Goal: Contribute content: Add original content to the website for others to see

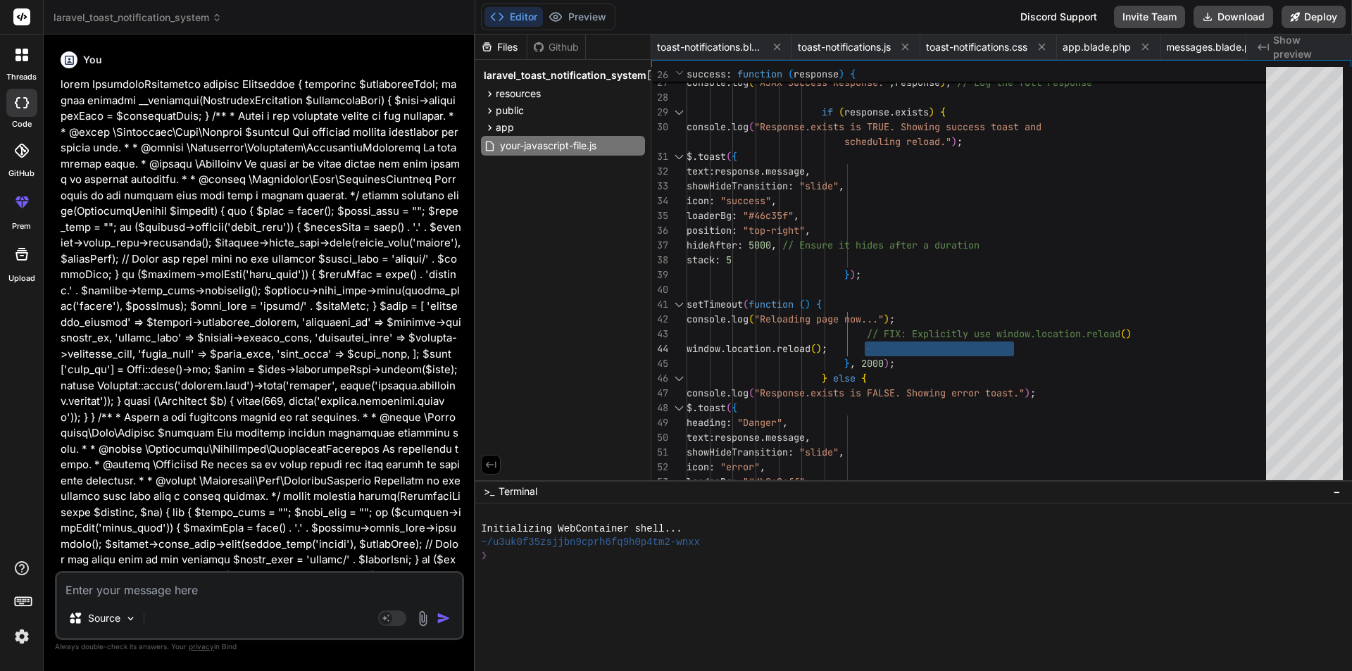
scroll to position [0, 552]
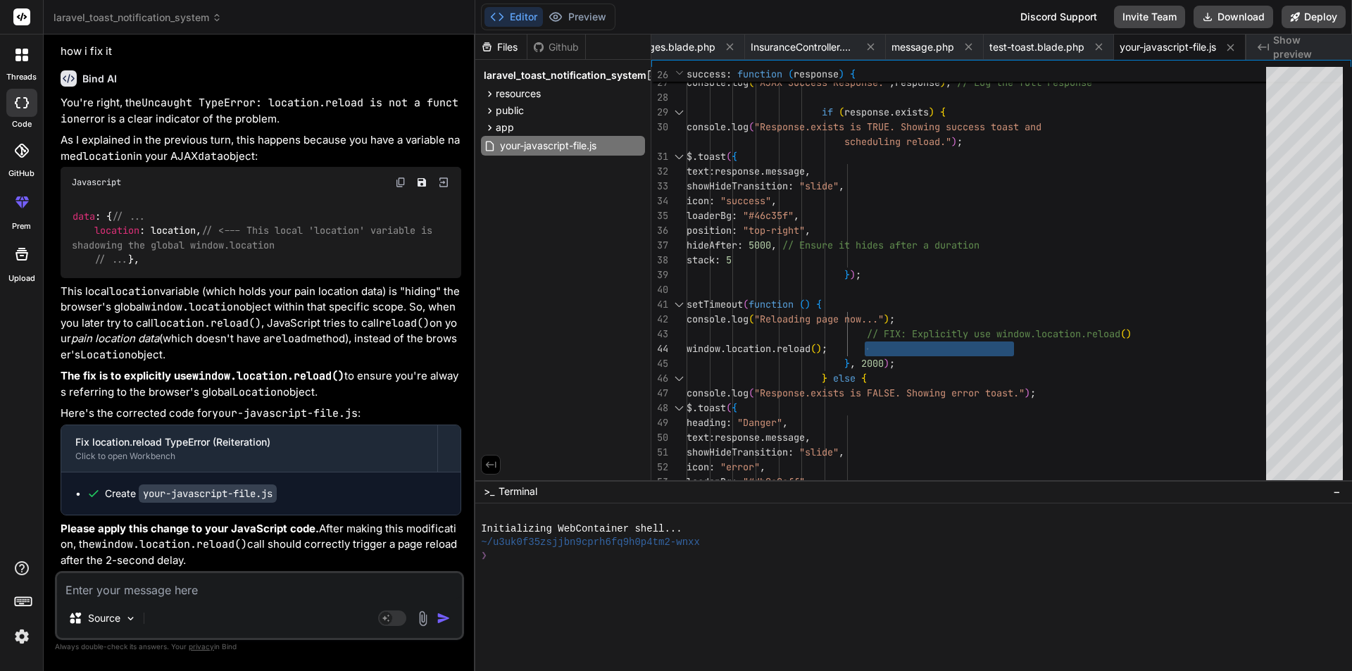
click at [294, 593] on textarea at bounding box center [259, 585] width 405 height 25
paste textarea "<form class="pt-3" method="POST" action="{{ route('login') }}"> @csrf <div clas…"
type textarea "<form class="pt-3" method="POST" action="{{ route('login') }}"> @csrf <div clas…"
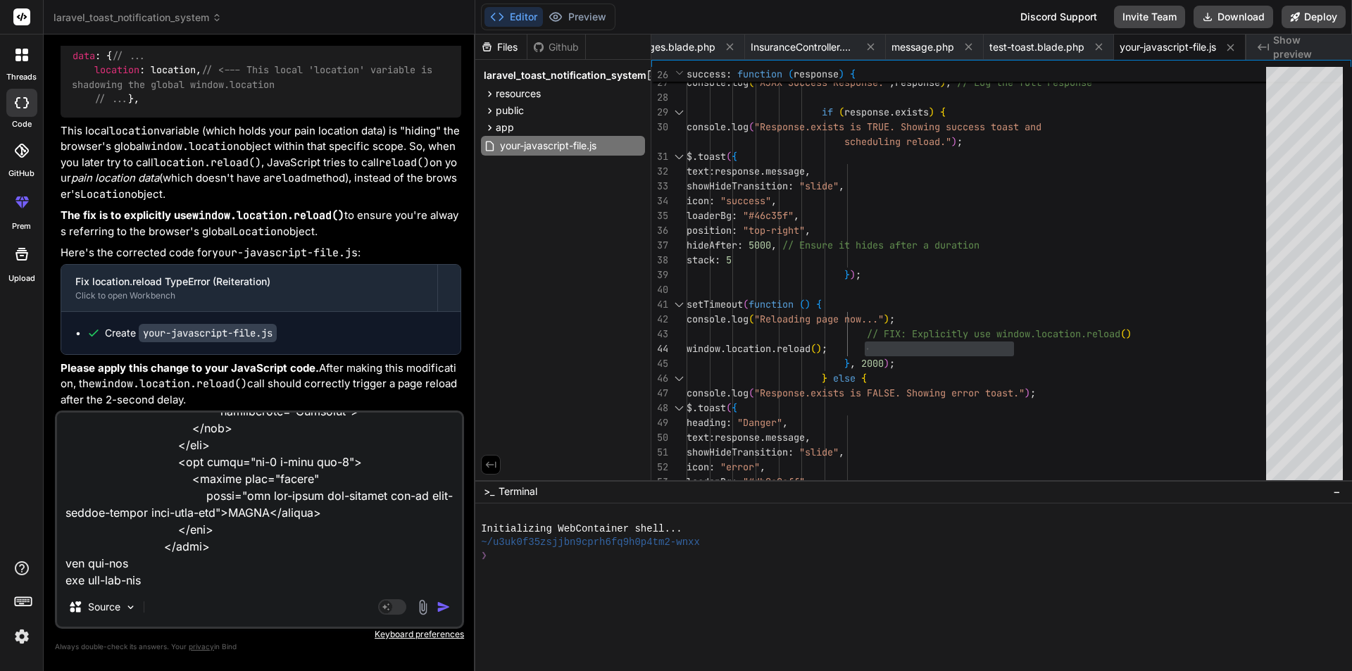
type textarea "x"
type textarea "<form class="pt-3" method="POST" action="{{ route('login') }}"> @csrf <div clas…"
type textarea "x"
type textarea "<form class="pt-3" method="POST" action="{{ route('login') }}"> @csrf <div clas…"
type textarea "x"
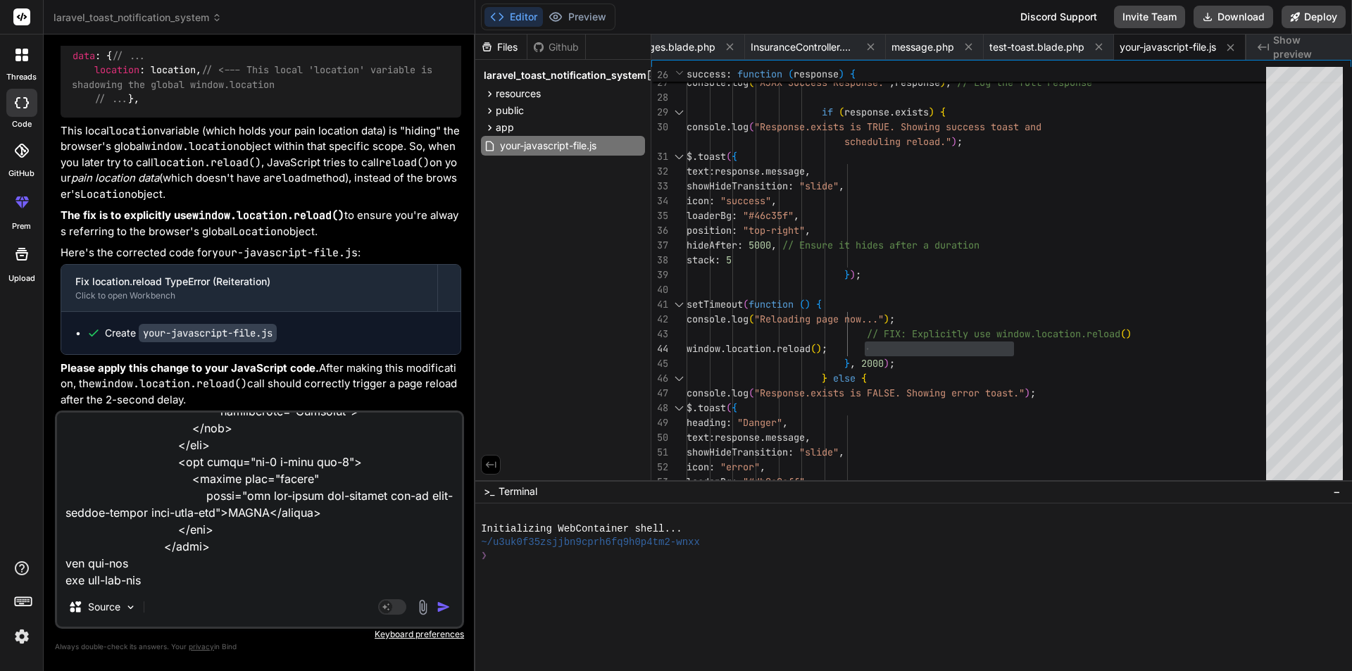
type textarea "<form class="pt-3" method="POST" action="{{ route('login') }}"> @csrf <div clas…"
click at [180, 570] on textarea at bounding box center [259, 500] width 405 height 175
click at [179, 583] on textarea at bounding box center [259, 500] width 405 height 175
type textarea "x"
type textarea "<form class="pt-3" method="POST" action="{{ route('login') }}"> @csrf <div clas…"
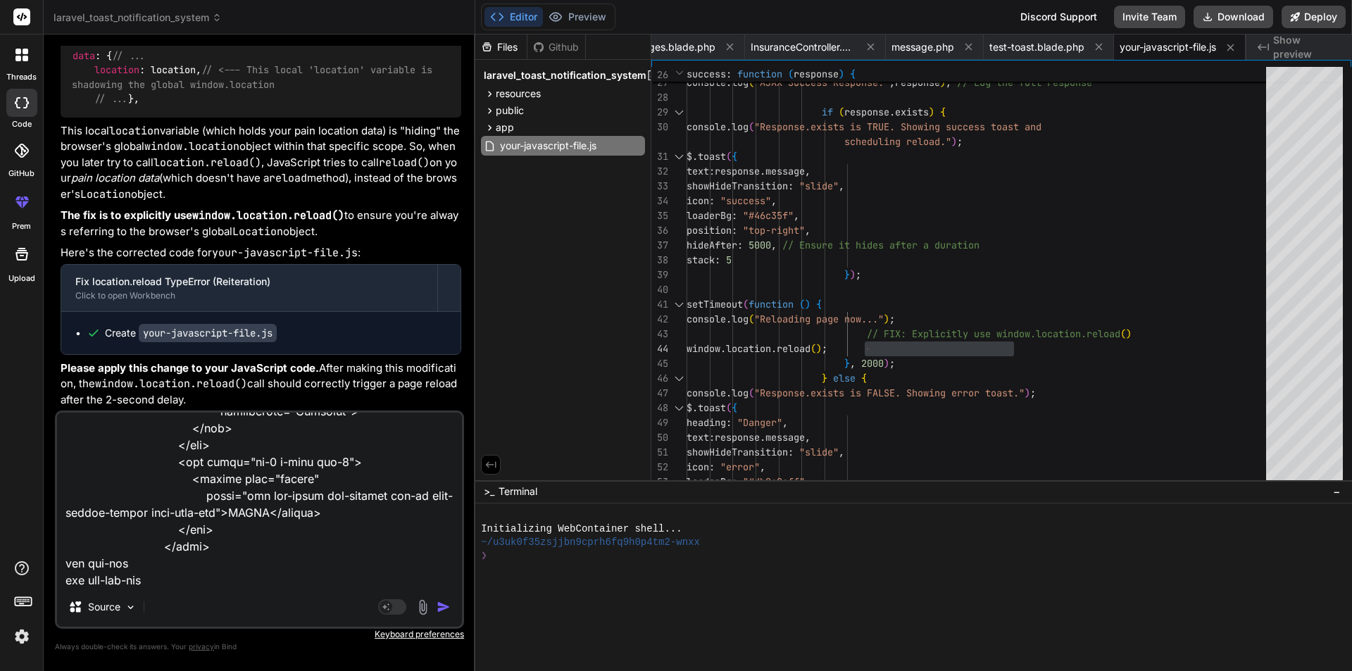
type textarea "x"
type textarea "<form class="pt-3" method="POST" action="{{ route('login') }}"> @csrf <div clas…"
type textarea "x"
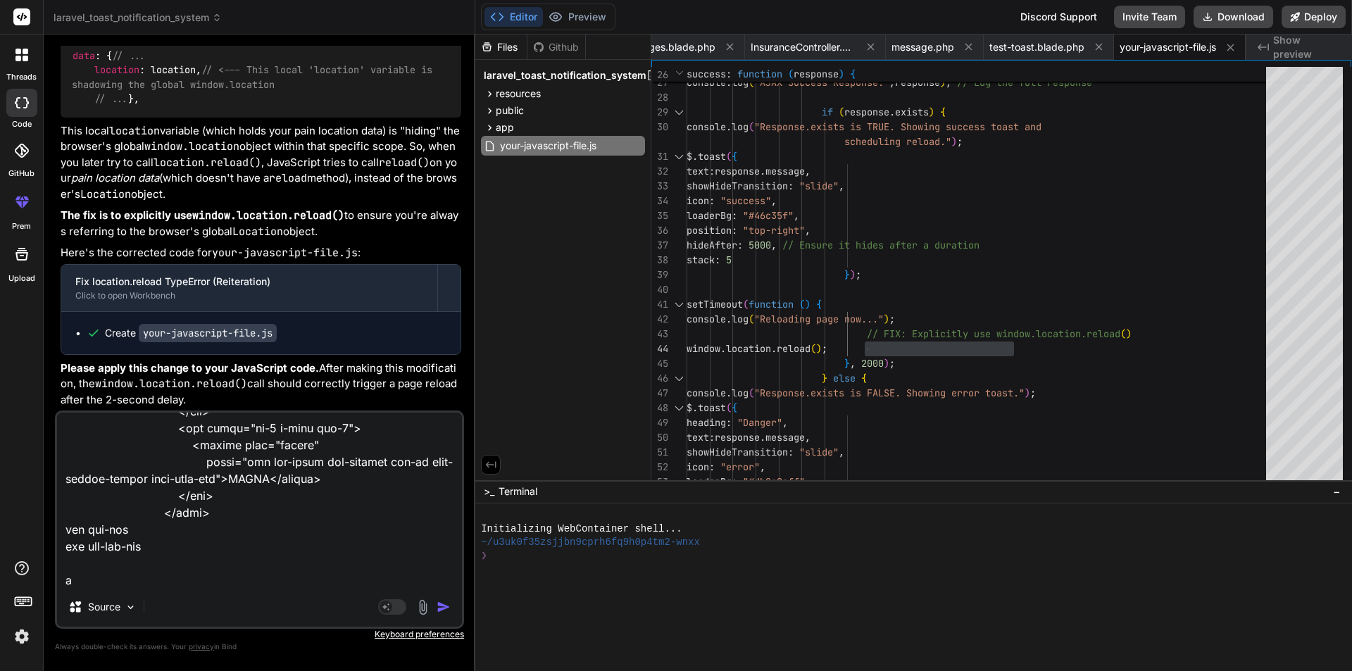
type textarea "<form class="pt-3" method="POST" action="{{ route('login') }}"> @csrf <div clas…"
type textarea "x"
type textarea "<form class="pt-3" method="POST" action="{{ route('login') }}"> @csrf <div clas…"
type textarea "x"
type textarea "<form class="pt-3" method="POST" action="{{ route('login') }}"> @csrf <div clas…"
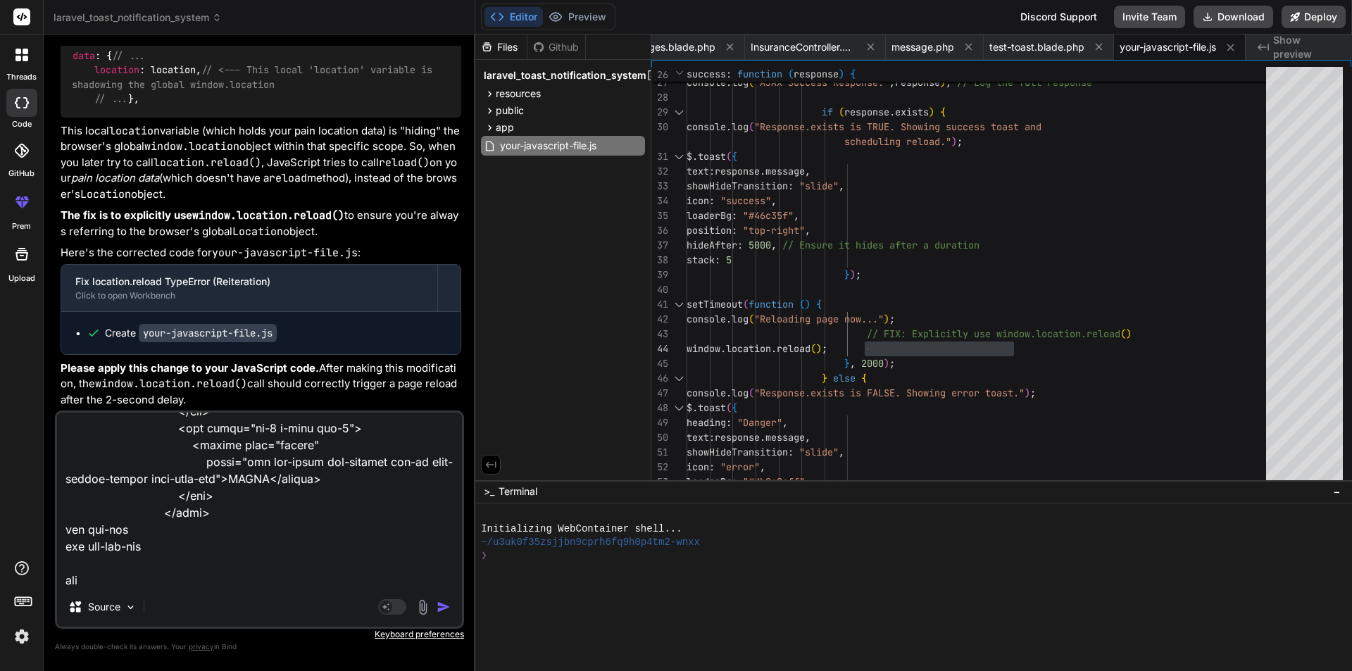
type textarea "x"
type textarea "<form class="pt-3" method="POST" action="{{ route('login') }}"> @csrf <div clas…"
type textarea "x"
type textarea "<form class="pt-3" method="POST" action="{{ route('login') }}"> @csrf <div clas…"
type textarea "x"
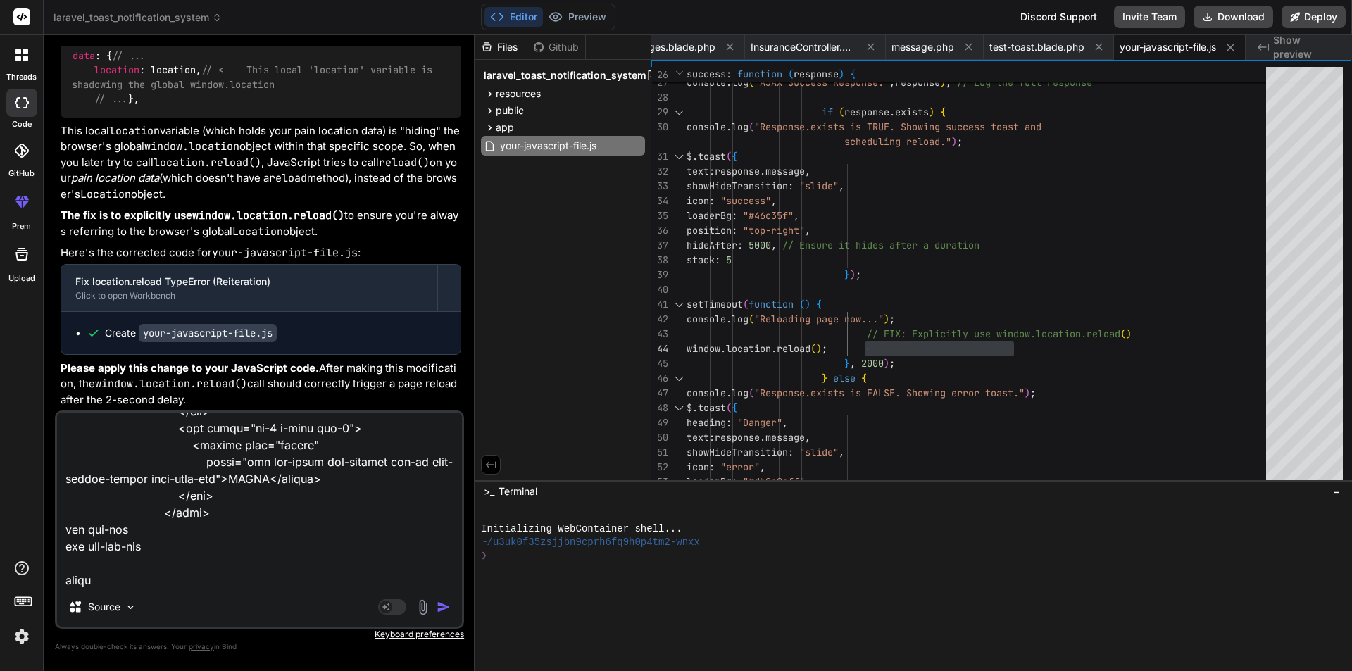
type textarea "<form class="pt-3" method="POST" action="{{ route('login') }}"> @csrf <div clas…"
type textarea "x"
type textarea "<form class="pt-3" method="POST" action="{{ route('login') }}"> @csrf <div clas…"
type textarea "x"
type textarea "<form class="pt-3" method="POST" action="{{ route('login') }}"> @csrf <div clas…"
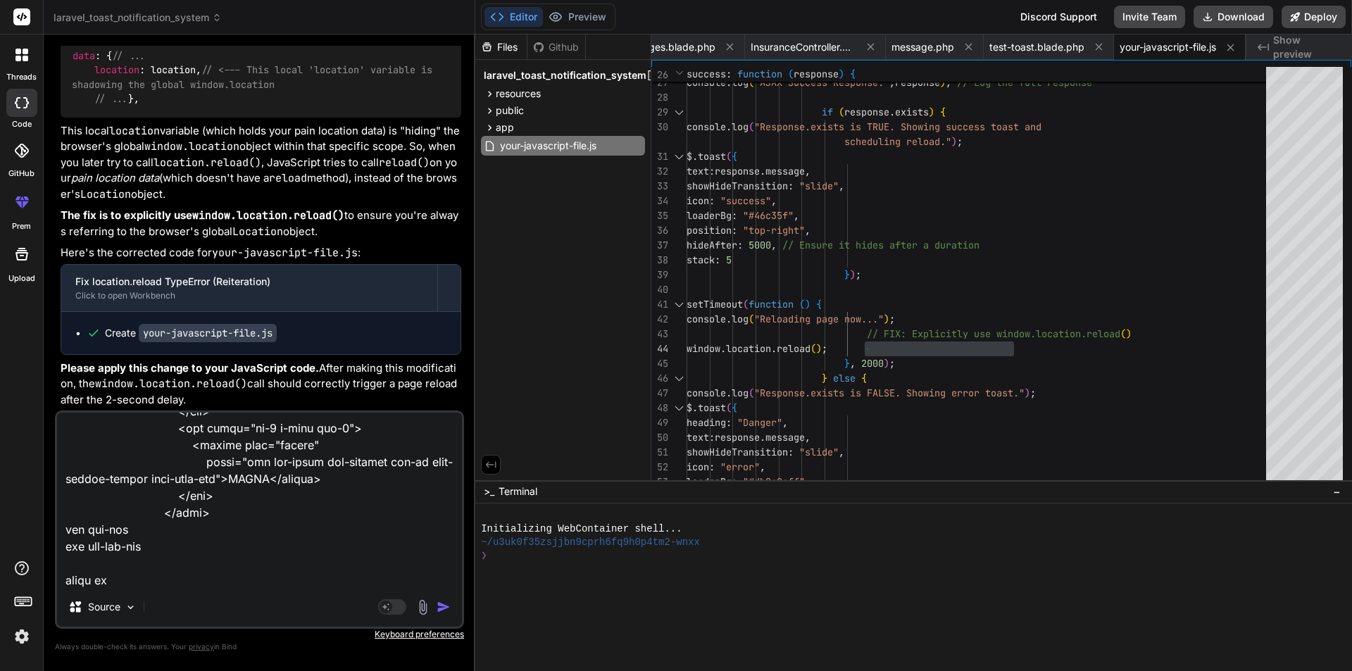
type textarea "x"
type textarea "<form class="pt-3" method="POST" action="{{ route('login') }}"> @csrf <div clas…"
type textarea "x"
type textarea "<form class="pt-3" method="POST" action="{{ route('login') }}"> @csrf <div clas…"
type textarea "x"
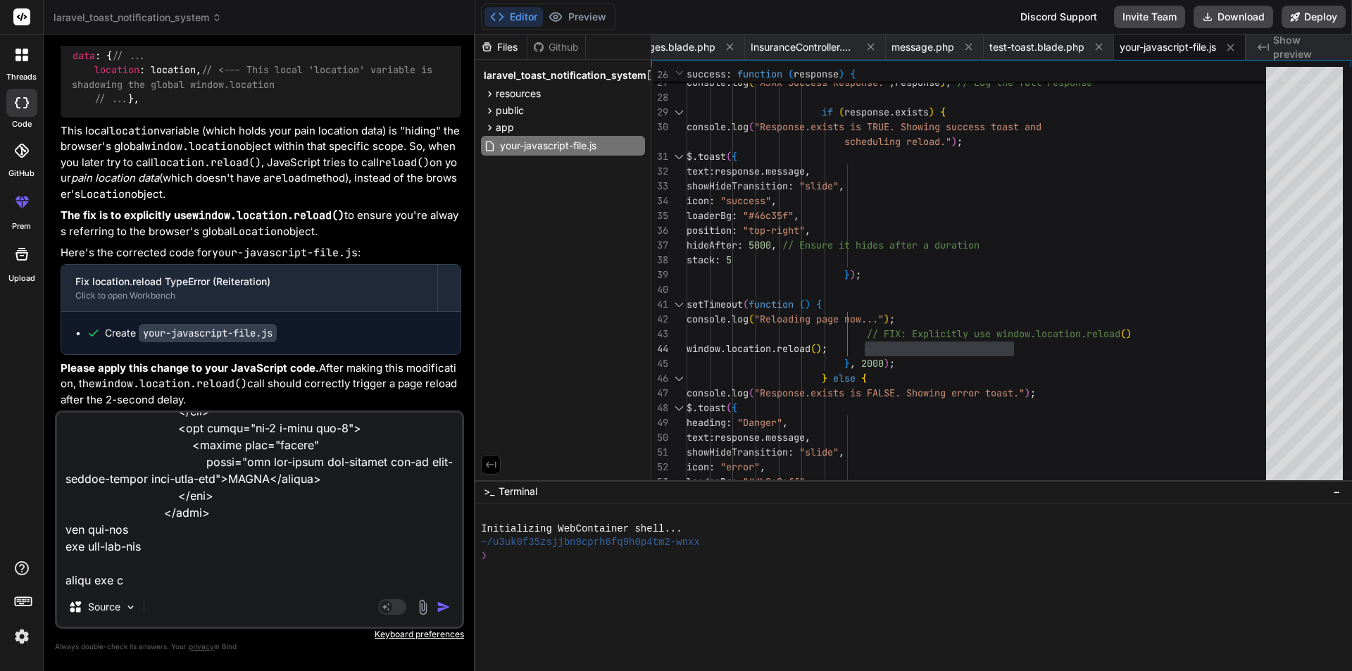
type textarea "<form class="pt-3" method="POST" action="{{ route('login') }}"> @csrf <div clas…"
type textarea "x"
type textarea "<form class="pt-3" method="POST" action="{{ route('login') }}"> @csrf <div clas…"
type textarea "x"
type textarea "<form class="pt-3" method="POST" action="{{ route('login') }}"> @csrf <div clas…"
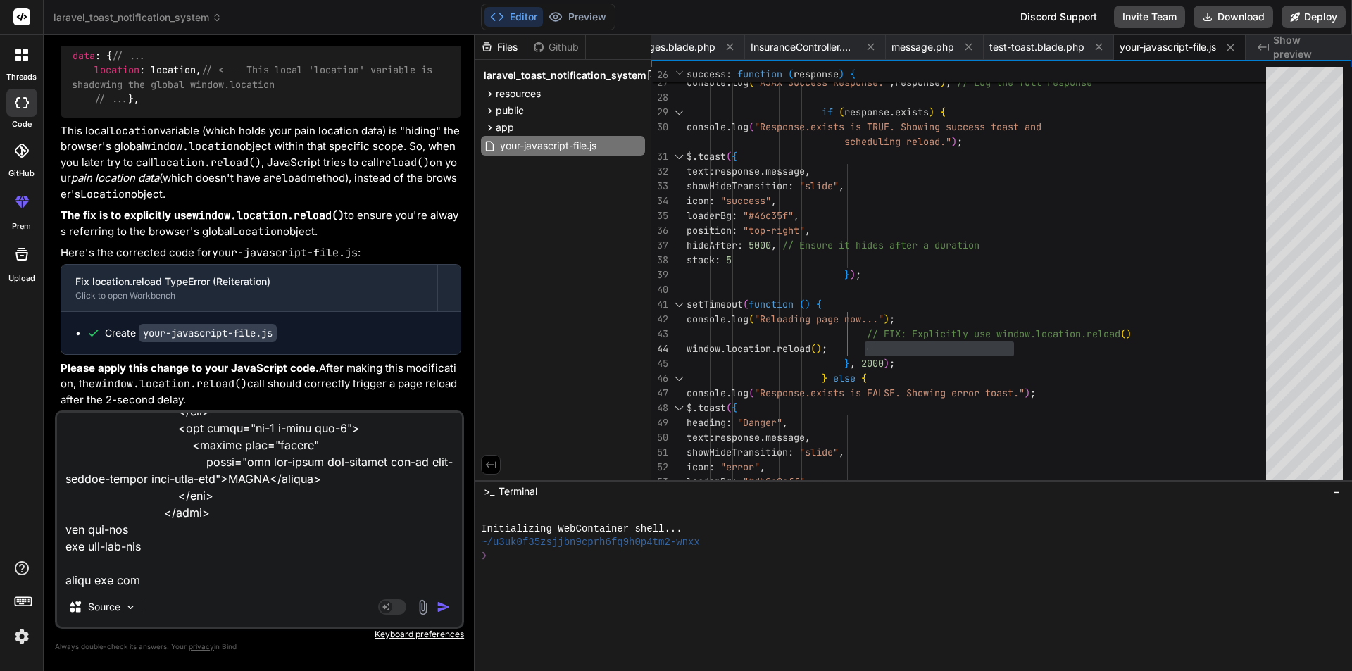
type textarea "x"
type textarea "<form class="pt-3" method="POST" action="{{ route('login') }}"> @csrf <div clas…"
type textarea "x"
type textarea "<form class="pt-3" method="POST" action="{{ route('login') }}"> @csrf <div clas…"
type textarea "x"
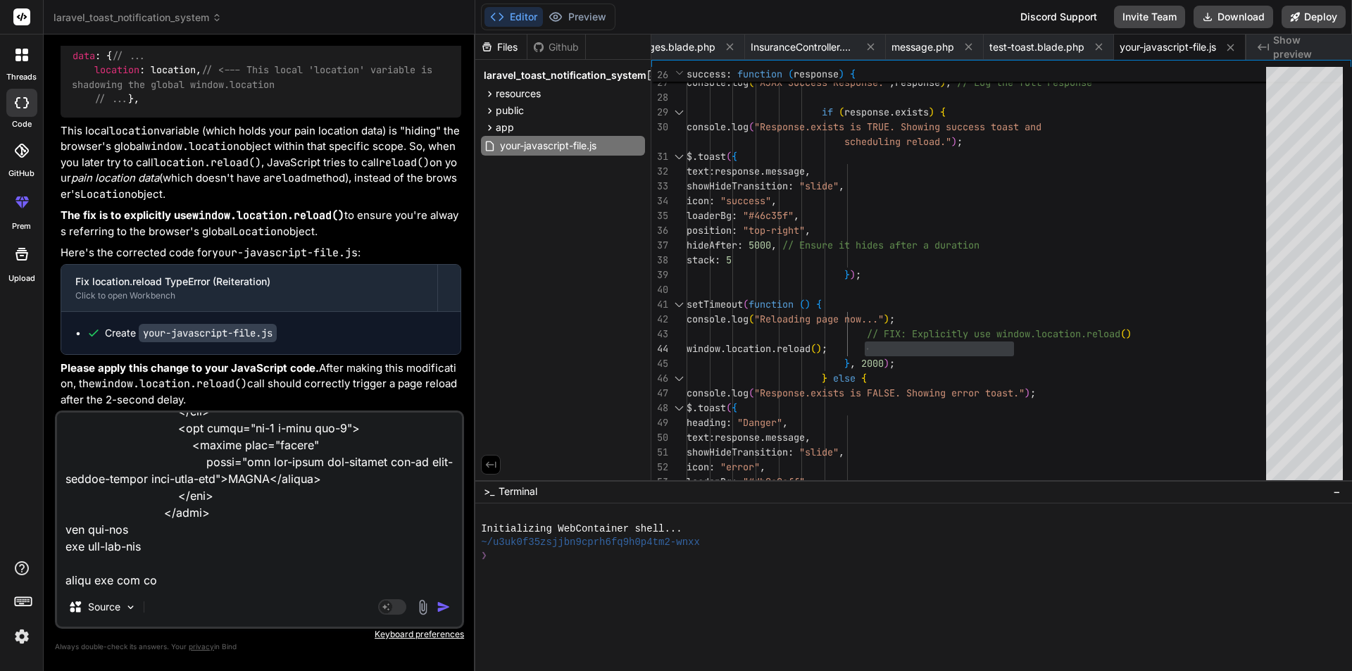
type textarea "<form class="pt-3" method="POST" action="{{ route('login') }}"> @csrf <div clas…"
type textarea "x"
type textarea "<form class="pt-3" method="POST" action="{{ route('login') }}"> @csrf <div clas…"
type textarea "x"
type textarea "<form class="pt-3" method="POST" action="{{ route('login') }}"> @csrf <div clas…"
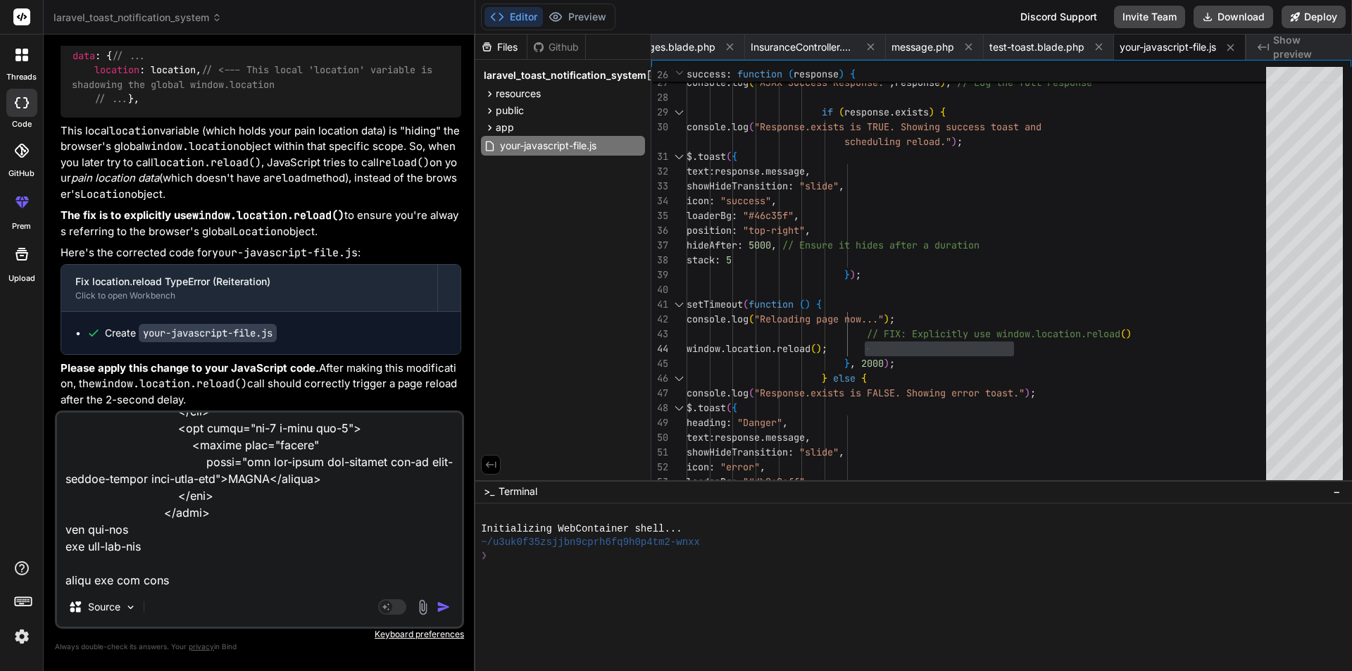
type textarea "x"
type textarea "<form class="pt-3" method="POST" action="{{ route('login') }}"> @csrf <div clas…"
type textarea "x"
type textarea "<form class="pt-3" method="POST" action="{{ route('login') }}"> @csrf <div clas…"
type textarea "x"
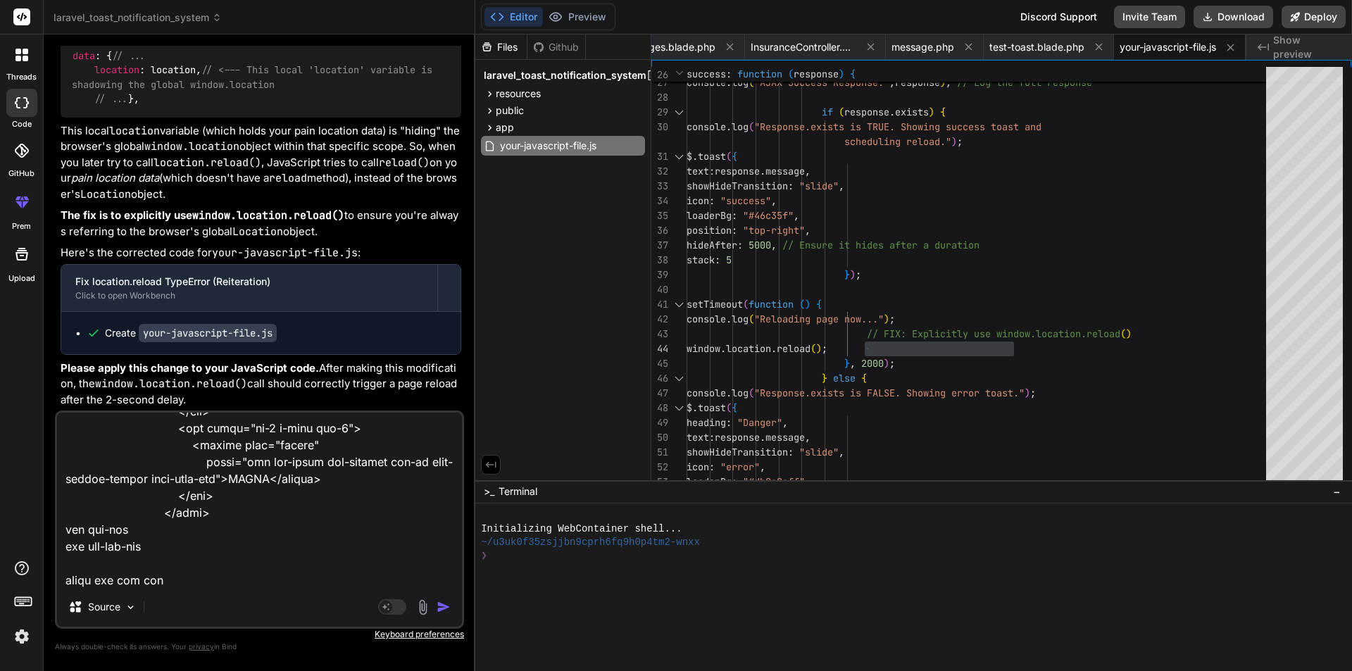
type textarea "<form class="pt-3" method="POST" action="{{ route('login') }}"> @csrf <div clas…"
type textarea "x"
type textarea "<form class="pt-3" method="POST" action="{{ route('login') }}"> @csrf <div clas…"
type textarea "x"
type textarea "<form class="pt-3" method="POST" action="{{ route('login') }}"> @csrf <div clas…"
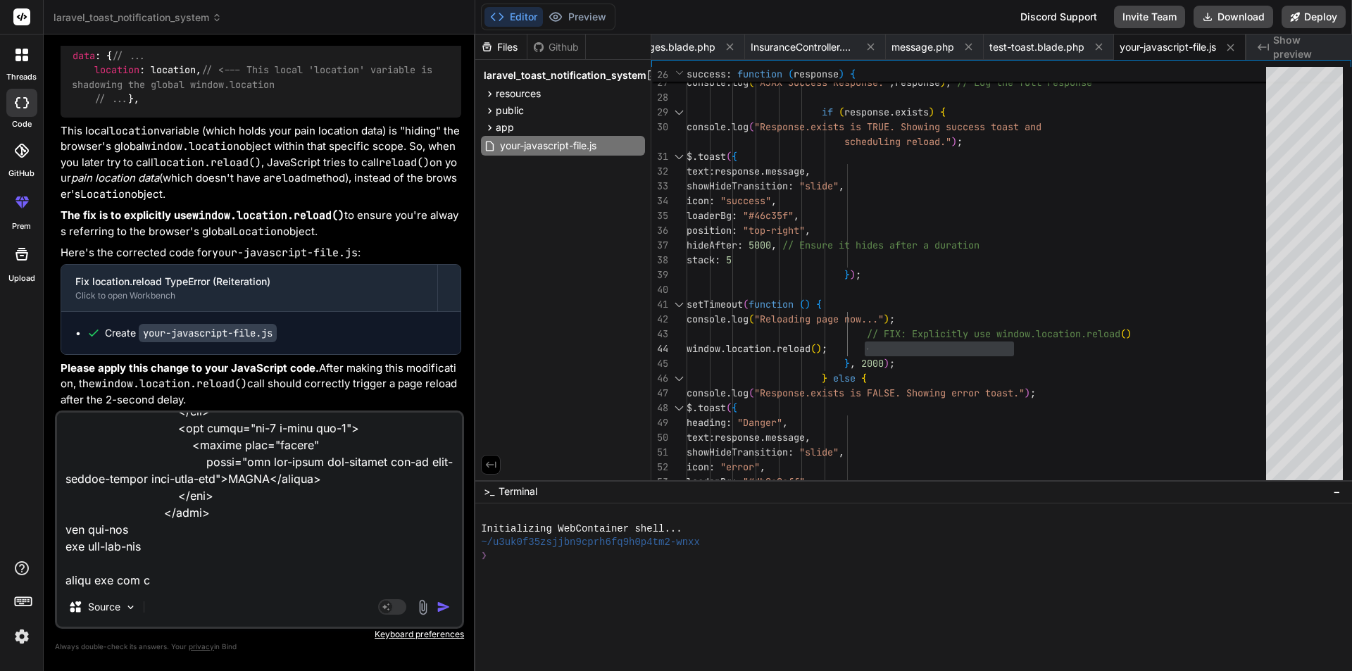
type textarea "x"
type textarea "<form class="pt-3" method="POST" action="{{ route('login') }}"> @csrf <div clas…"
type textarea "x"
type textarea "<form class="pt-3" method="POST" action="{{ route('login') }}"> @csrf <div clas…"
type textarea "x"
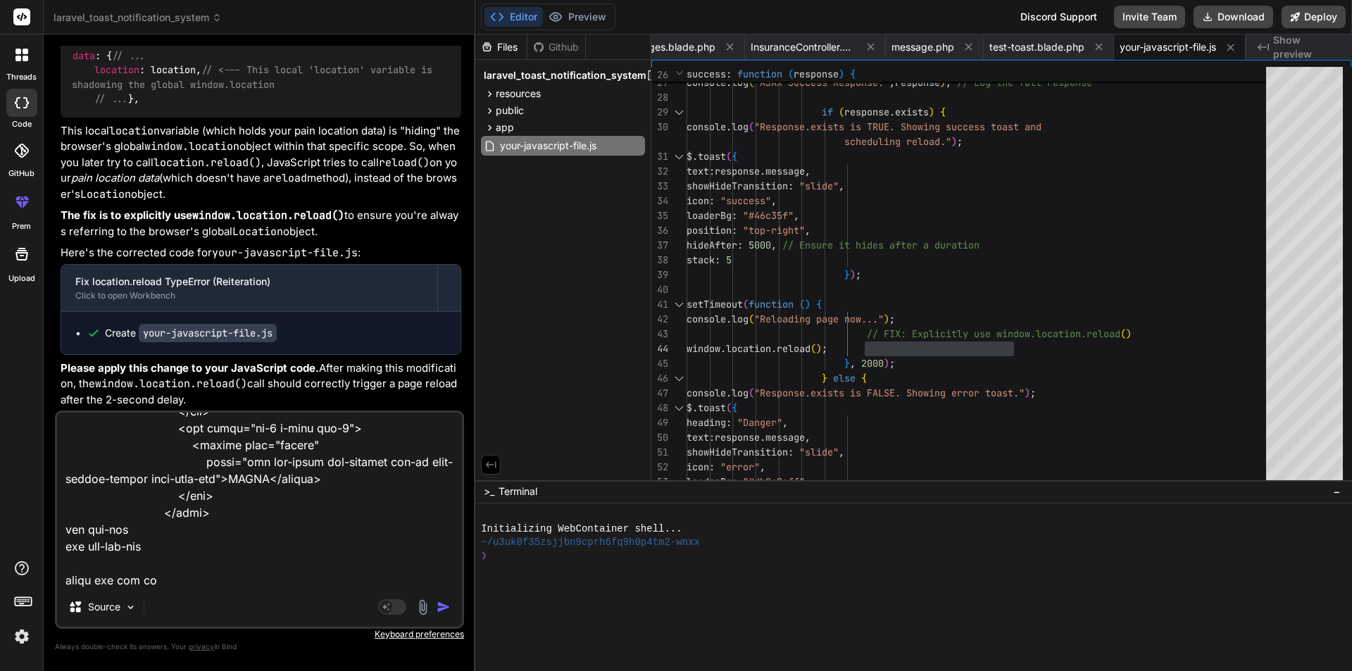
type textarea "<form class="pt-3" method="POST" action="{{ route('login') }}"> @csrf <div clas…"
type textarea "x"
type textarea "<form class="pt-3" method="POST" action="{{ route('login') }}"> @csrf <div clas…"
type textarea "x"
type textarea "<form class="pt-3" method="POST" action="{{ route('login') }}"> @csrf <div clas…"
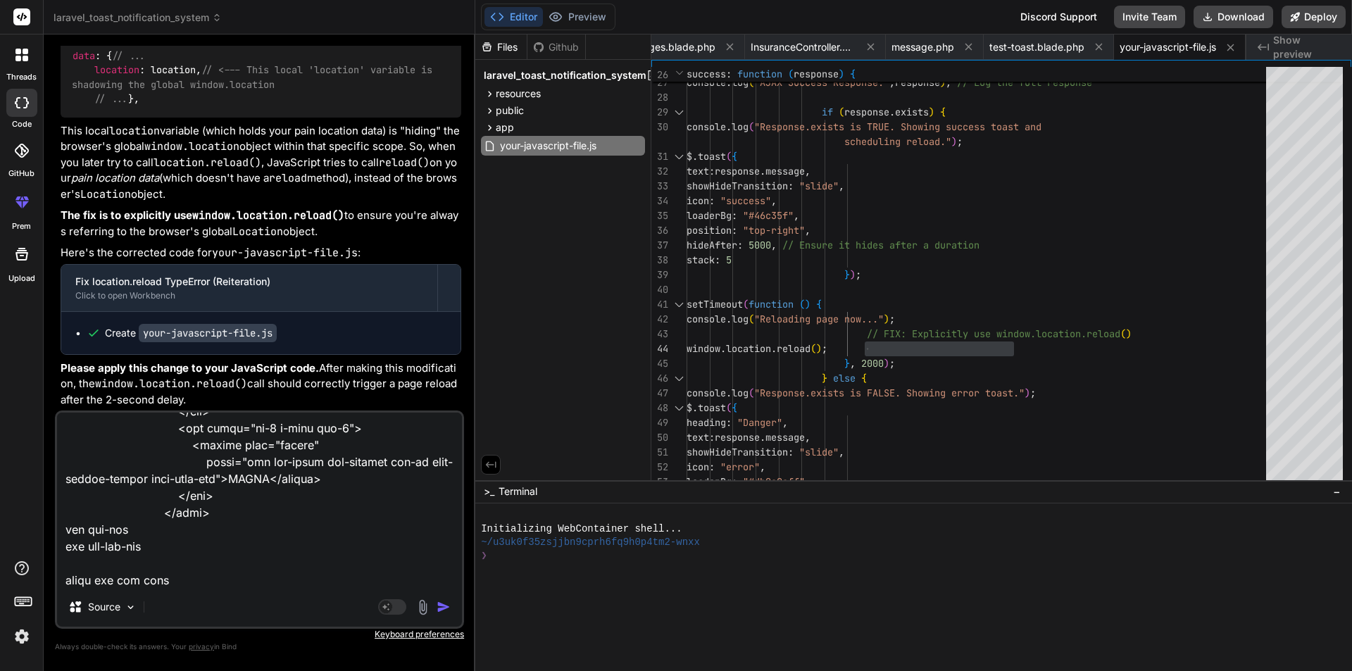
type textarea "x"
type textarea "<form class="pt-3" method="POST" action="{{ route('login') }}"> @csrf <div clas…"
type textarea "x"
type textarea "<form class="pt-3" method="POST" action="{{ route('login') }}"> @csrf <div clas…"
type textarea "x"
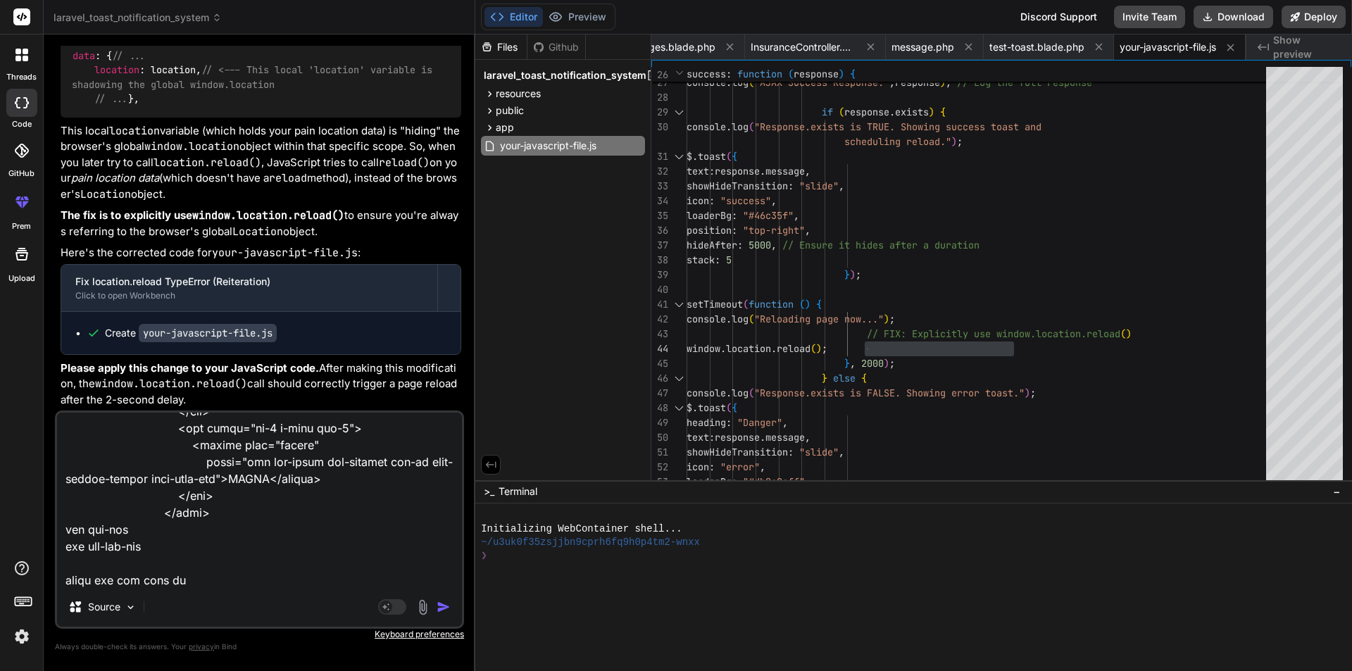
type textarea "<form class="pt-3" method="POST" action="{{ route('login') }}"> @csrf <div clas…"
type textarea "x"
type textarea "<form class="pt-3" method="POST" action="{{ route('login') }}"> @csrf <div clas…"
type textarea "x"
type textarea "<form class="pt-3" method="POST" action="{{ route('login') }}"> @csrf <div clas…"
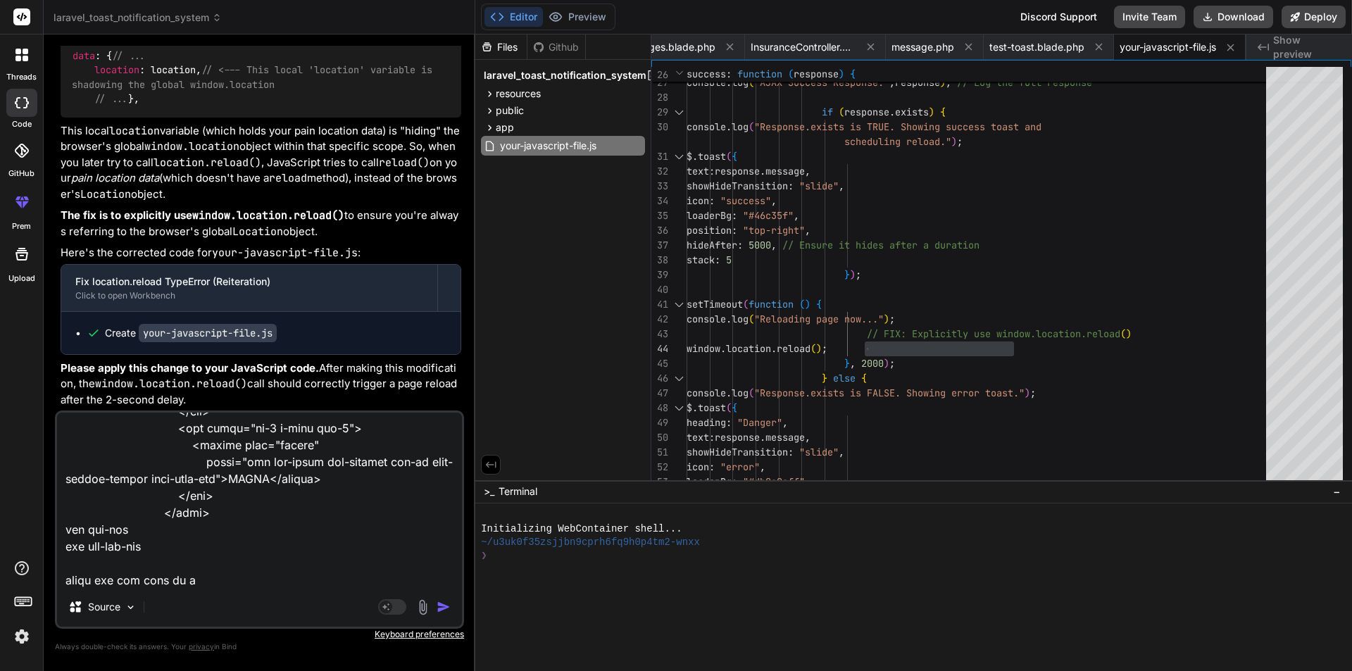
type textarea "x"
type textarea "<form class="pt-3" method="POST" action="{{ route('login') }}"> @csrf <div clas…"
type textarea "x"
type textarea "<form class="pt-3" method="POST" action="{{ route('login') }}"> @csrf <div clas…"
type textarea "x"
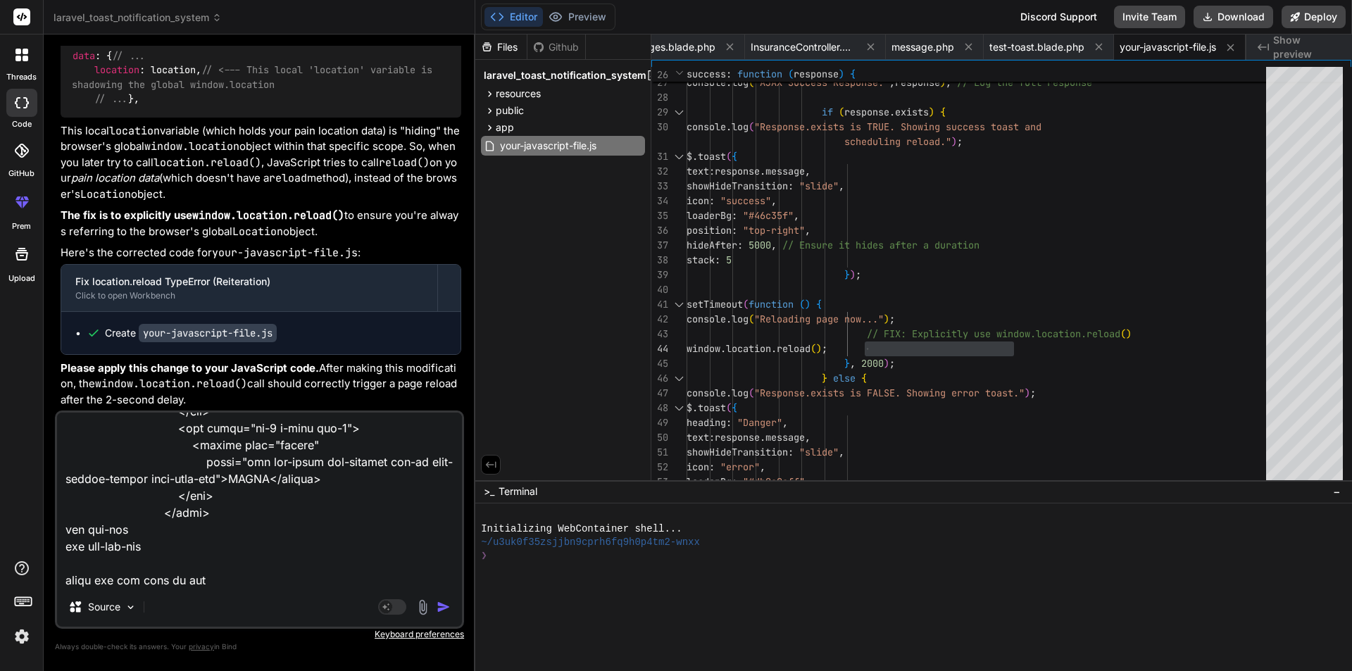
type textarea "<form class="pt-3" method="POST" action="{{ route('login') }}"> @csrf <div clas…"
type textarea "x"
type textarea "<form class="pt-3" method="POST" action="{{ route('login') }}"> @csrf <div clas…"
type textarea "x"
type textarea "<form class="pt-3" method="POST" action="{{ route('login') }}"> @csrf <div clas…"
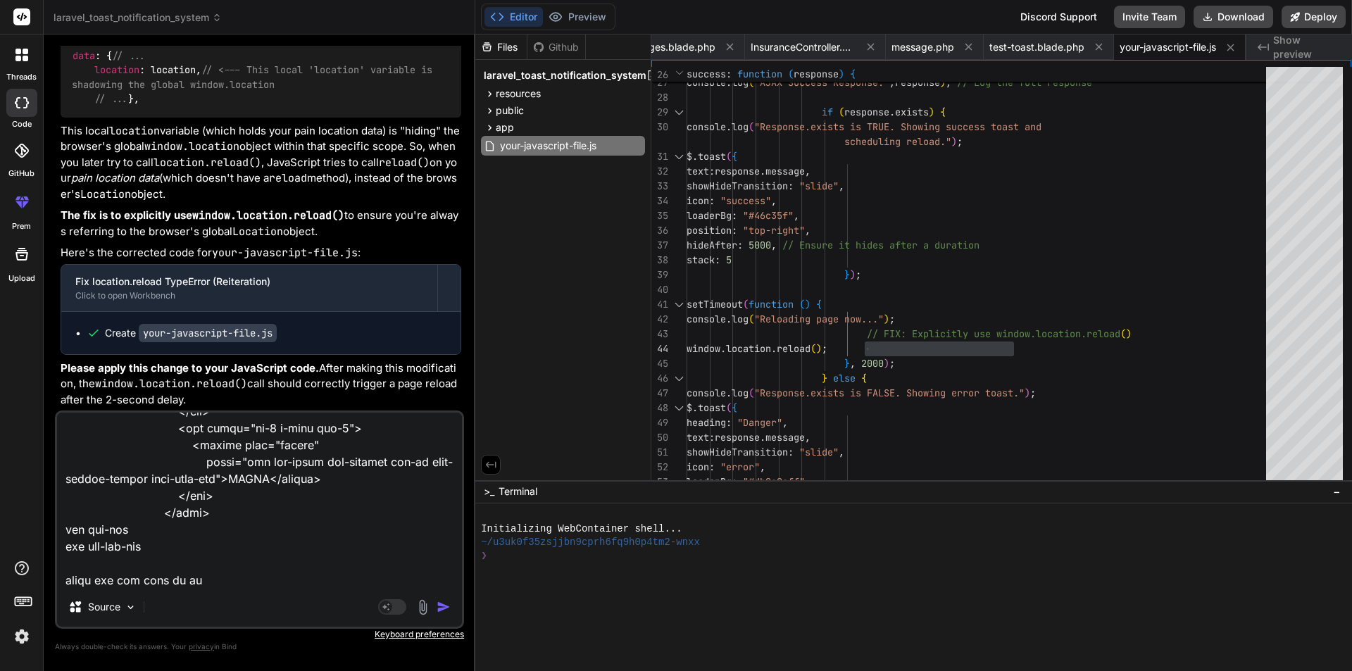
type textarea "x"
type textarea "<form class="pt-3" method="POST" action="{{ route('login') }}"> @csrf <div clas…"
type textarea "x"
type textarea "<form class="pt-3" method="POST" action="{{ route('login') }}"> @csrf <div clas…"
type textarea "x"
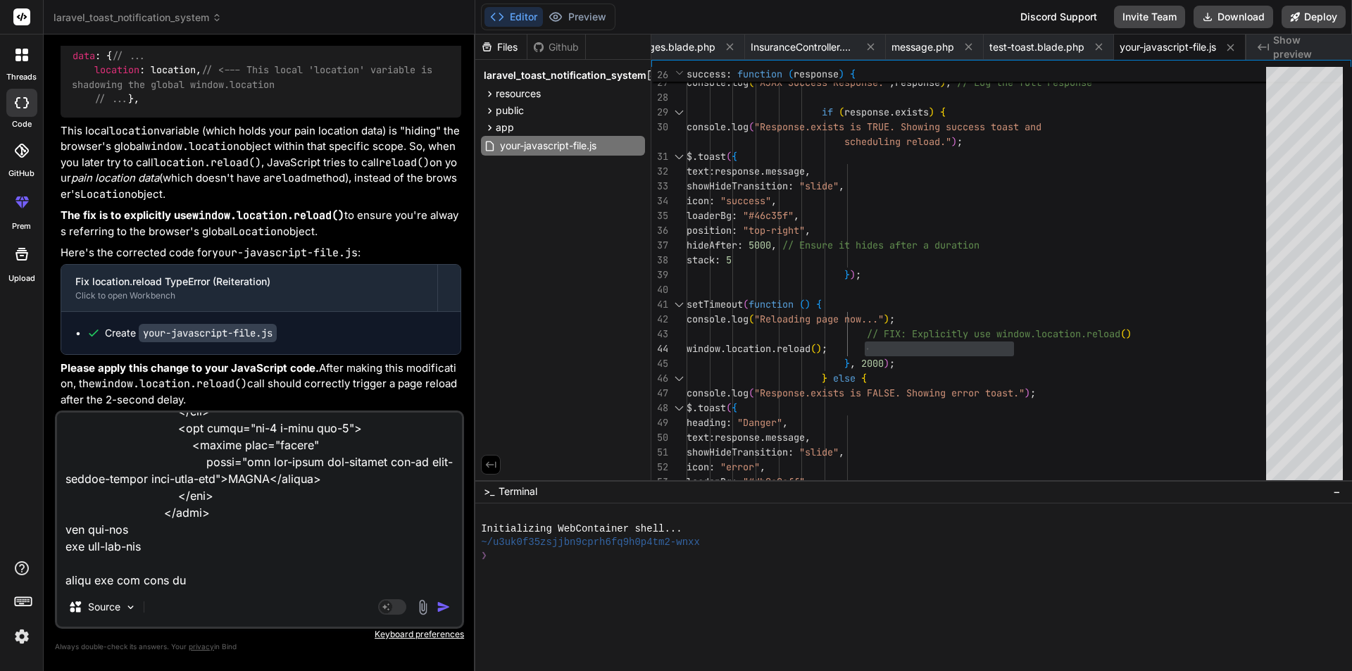
type textarea "<form class="pt-3" method="POST" action="{{ route('login') }}"> @csrf <div clas…"
type textarea "x"
type textarea "<form class="pt-3" method="POST" action="{{ route('login') }}"> @csrf <div clas…"
type textarea "x"
type textarea "<form class="pt-3" method="POST" action="{{ route('login') }}"> @csrf <div clas…"
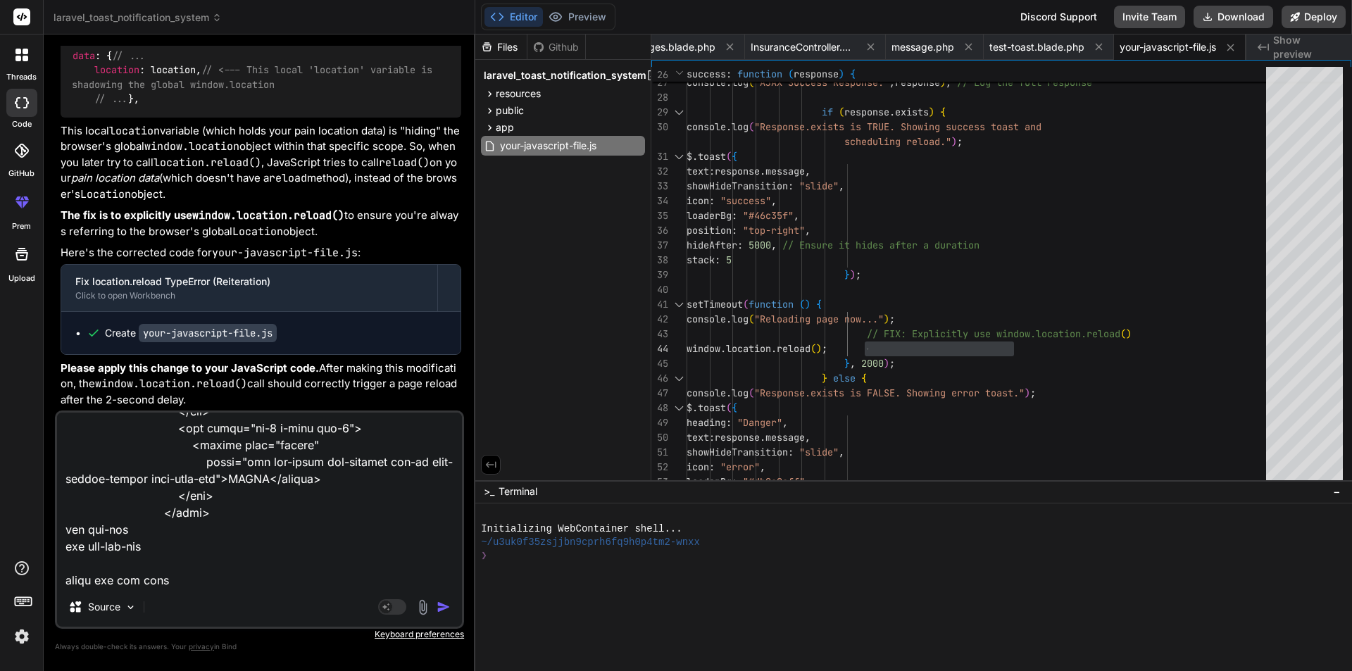
type textarea "x"
type textarea "<form class="pt-3" method="POST" action="{{ route('login') }}"> @csrf <div clas…"
type textarea "x"
type textarea "<form class="pt-3" method="POST" action="{{ route('login') }}"> @csrf <div clas…"
type textarea "x"
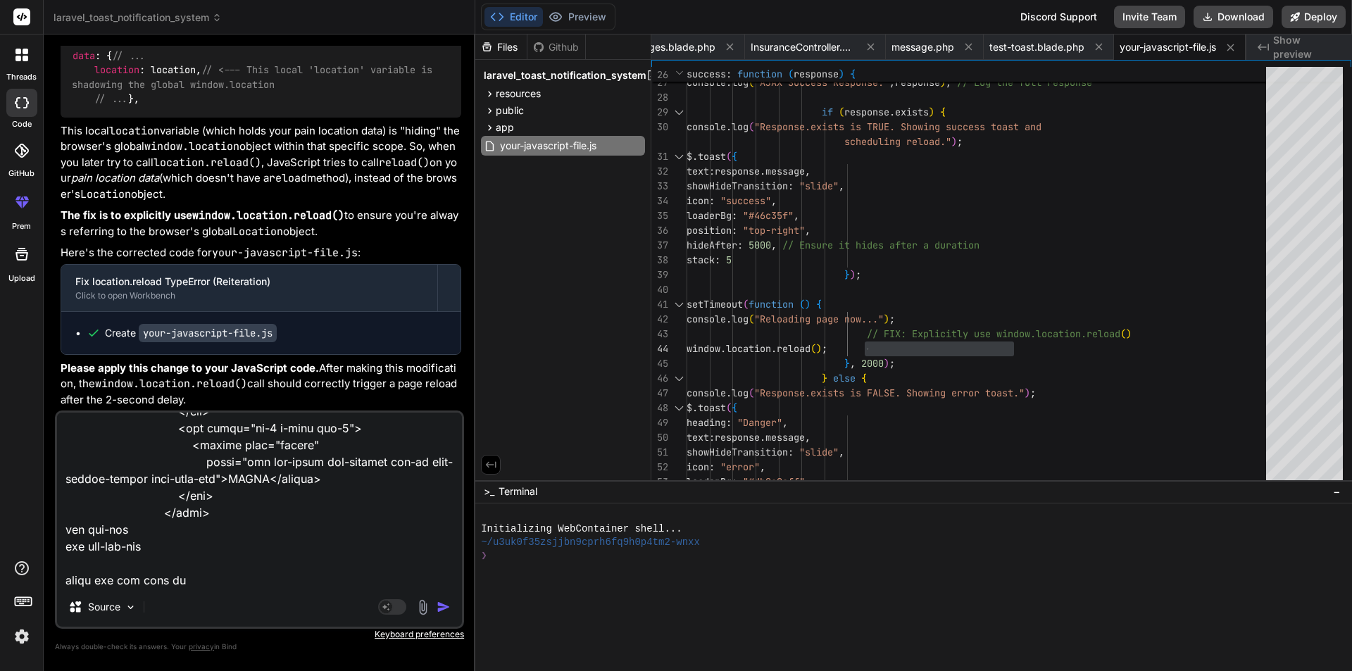
type textarea "<form class="pt-3" method="POST" action="{{ route('login') }}"> @csrf <div clas…"
type textarea "x"
type textarea "<form class="pt-3" method="POST" action="{{ route('login') }}"> @csrf <div clas…"
type textarea "x"
type textarea "<form class="pt-3" method="POST" action="{{ route('login') }}"> @csrf <div clas…"
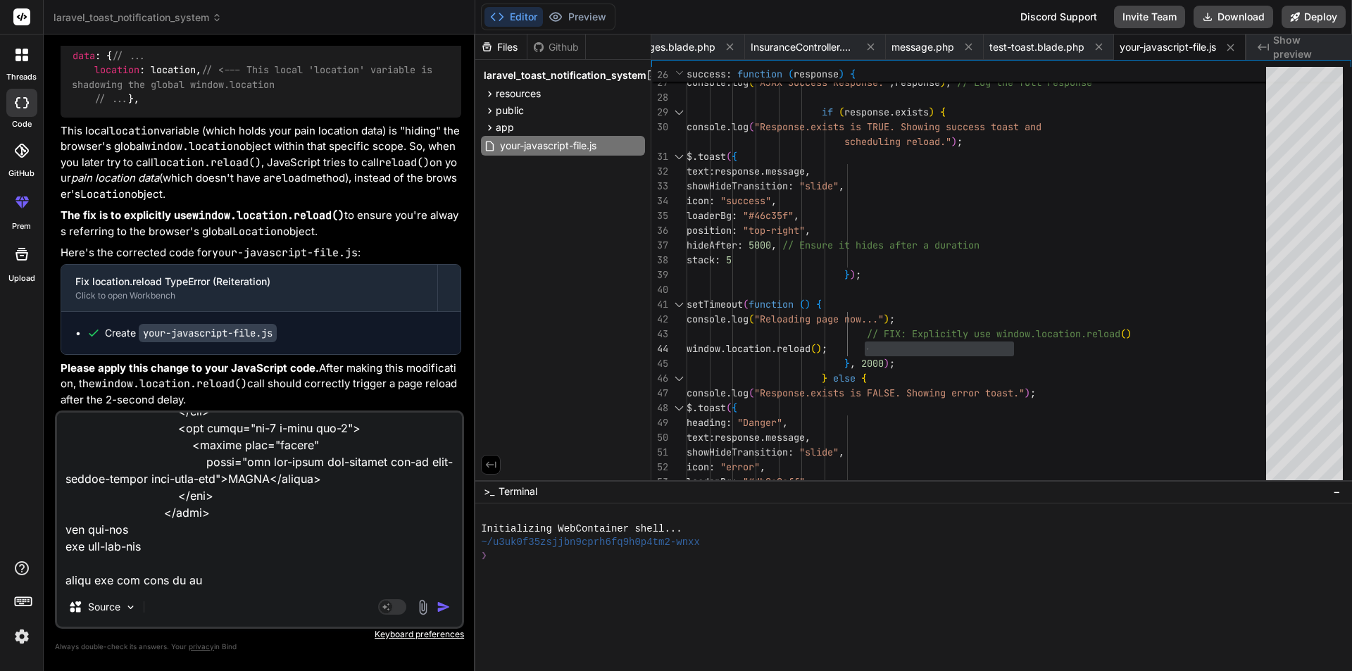
type textarea "x"
type textarea "<form class="pt-3" method="POST" action="{{ route('login') }}"> @csrf <div clas…"
type textarea "x"
type textarea "<form class="pt-3" method="POST" action="{{ route('login') }}"> @csrf <div clas…"
type textarea "x"
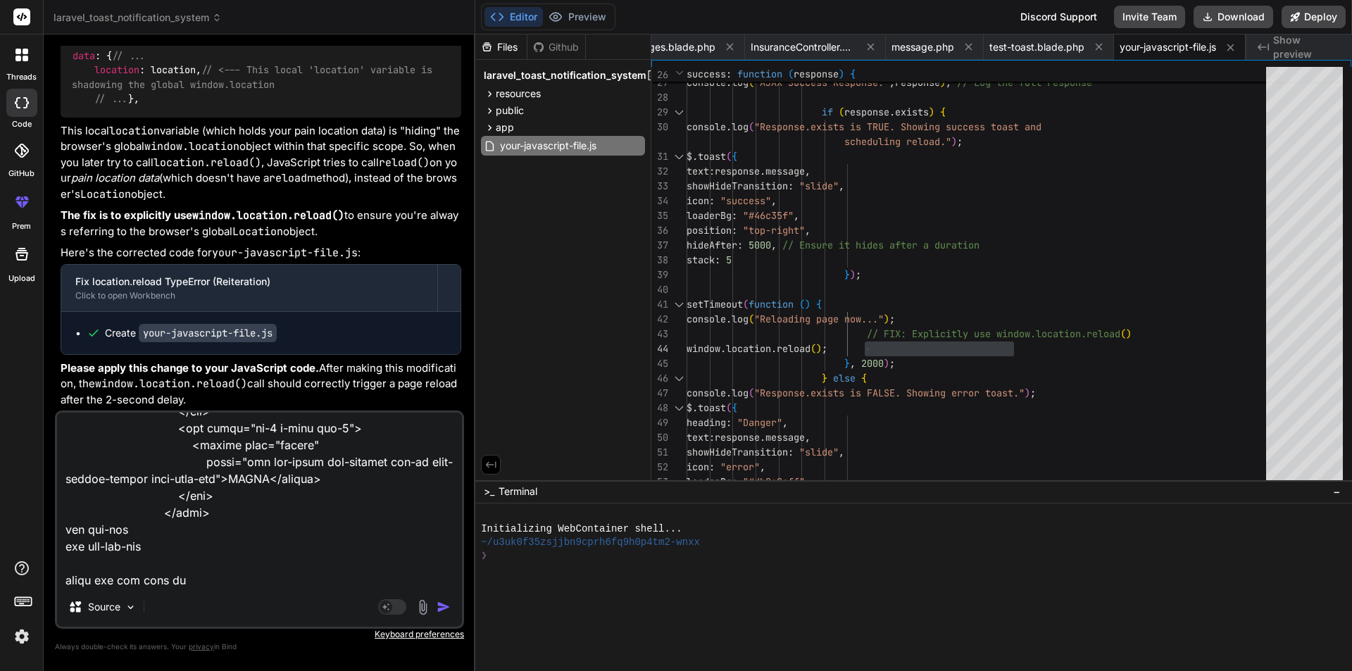
type textarea "<form class="pt-3" method="POST" action="{{ route('login') }}"> @csrf <div clas…"
type textarea "x"
type textarea "<form class="pt-3" method="POST" action="{{ route('login') }}"> @csrf <div clas…"
type textarea "x"
type textarea "<form class="pt-3" method="POST" action="{{ route('login') }}"> @csrf <div clas…"
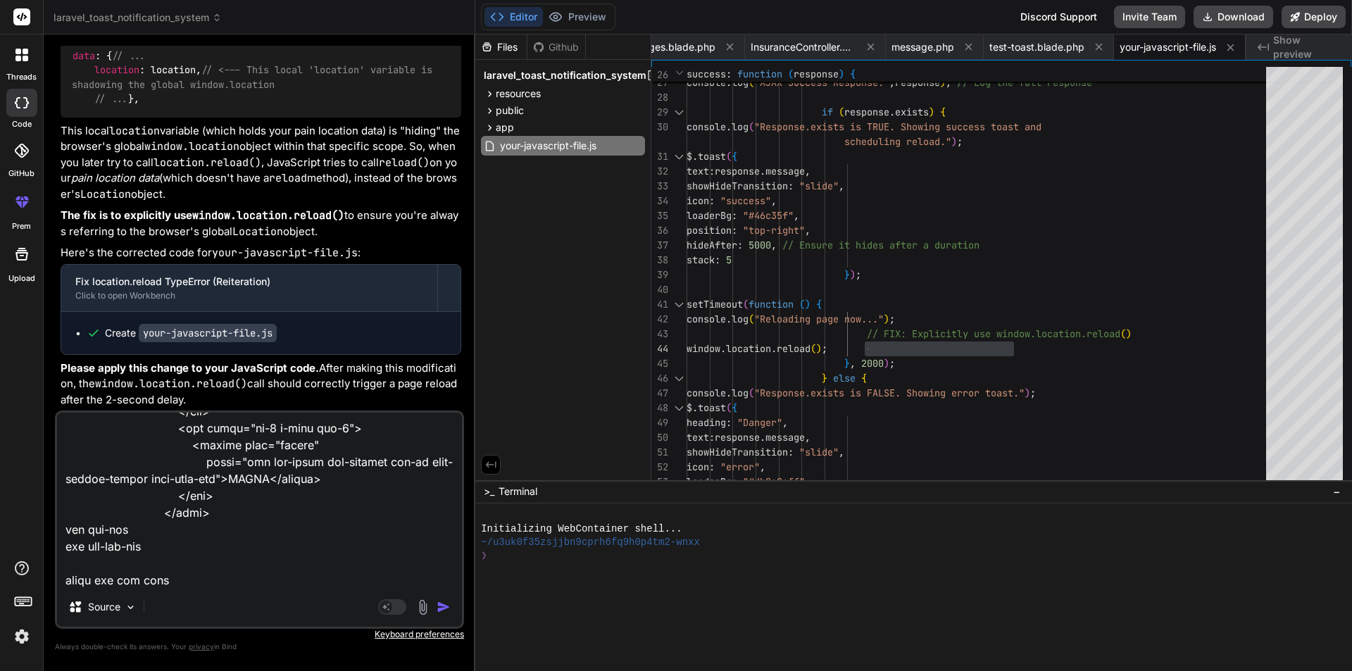
type textarea "x"
type textarea "<form class="pt-3" method="POST" action="{{ route('login') }}"> @csrf <div clas…"
type textarea "x"
type textarea "<form class="pt-3" method="POST" action="{{ route('login') }}"> @csrf <div clas…"
type textarea "x"
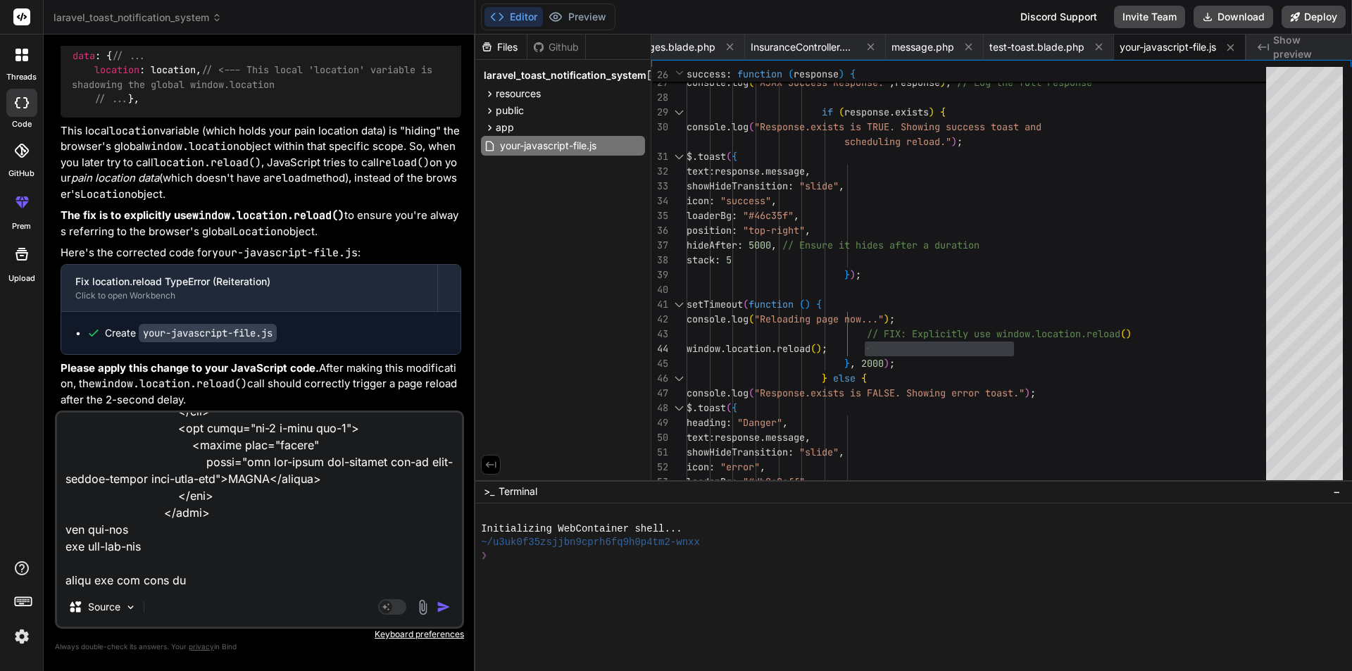
type textarea "<form class="pt-3" method="POST" action="{{ route('login') }}"> @csrf <div clas…"
type textarea "x"
type textarea "<form class="pt-3" method="POST" action="{{ route('login') }}"> @csrf <div clas…"
type textarea "x"
type textarea "<form class="pt-3" method="POST" action="{{ route('login') }}"> @csrf <div clas…"
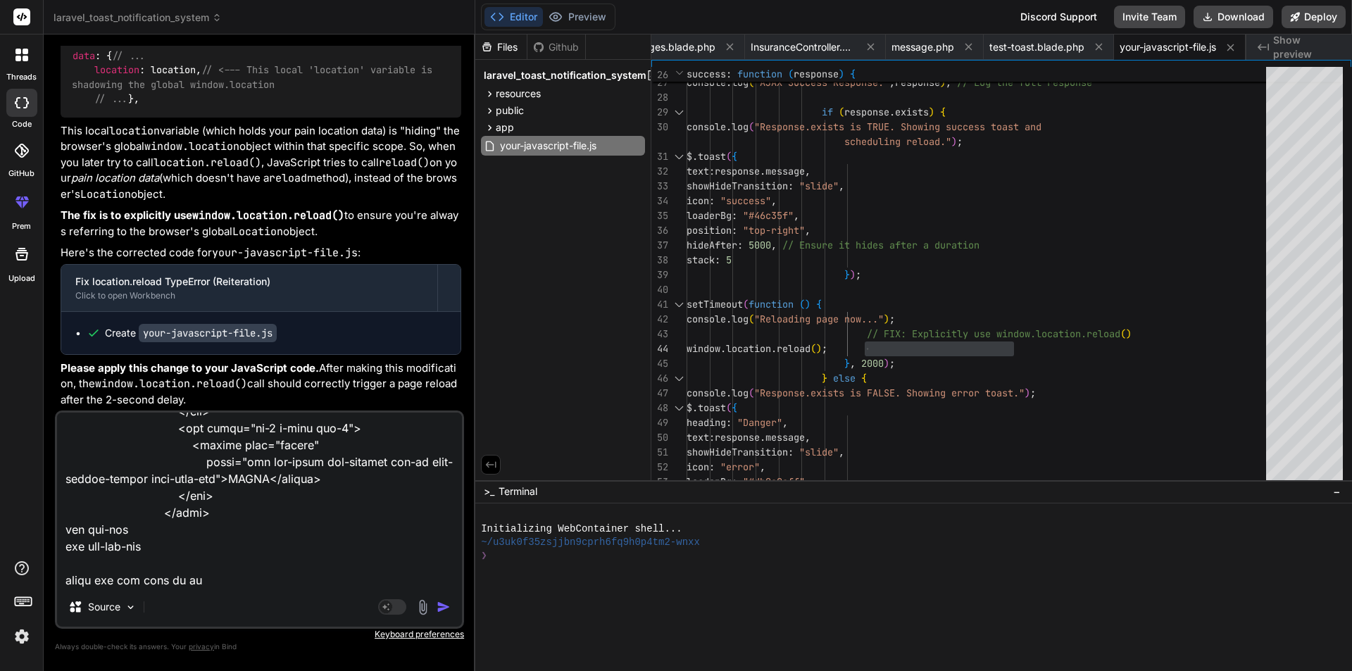
type textarea "x"
type textarea "<form class="pt-3" method="POST" action="{{ route('login') }}"> @csrf <div clas…"
type textarea "x"
type textarea "<form class="pt-3" method="POST" action="{{ route('login') }}"> @csrf <div clas…"
type textarea "x"
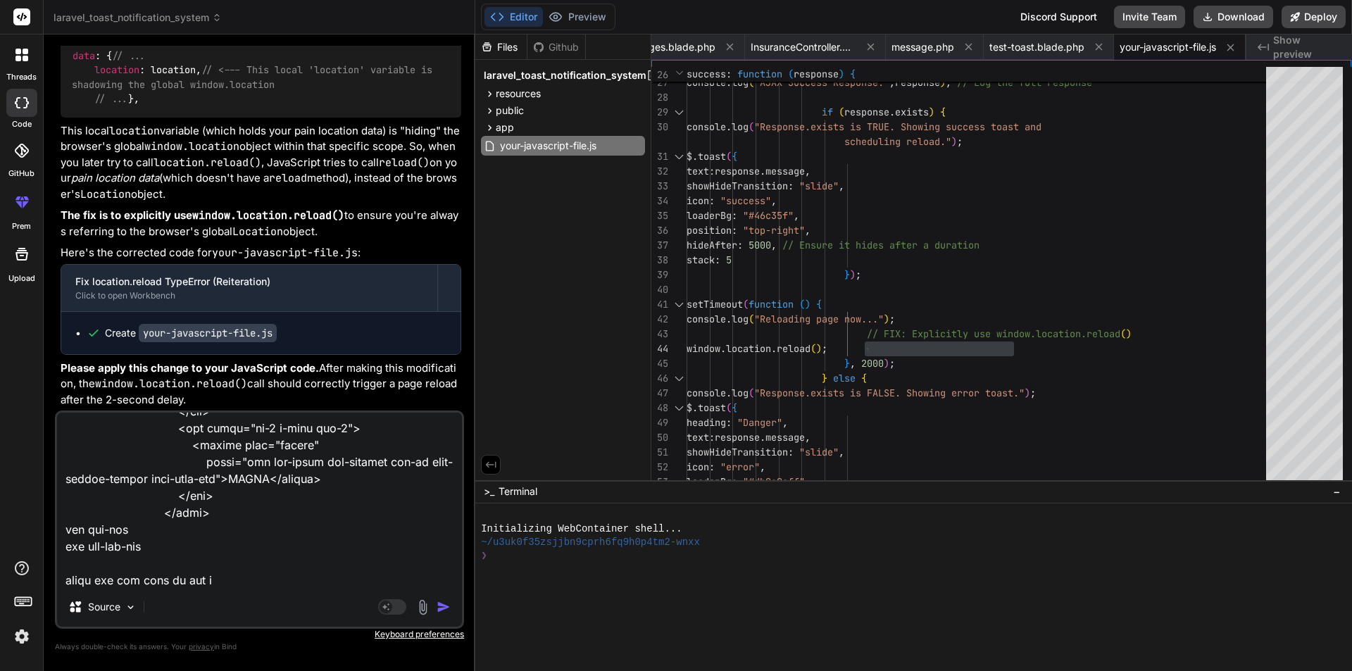
type textarea "<form class="pt-3" method="POST" action="{{ route('login') }}"> @csrf <div clas…"
type textarea "x"
type textarea "<form class="pt-3" method="POST" action="{{ route('login') }}"> @csrf <div clas…"
type textarea "x"
type textarea "<form class="pt-3" method="POST" action="{{ route('login') }}"> @csrf <div clas…"
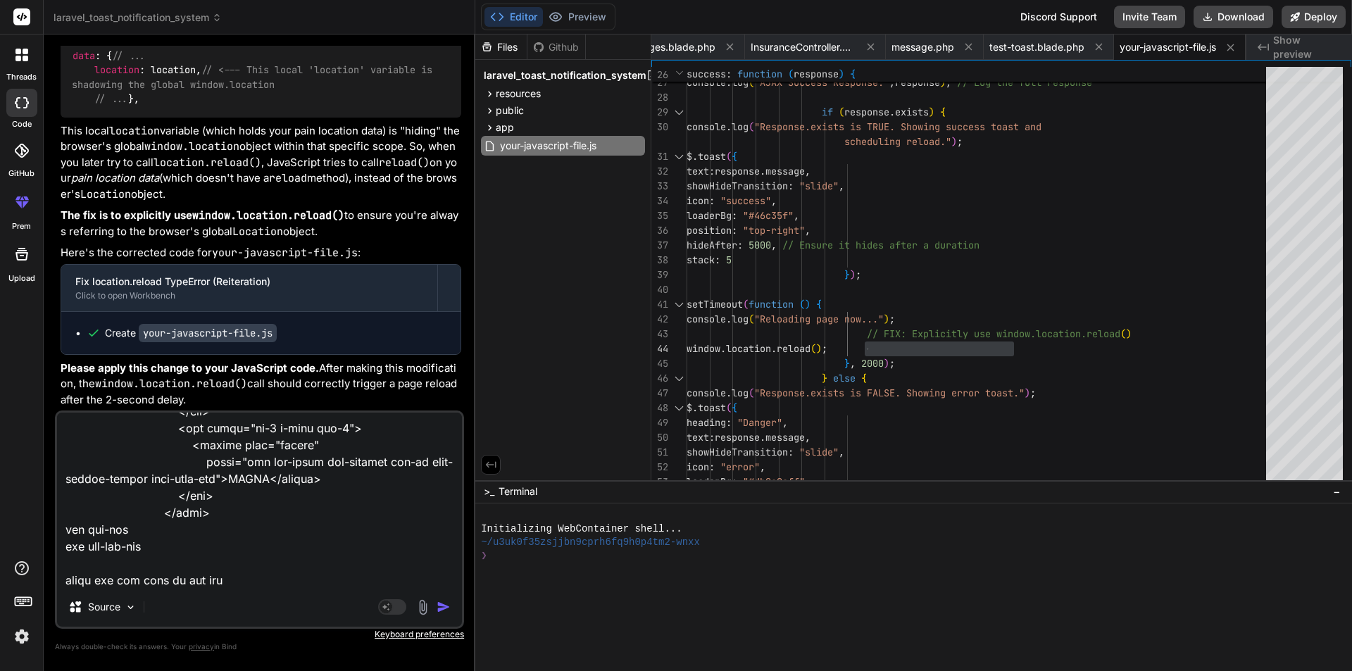
type textarea "x"
type textarea "<form class="pt-3" method="POST" action="{{ route('login') }}"> @csrf <div clas…"
type textarea "x"
type textarea "<form class="pt-3" method="POST" action="{{ route('login') }}"> @csrf <div clas…"
type textarea "x"
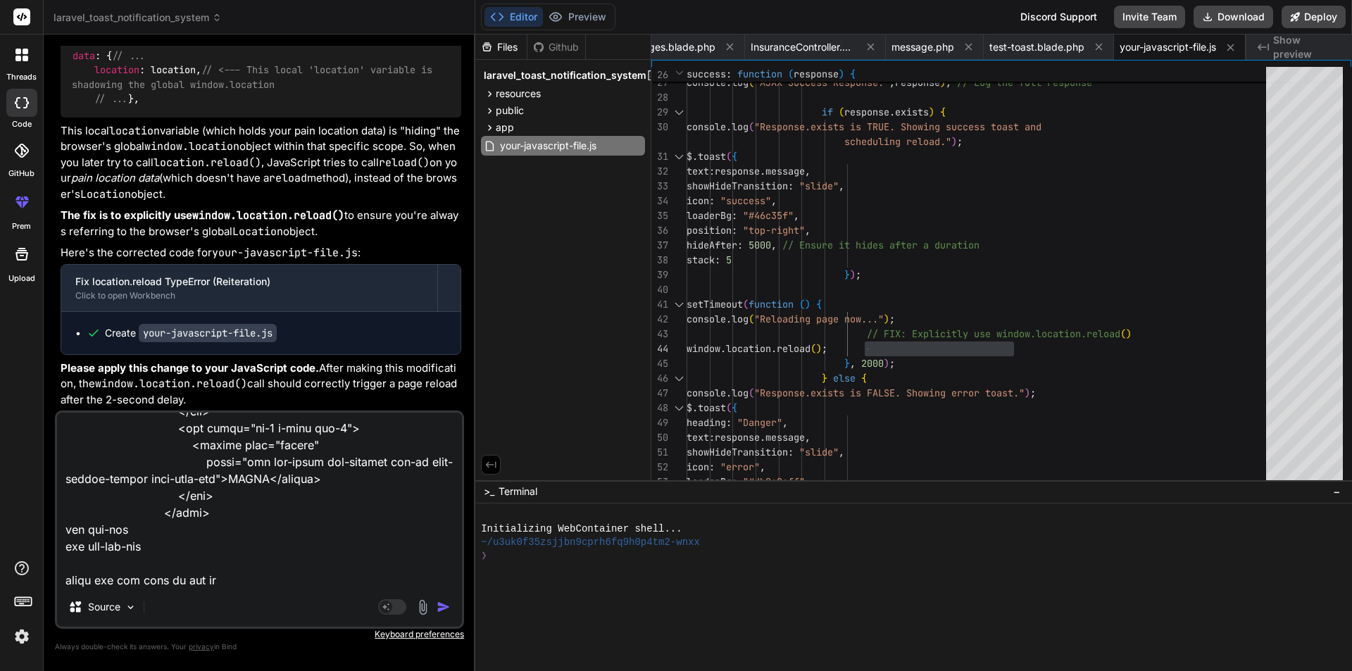
type textarea "<form class="pt-3" method="POST" action="{{ route('login') }}"> @csrf <div clas…"
type textarea "x"
type textarea "<form class="pt-3" method="POST" action="{{ route('login') }}"> @csrf <div clas…"
type textarea "x"
type textarea "<form class="pt-3" method="POST" action="{{ route('login') }}"> @csrf <div clas…"
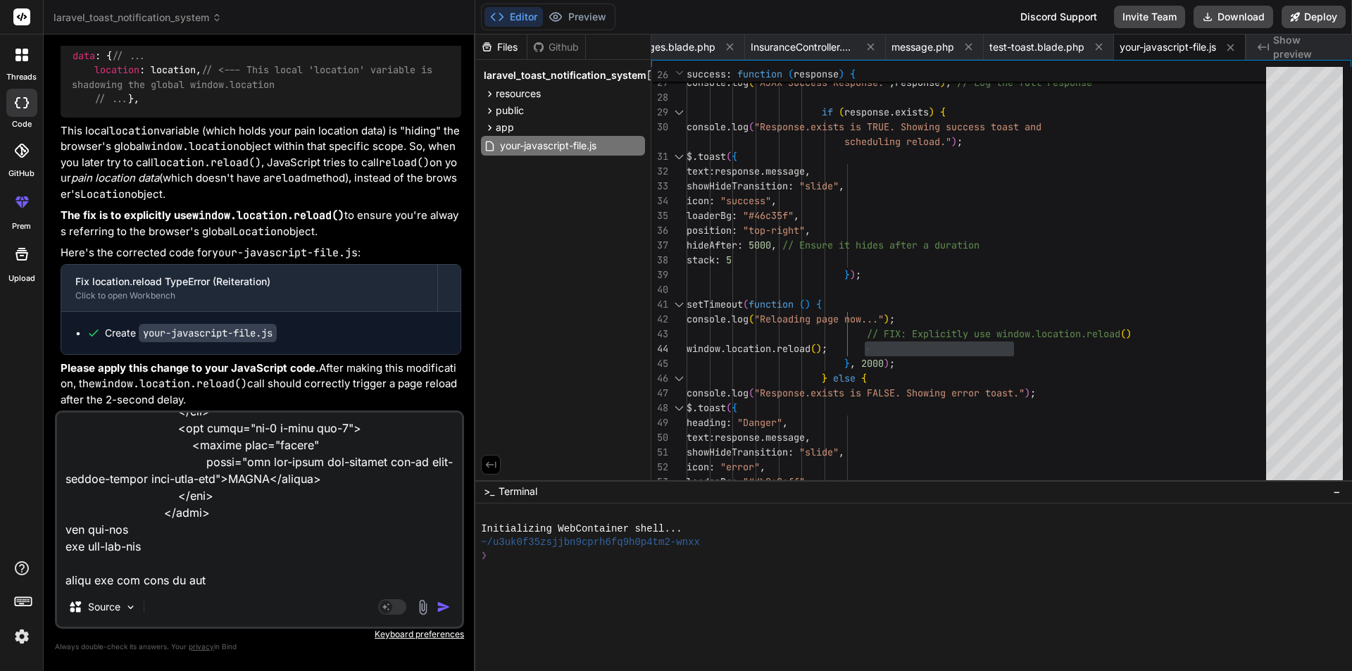
type textarea "x"
type textarea "<form class="pt-3" method="POST" action="{{ route('login') }}"> @csrf <div clas…"
type textarea "x"
type textarea "<form class="pt-3" method="POST" action="{{ route('login') }}"> @csrf <div clas…"
type textarea "x"
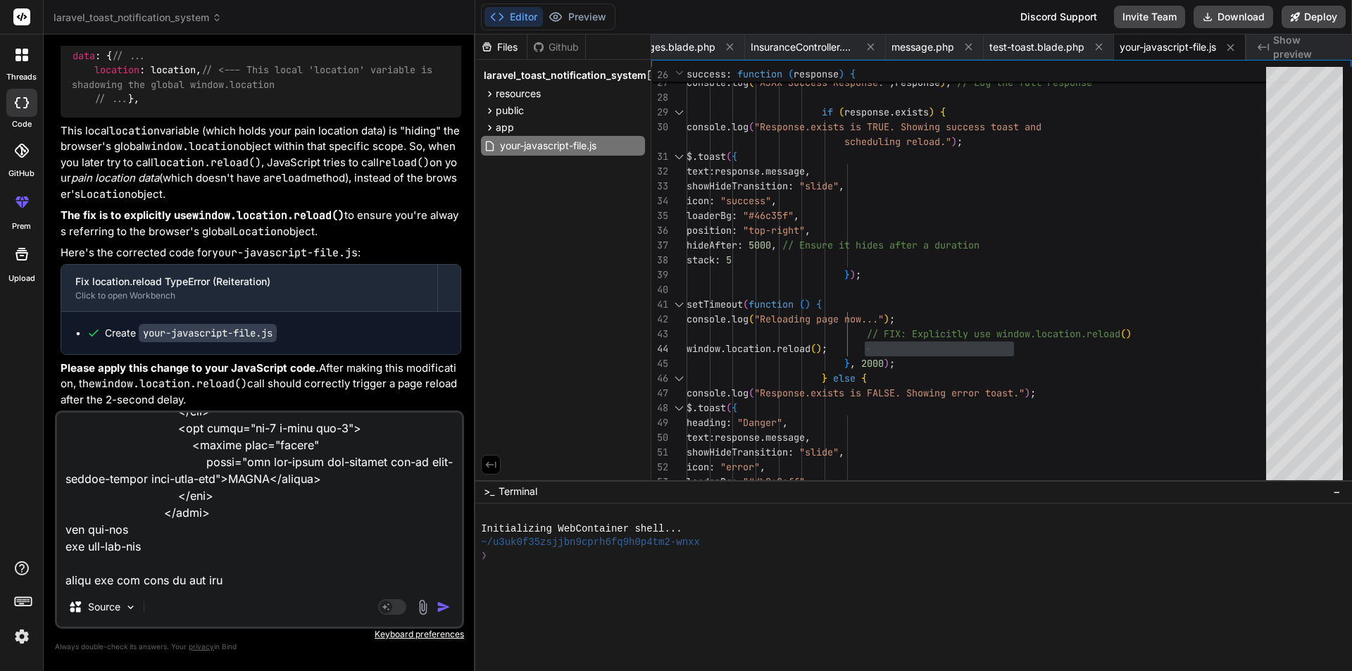
type textarea "<form class="pt-3" method="POST" action="{{ route('login') }}"> @csrf <div clas…"
type textarea "x"
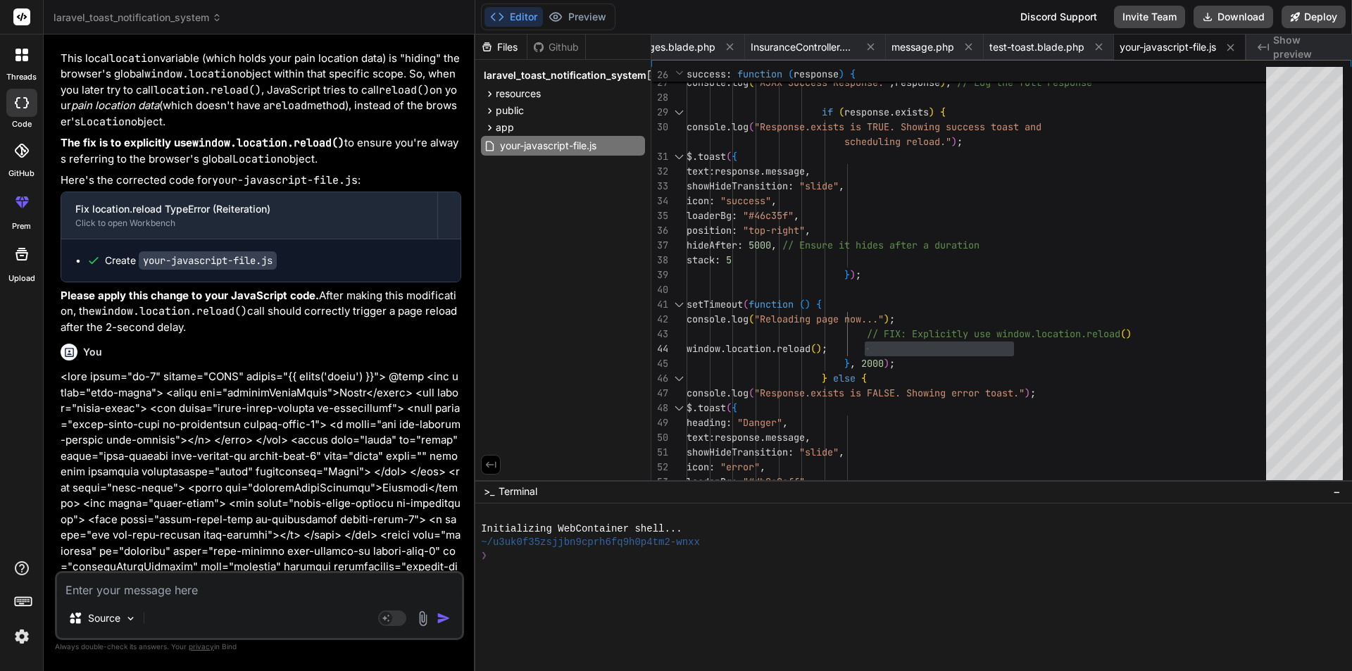
scroll to position [8768, 0]
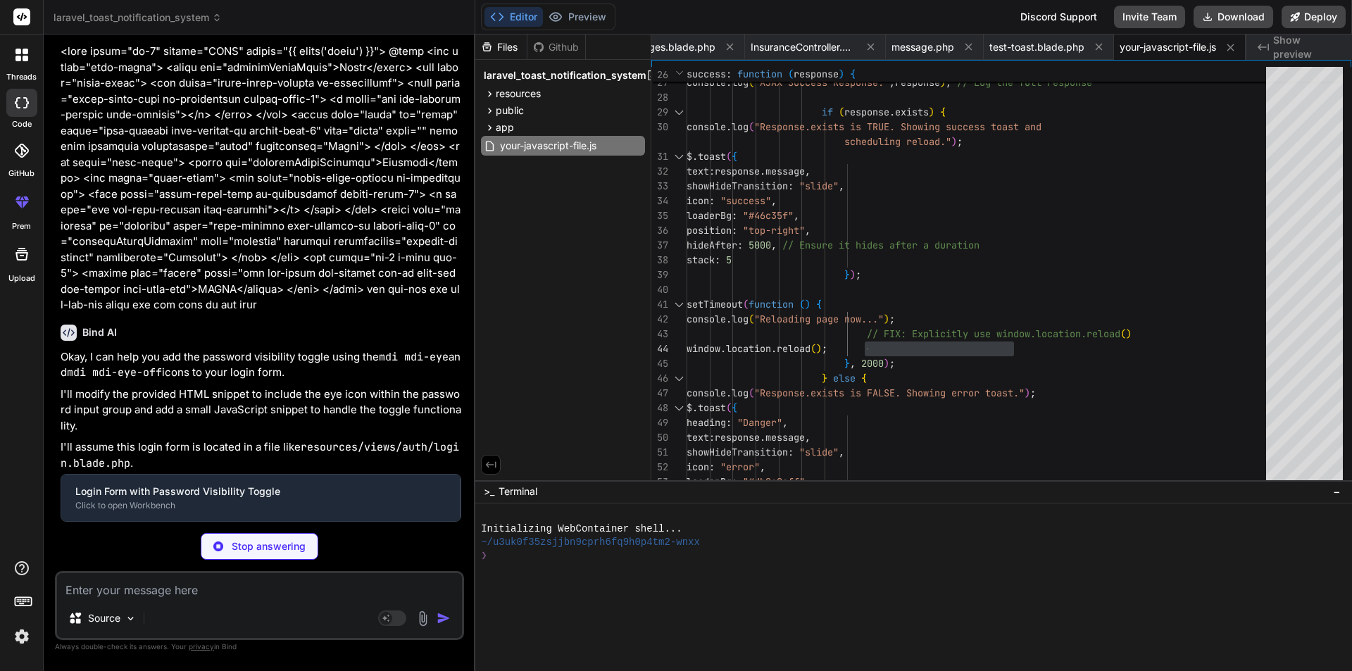
type textarea "x"
type textarea "// toggle the eye / eye-off icon this.classList.toggle('mdi-eye'); this.classLi…"
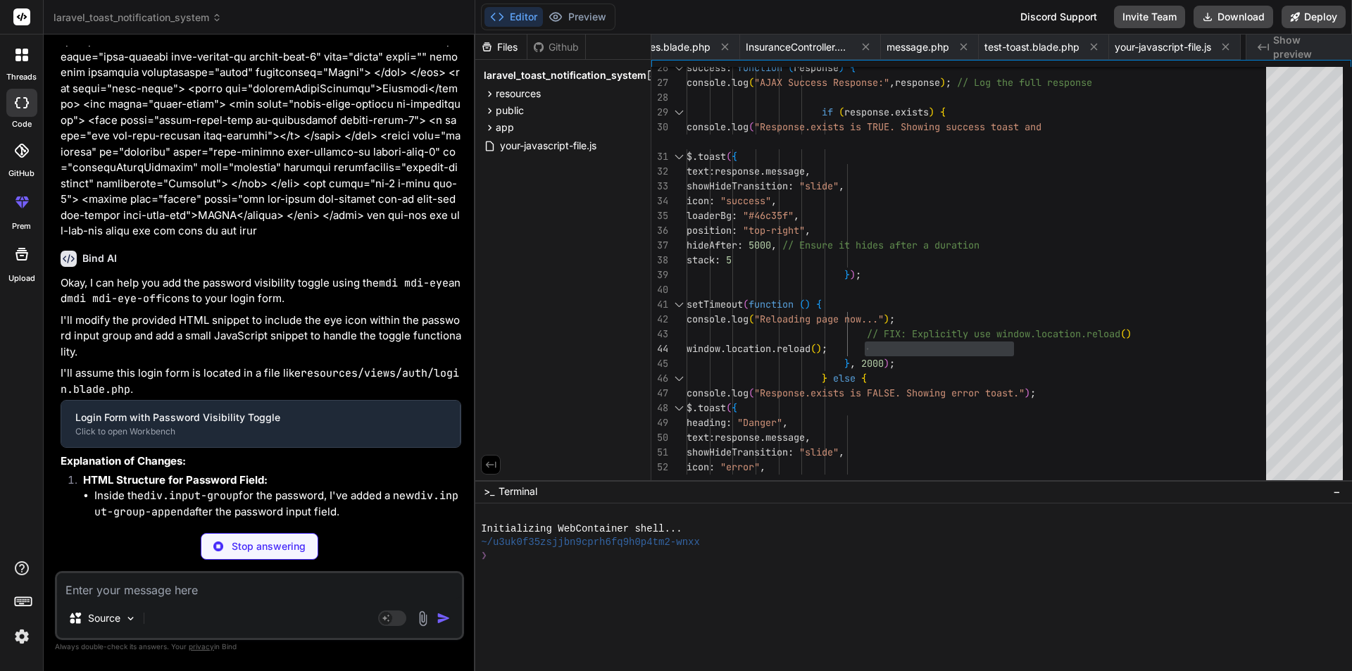
type textarea "x"
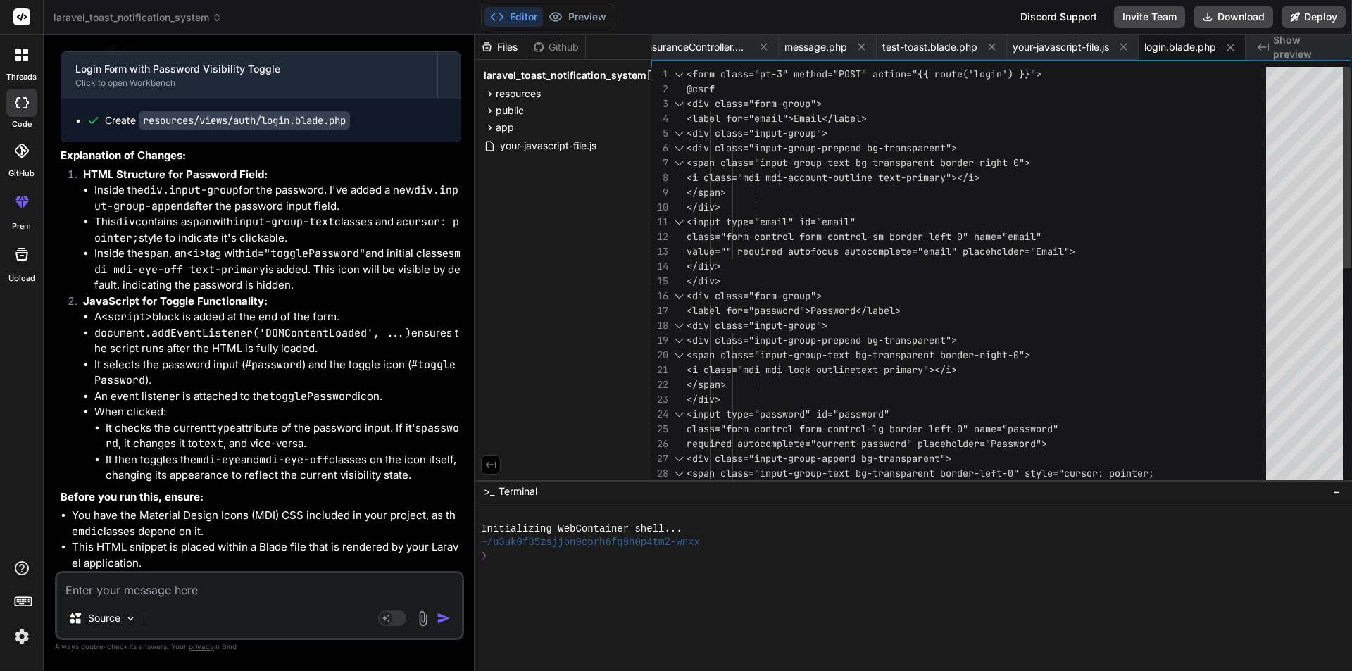
scroll to position [0, 0]
click at [872, 276] on div ""> required autocomplete="current-pas sword" placeholder="Password"> <div class…" at bounding box center [980, 503] width 588 height 872
type textarea "<form class="pt-3" method="POST" action="{{ route('login') }}"> @csrf <div clas…"
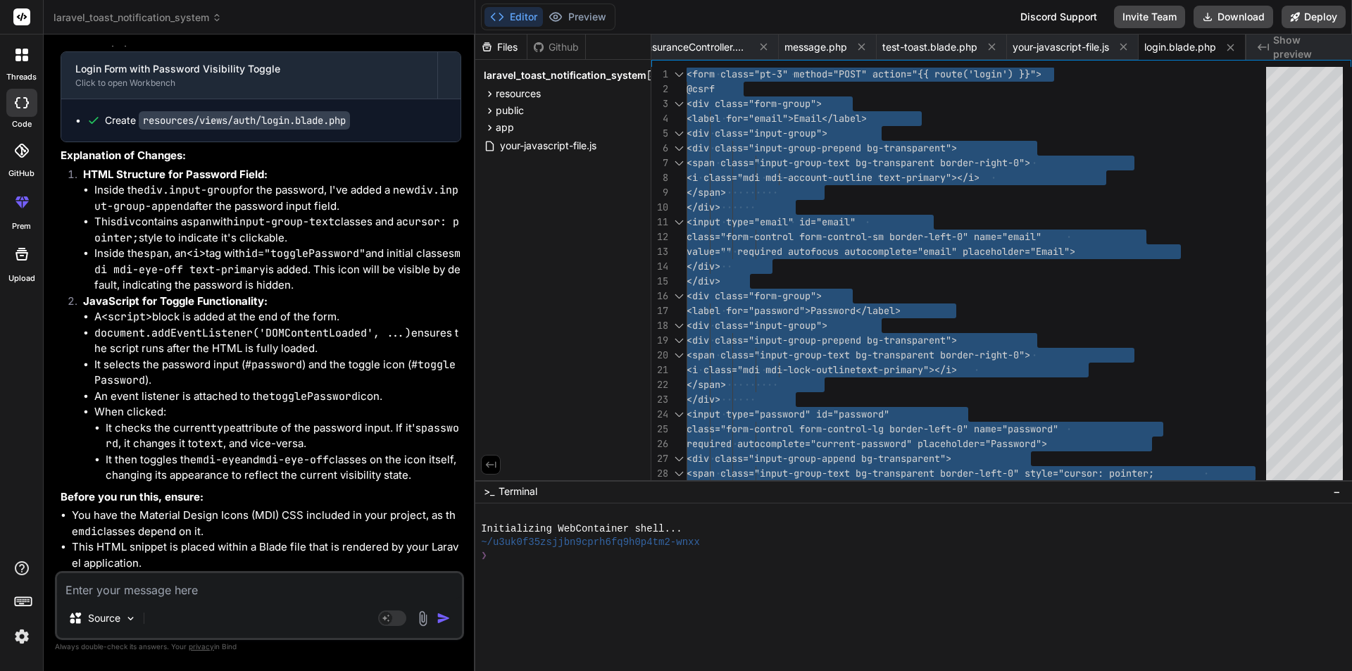
click at [307, 597] on div "Source Agent Mode. When this toggle is activated, AI automatically makes decisi…" at bounding box center [259, 605] width 409 height 69
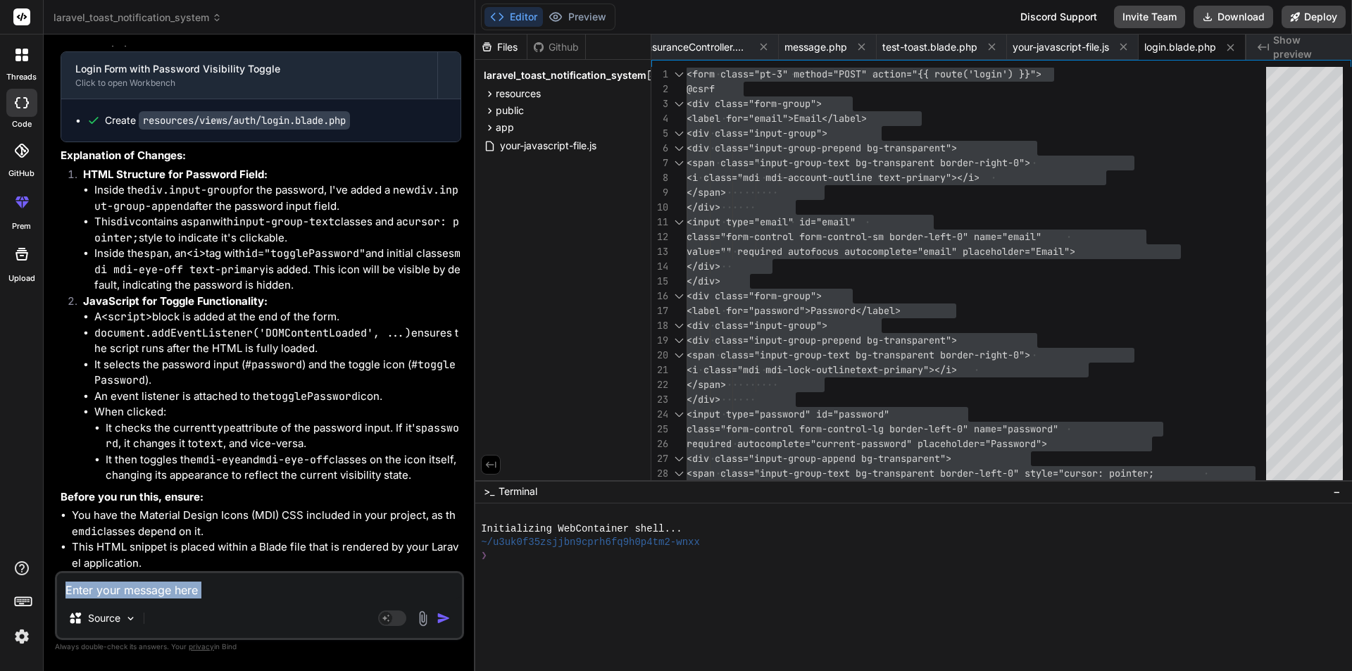
click at [286, 589] on textarea at bounding box center [259, 585] width 405 height 25
paste textarea "<form class="pt-3" method="POST" action="{{ route('login') }}"> @csrf @if (sess…"
type textarea "<form class="pt-3" method="POST" action="{{ route('login') }}"> @csrf @if (sess…"
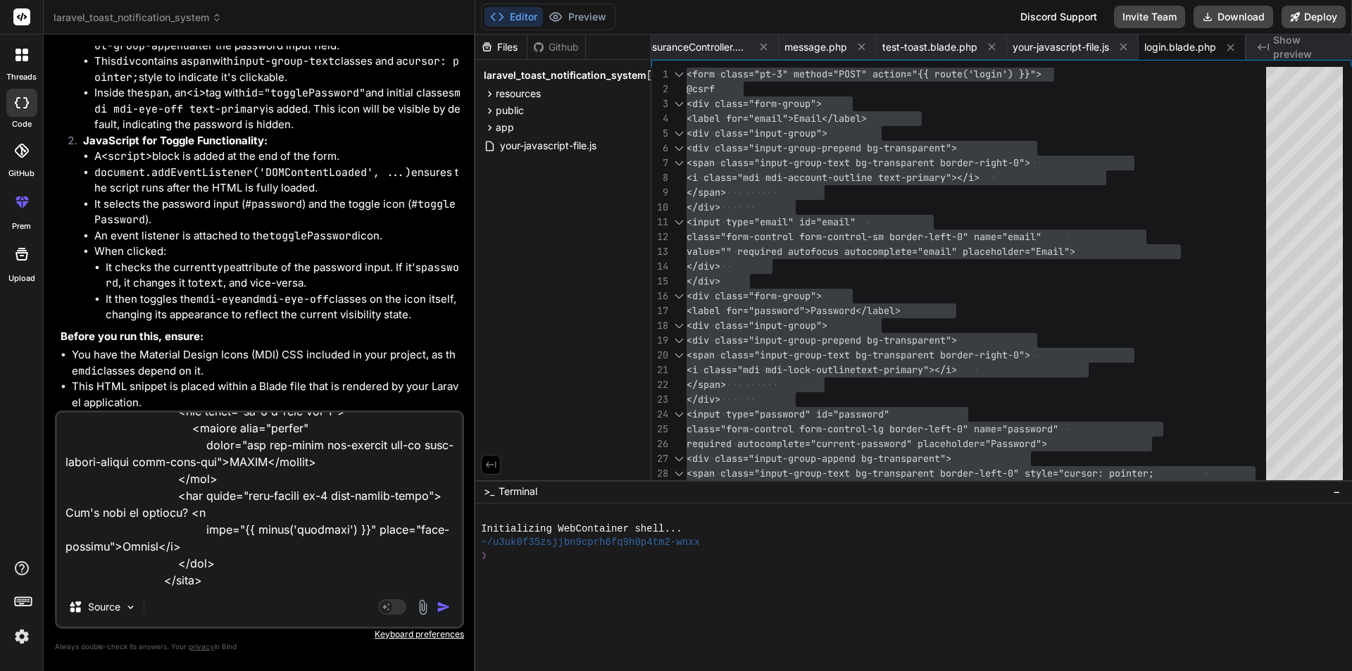
type textarea "x"
type textarea "<form class="pt-3" method="POST" action="{{ route('login') }}"> @csrf @if (sess…"
type textarea "x"
type textarea "<form class="pt-3" method="POST" action="{{ route('login') }}"> @csrf @if (sess…"
click at [249, 575] on textarea at bounding box center [259, 500] width 405 height 175
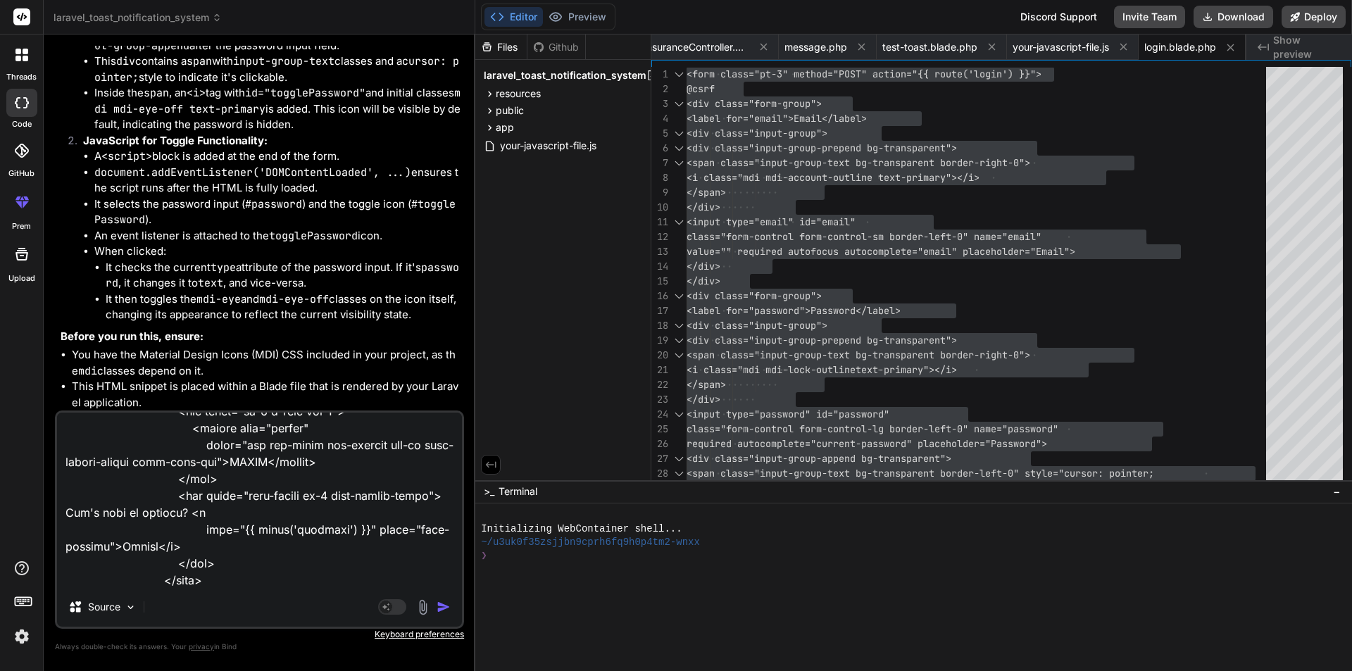
type textarea "x"
paste textarea "“Please enter the email ID” and “Please enter the password” validation should b…"
type textarea "<form class="pt-3" method="POST" action="{{ route('login') }}"> @csrf @if (sess…"
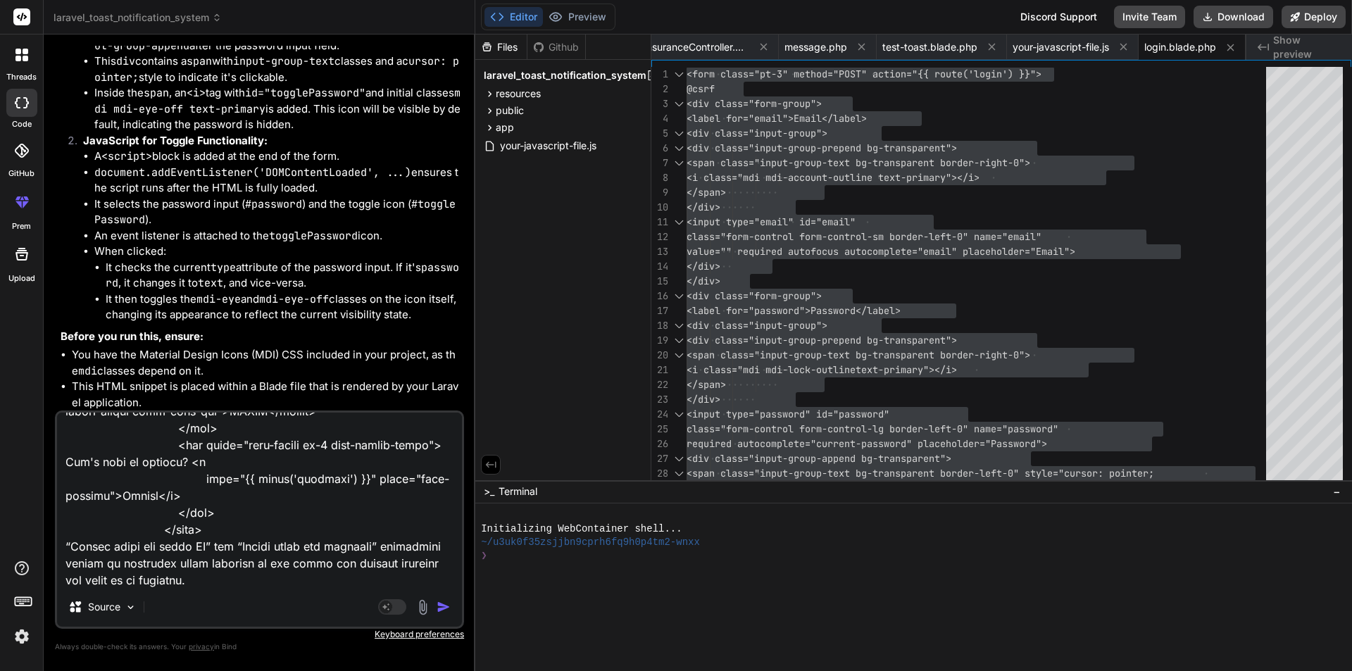
type textarea "x"
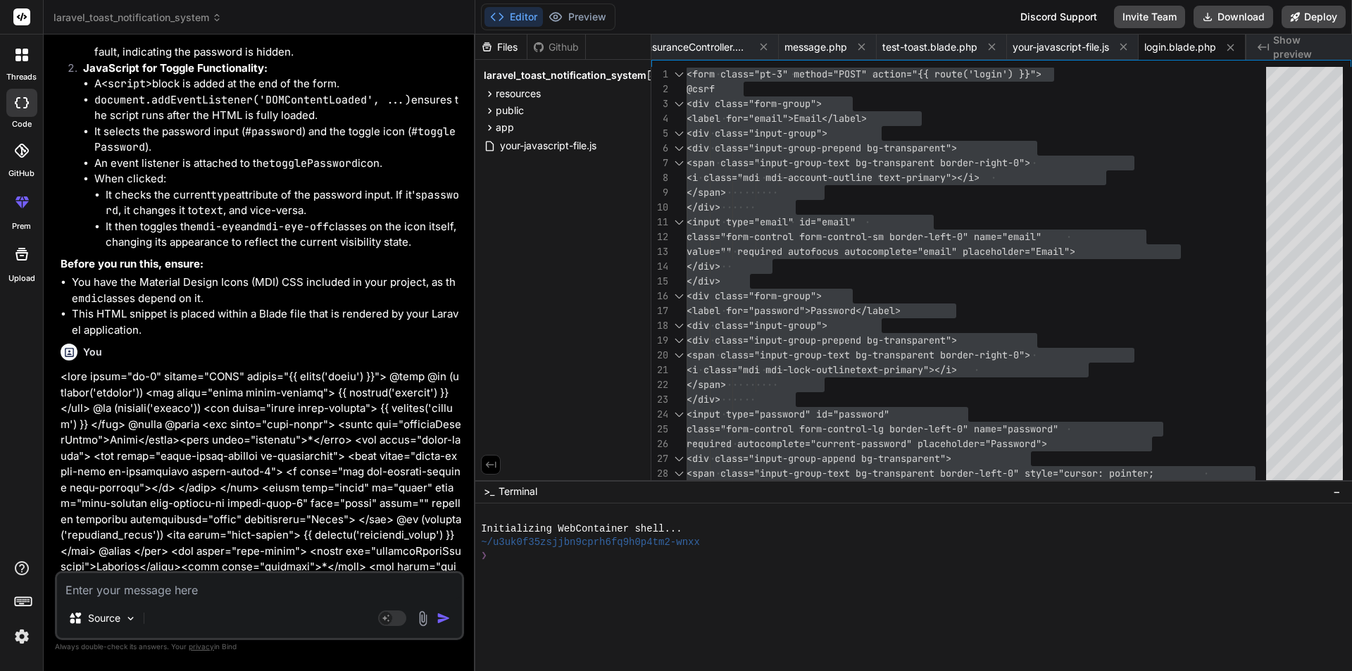
scroll to position [9874, 0]
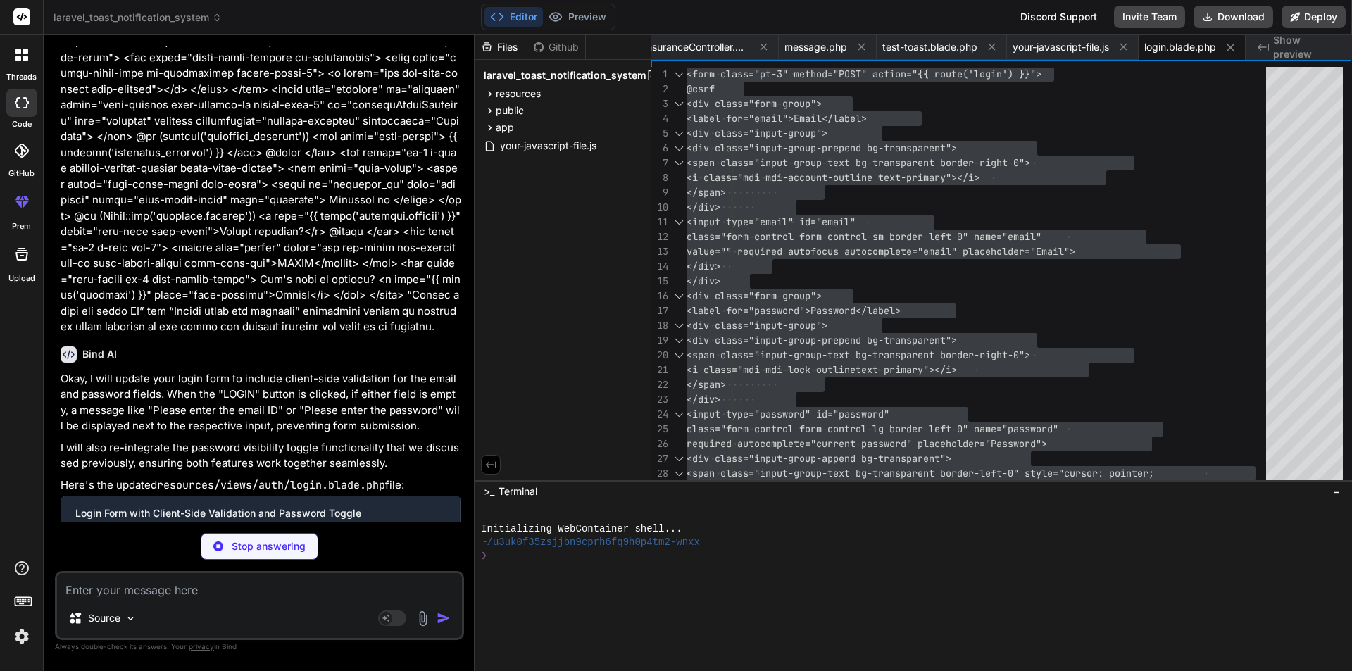
type textarea "x"
type textarea "passwordInput.setAttribute('type', type); // toggle the eye / eye-off icon this…"
type textarea "x"
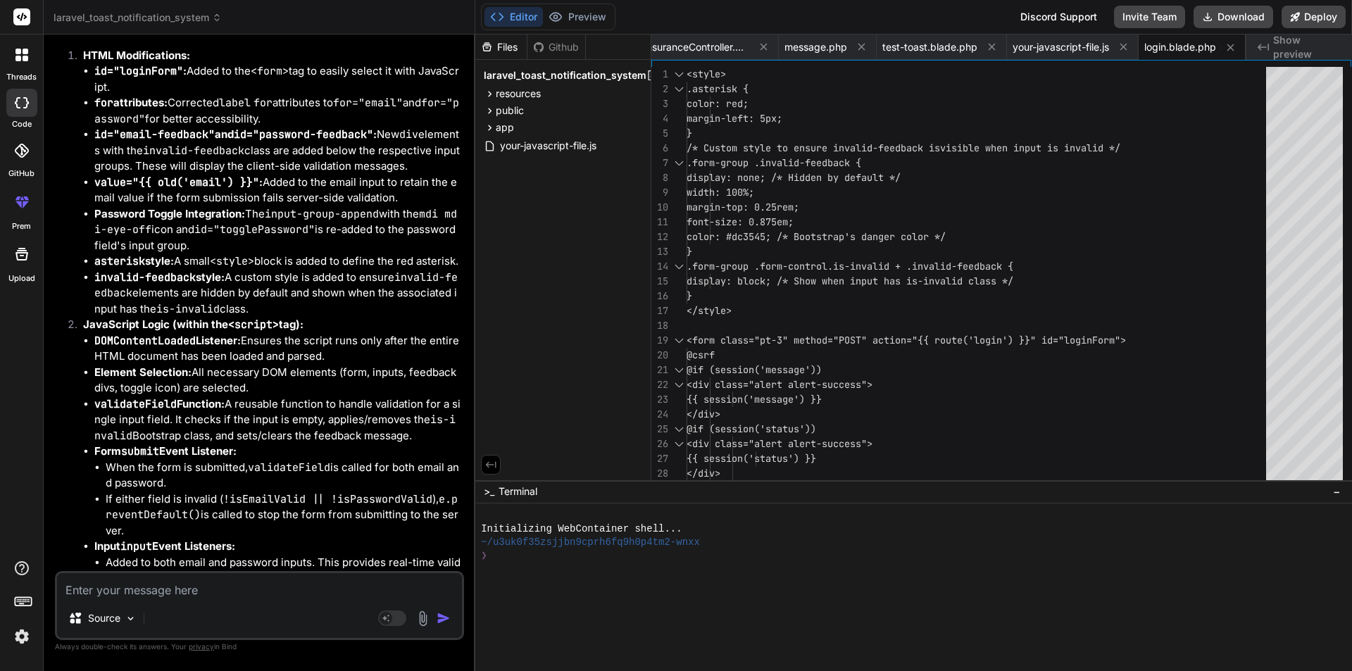
scroll to position [10805, 0]
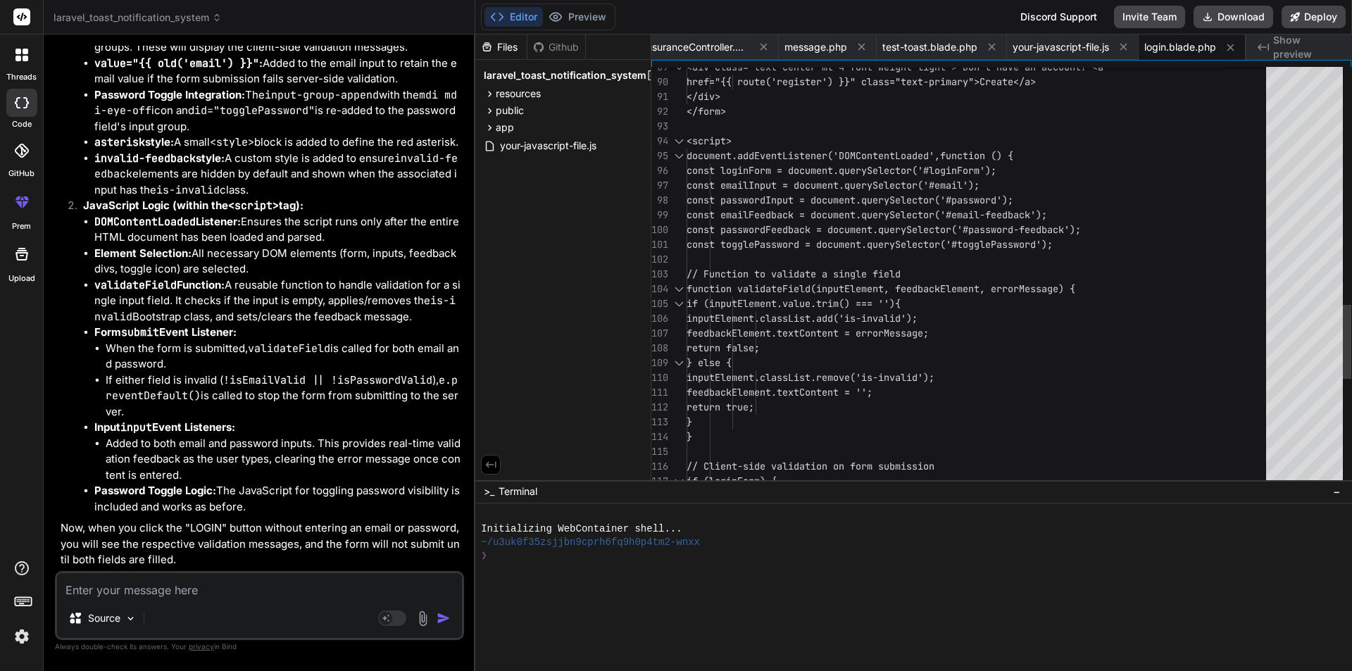
type textarea "<style> .asterisk { color: red; margin-left: 5px; } /* Custom style to ensure i…"
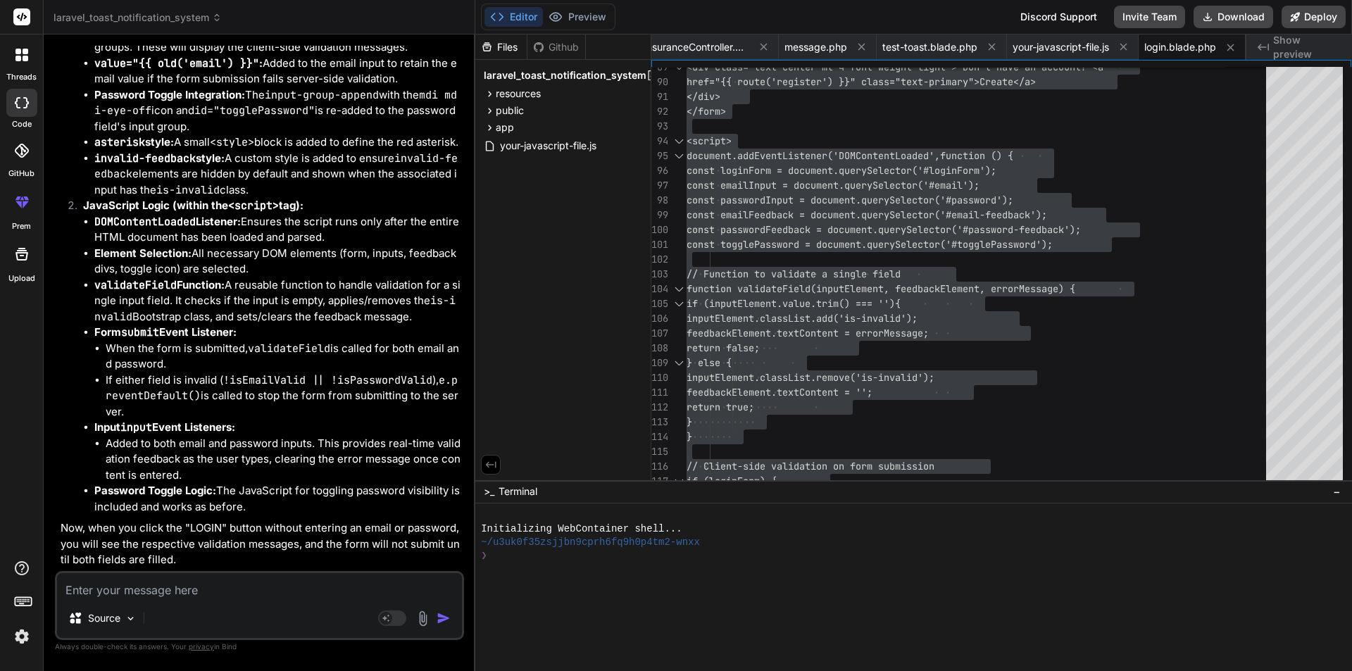
click at [351, 580] on textarea at bounding box center [259, 585] width 405 height 25
paste textarea "(function ($) { "use strict"; $(function () { $("#loginForm").validate({ rules:…"
type textarea "(function ($) { "use strict"; $(function () { $("#loginForm").validate({ rules:…"
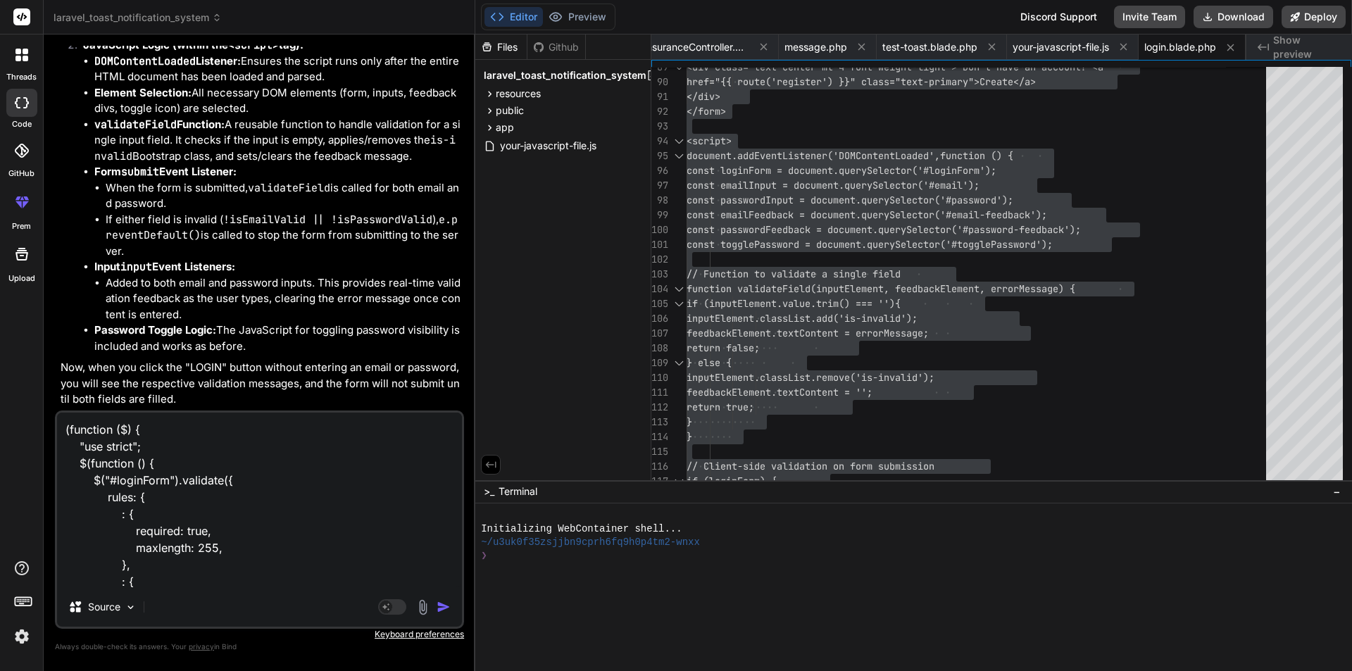
scroll to position [491, 0]
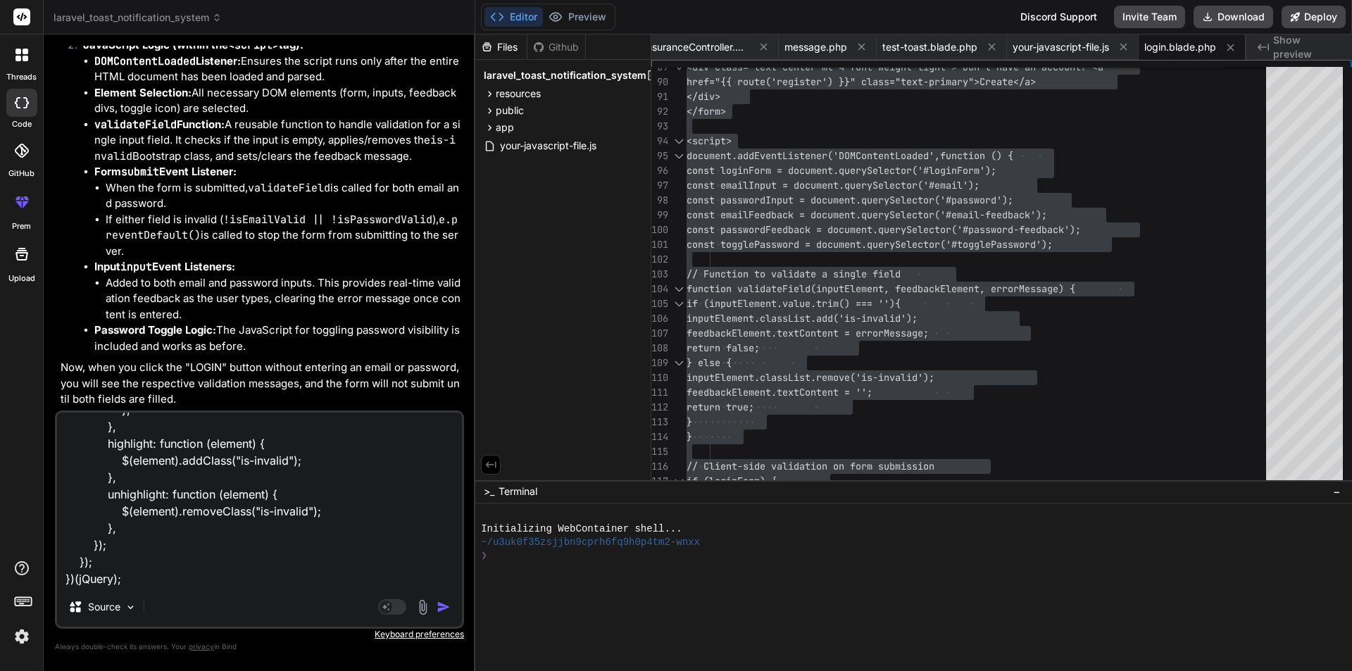
type textarea "x"
type textarea "(function ($) { "use strict"; $(function () { $("#loginForm").validate({ rules:…"
type textarea "x"
type textarea "(function ($) { "use strict"; $(function () { $("#loginForm").validate({ rules:…"
type textarea "x"
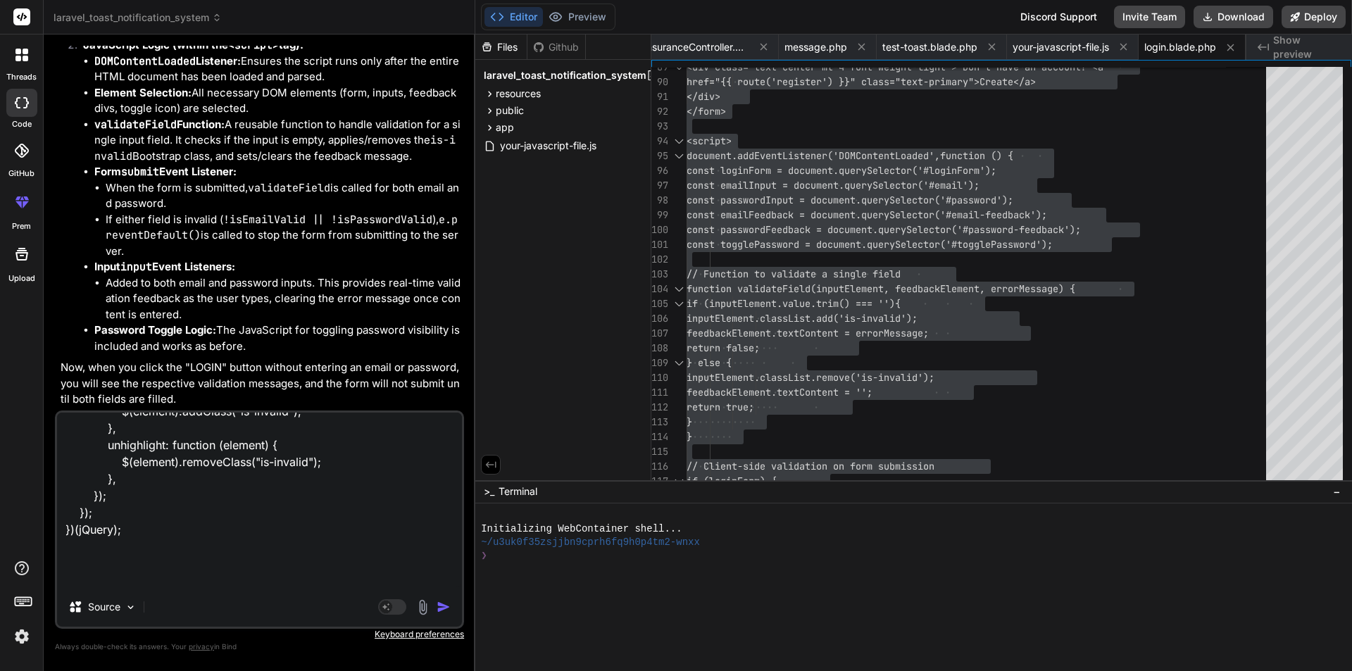
scroll to position [508, 0]
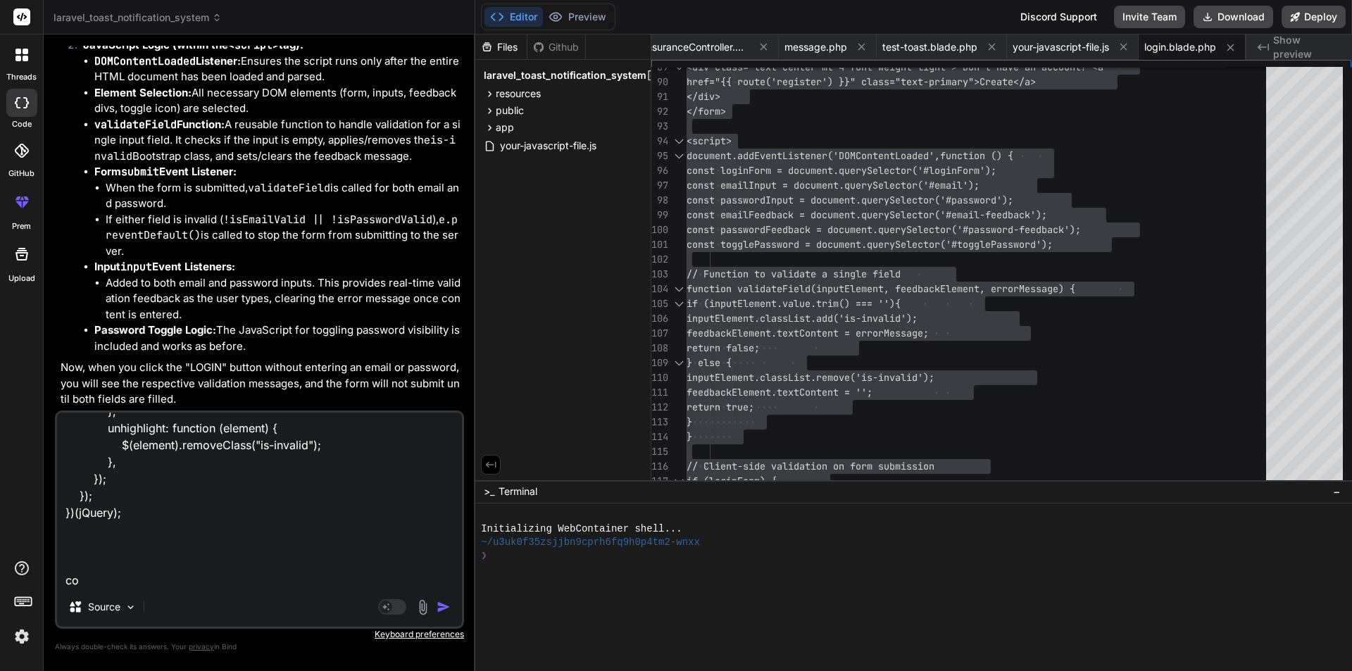
type textarea "(function ($) { "use strict"; $(function () { $("#loginForm").validate({ rules:…"
type textarea "x"
type textarea "(function ($) { "use strict"; $(function () { $("#loginForm").validate({ rules:…"
type textarea "x"
type textarea "(function ($) { "use strict"; $(function () { $("#loginForm").validate({ rules:…"
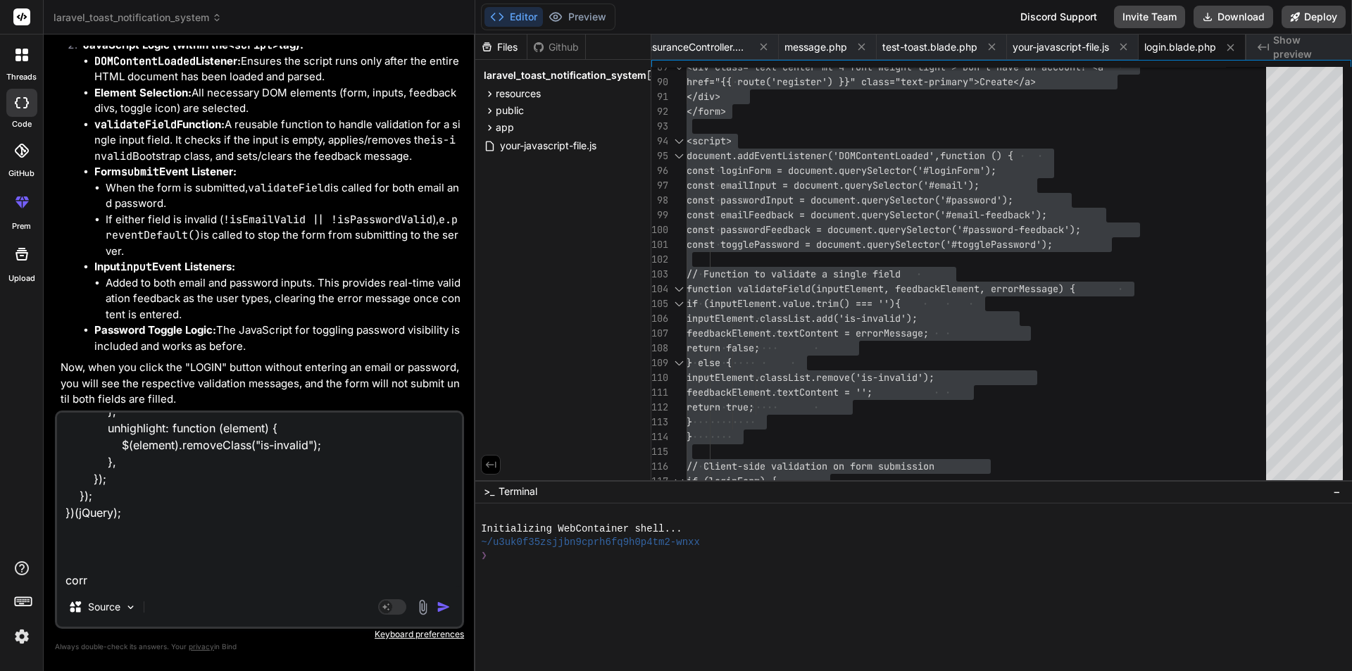
type textarea "x"
type textarea "(function ($) { "use strict"; $(function () { $("#loginForm").validate({ rules:…"
type textarea "x"
type textarea "(function ($) { "use strict"; $(function () { $("#loginForm").validate({ rules:…"
type textarea "x"
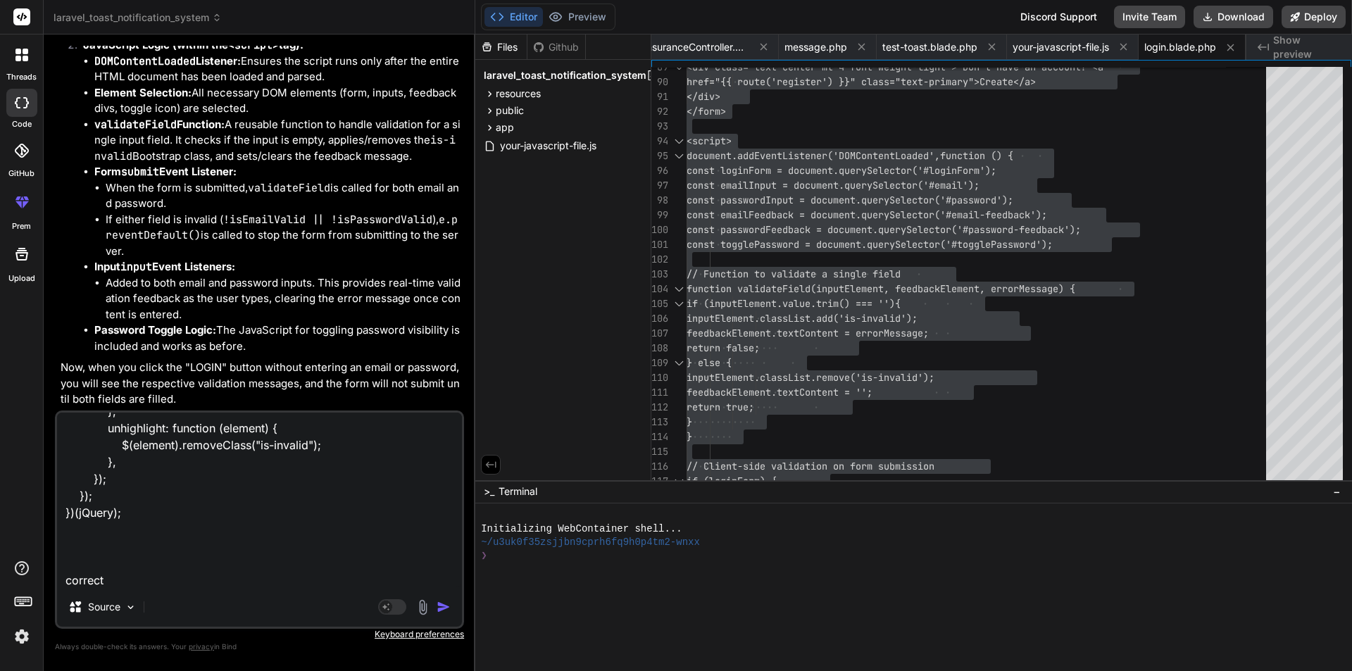
type textarea "(function ($) { "use strict"; $(function () { $("#loginForm").validate({ rules:…"
type textarea "x"
type textarea "(function ($) { "use strict"; $(function () { $("#loginForm").validate({ rules:…"
type textarea "x"
type textarea "(function ($) { "use strict"; $(function () { $("#loginForm").validate({ rules:…"
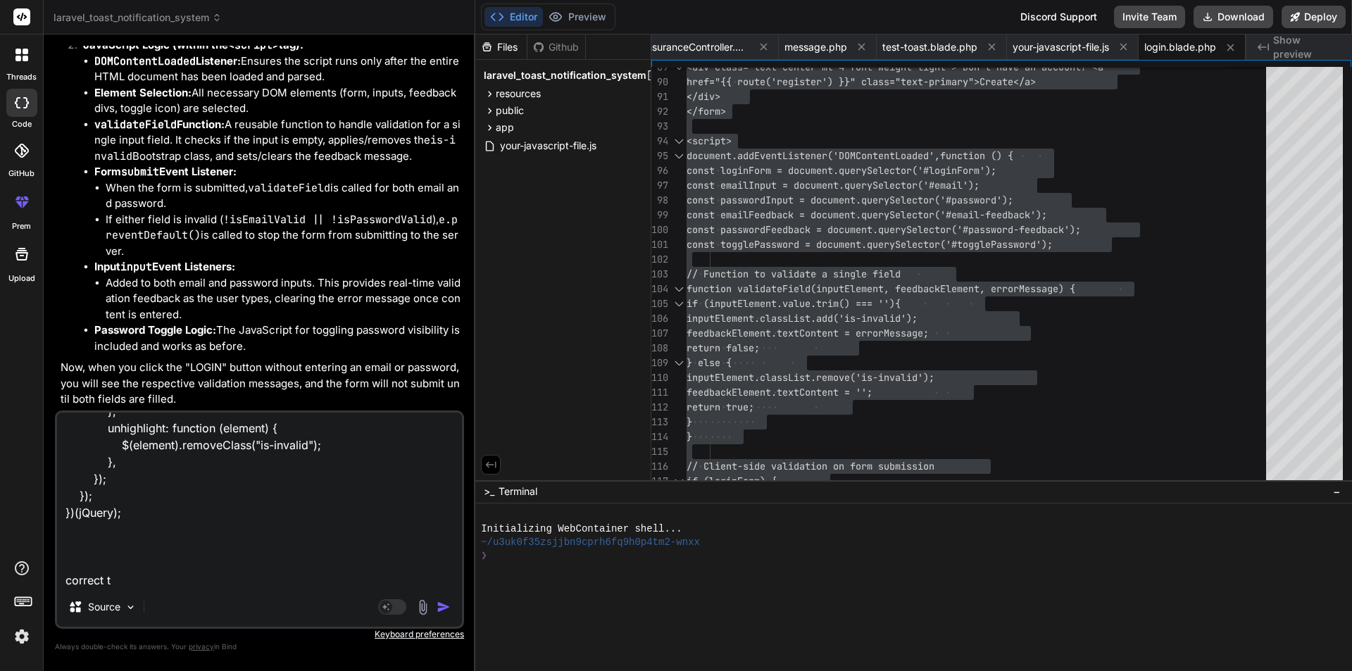
type textarea "x"
type textarea "(function ($) { "use strict"; $(function () { $("#loginForm").validate({ rules:…"
type textarea "x"
type textarea "(function ($) { "use strict"; $(function () { $("#loginForm").validate({ rules:…"
type textarea "x"
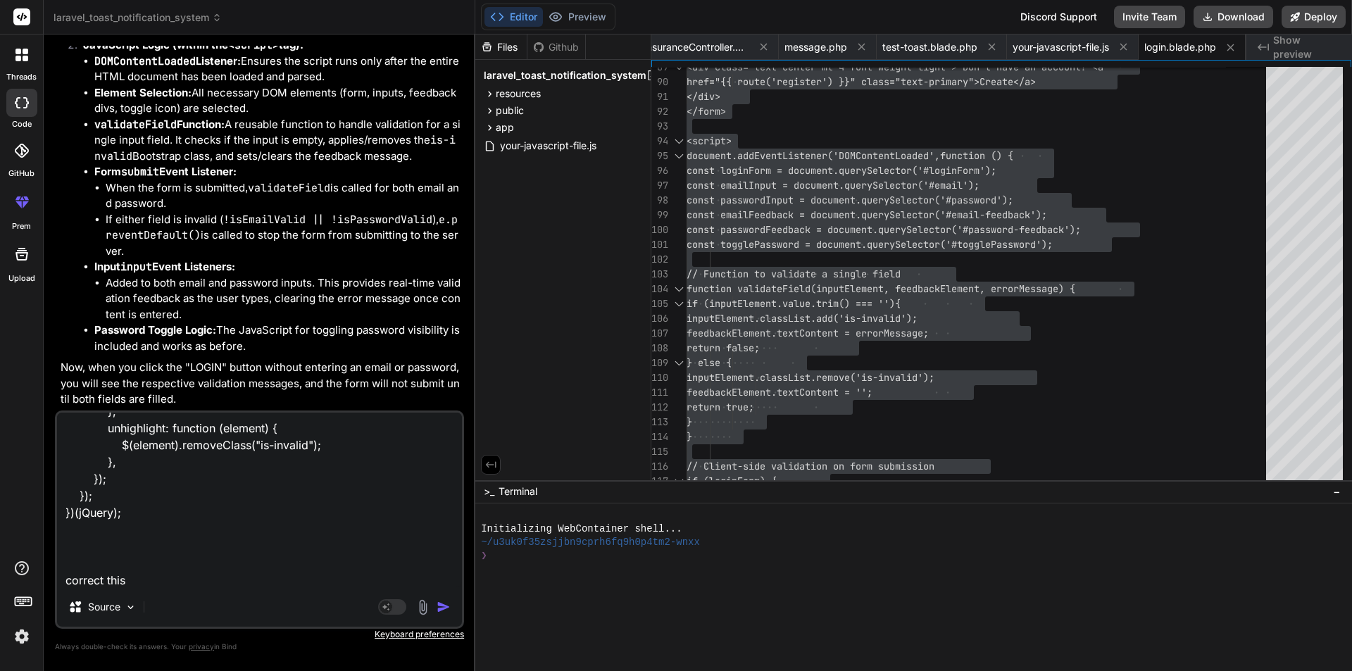
type textarea "(function ($) { "use strict"; $(function () { $("#loginForm").validate({ rules:…"
type textarea "x"
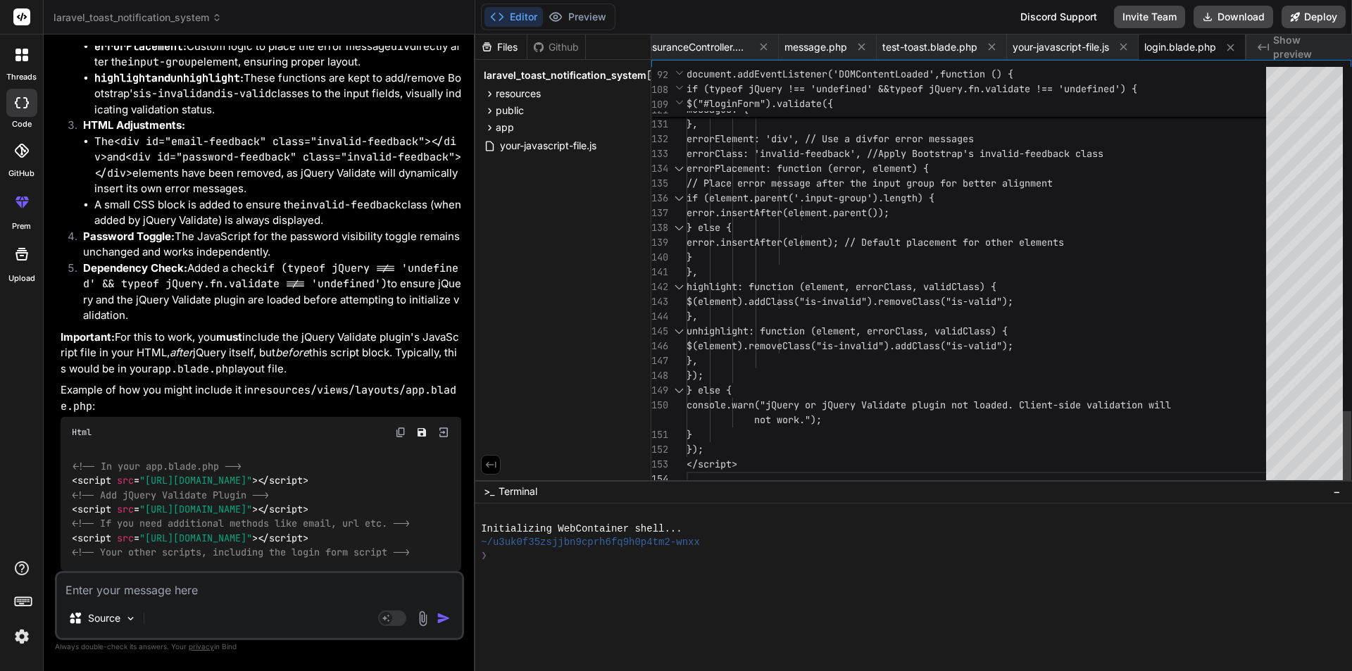
scroll to position [0, 0]
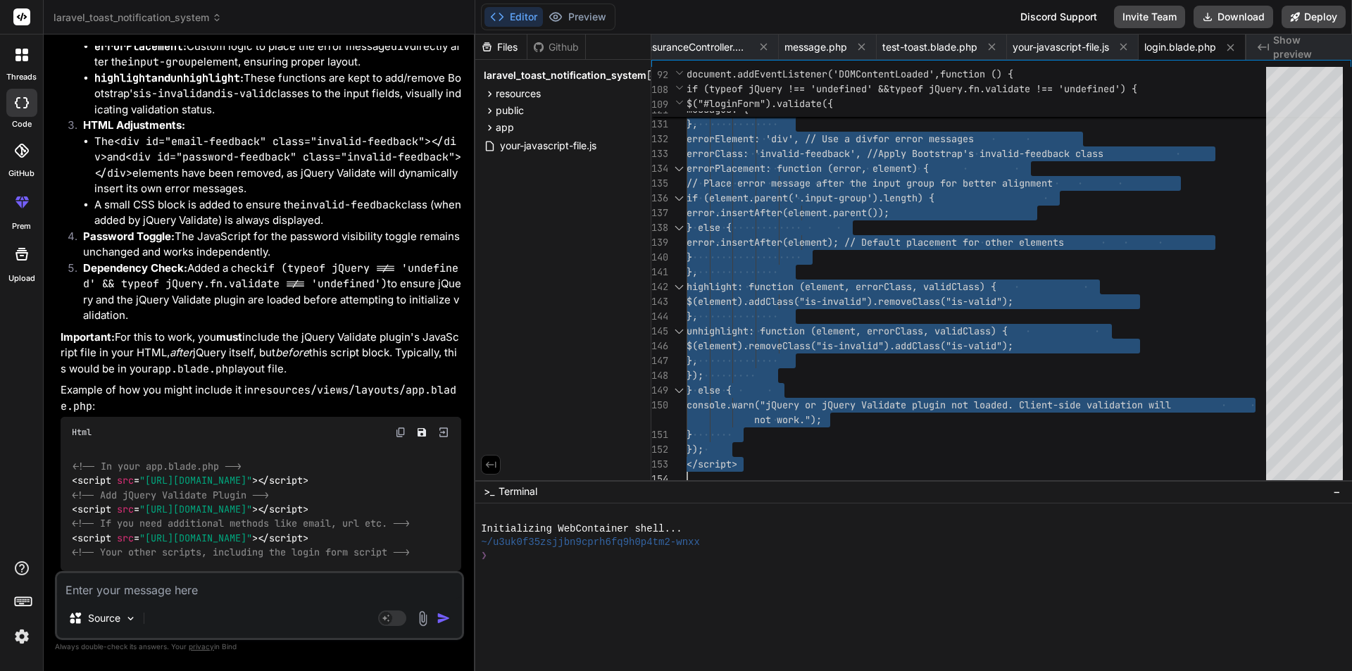
scroll to position [11754, 0]
click at [17, 61] on div at bounding box center [22, 55] width 30 height 30
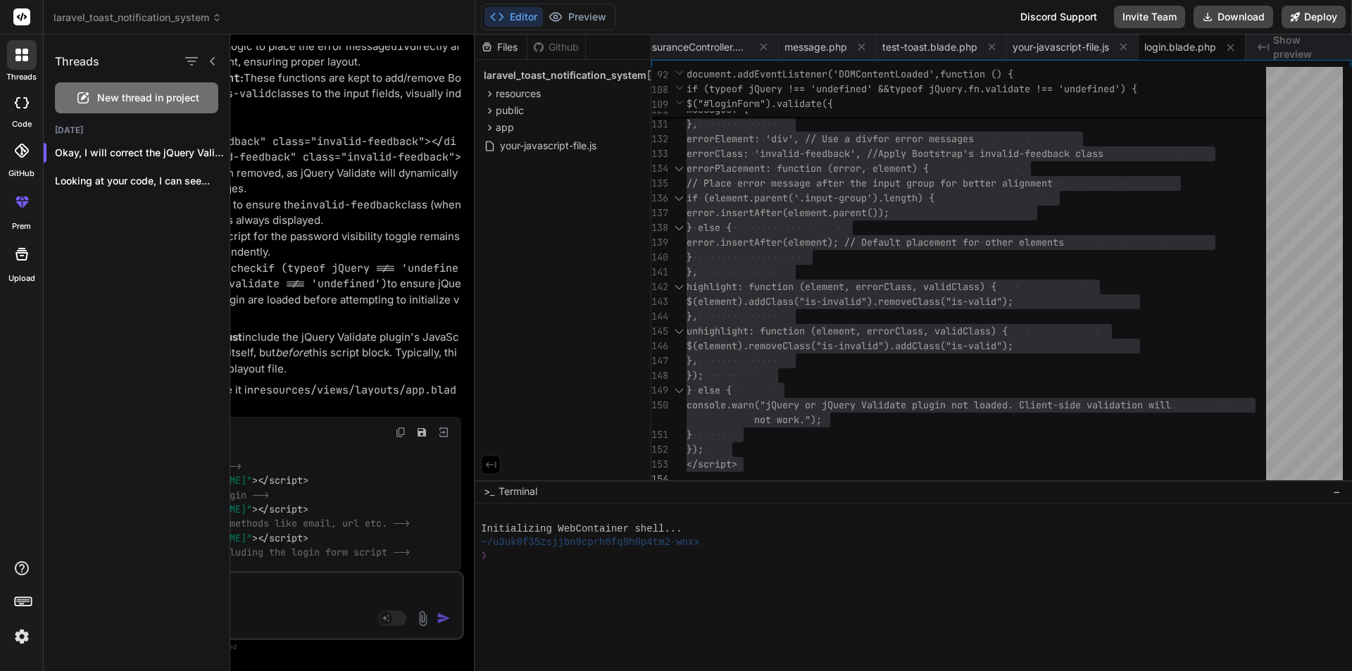
click at [149, 100] on span "New thread in project" at bounding box center [148, 98] width 102 height 14
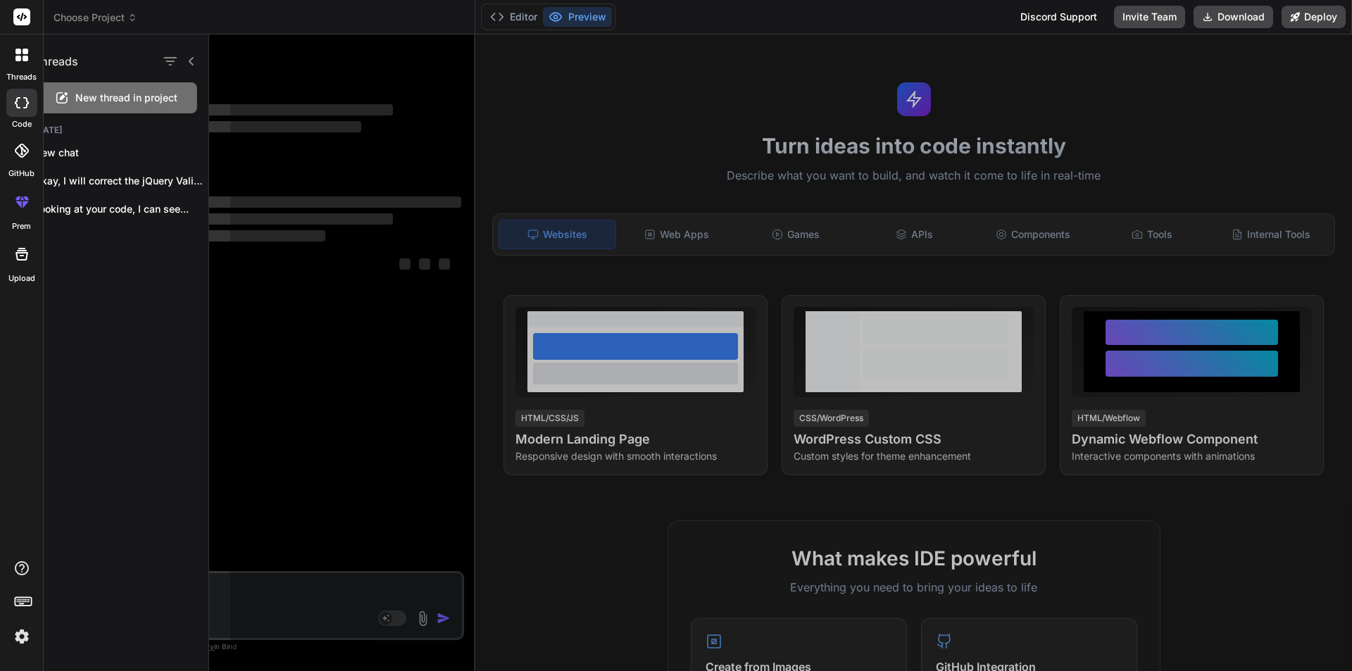
scroll to position [0, 0]
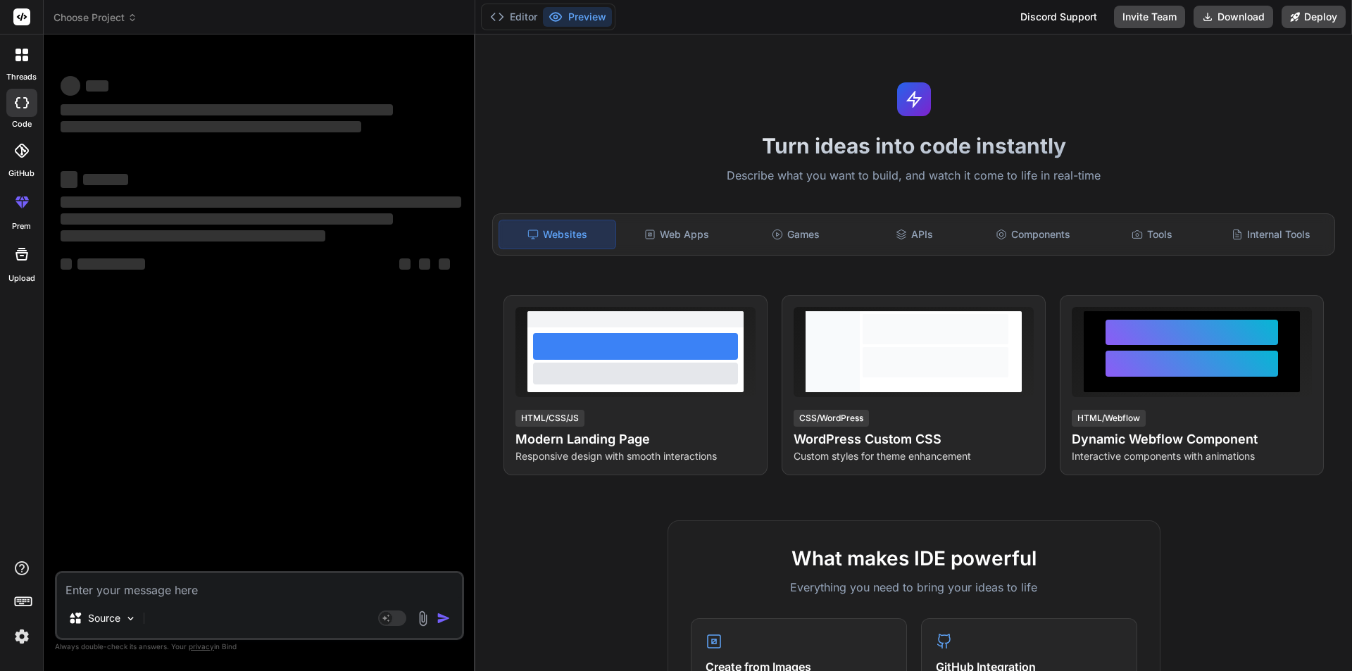
click at [195, 578] on textarea at bounding box center [259, 585] width 405 height 25
paste textarea "<form class="pt-3" method="POST" action="{{ route('login') }}" id="loginForm"> …"
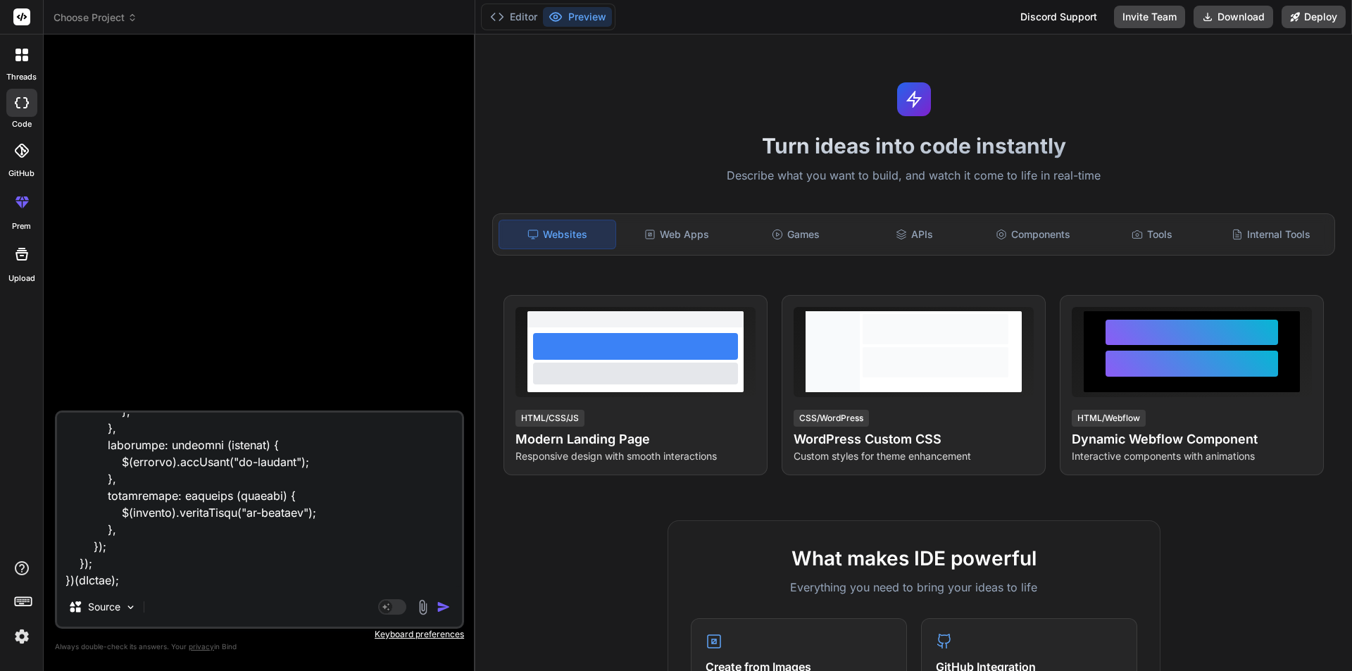
scroll to position [1895, 0]
click at [201, 575] on textarea at bounding box center [259, 500] width 405 height 175
paste textarea "<body> <div class="container-scroller"> <div class="container-fluid page-body-w…"
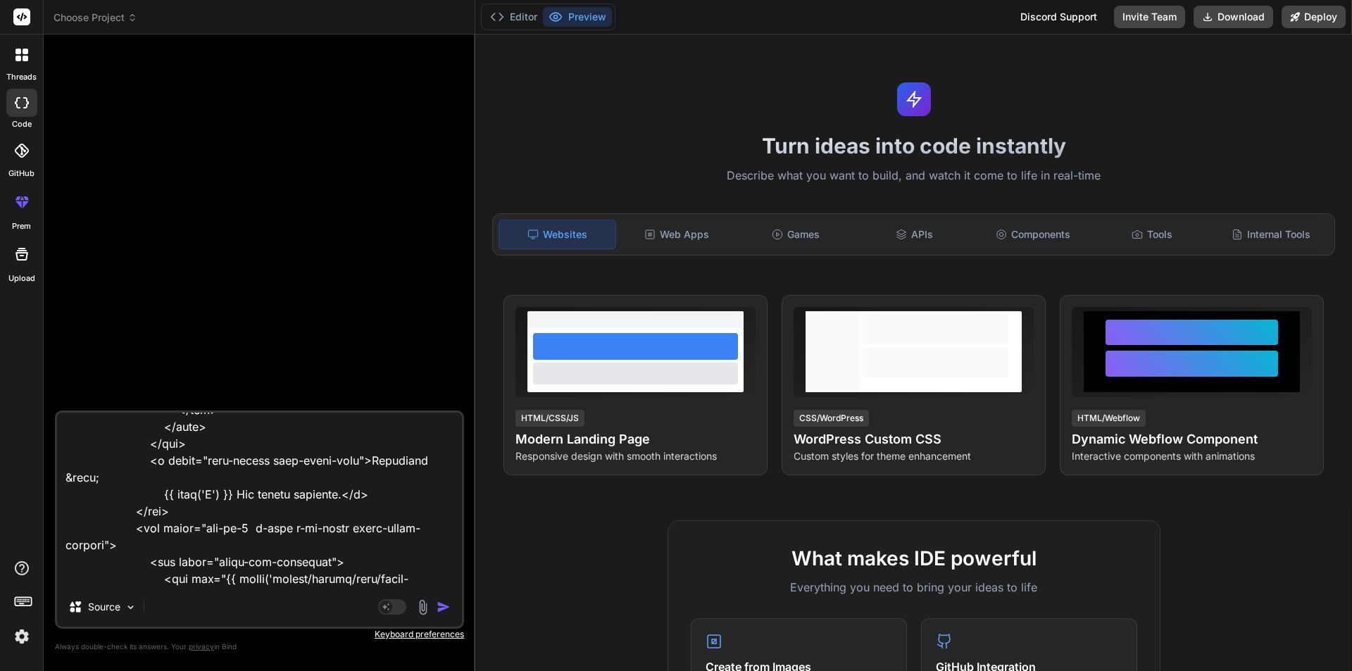
scroll to position [3127, 0]
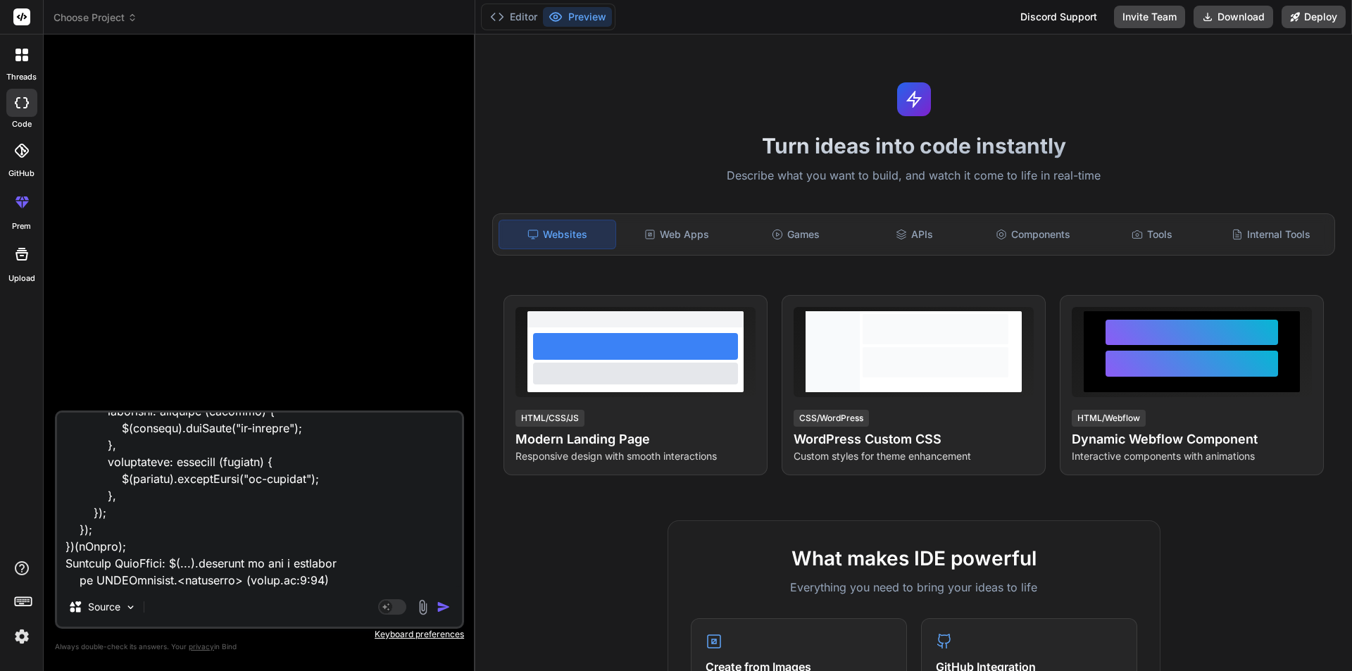
click at [441, 603] on img "button" at bounding box center [444, 607] width 14 height 14
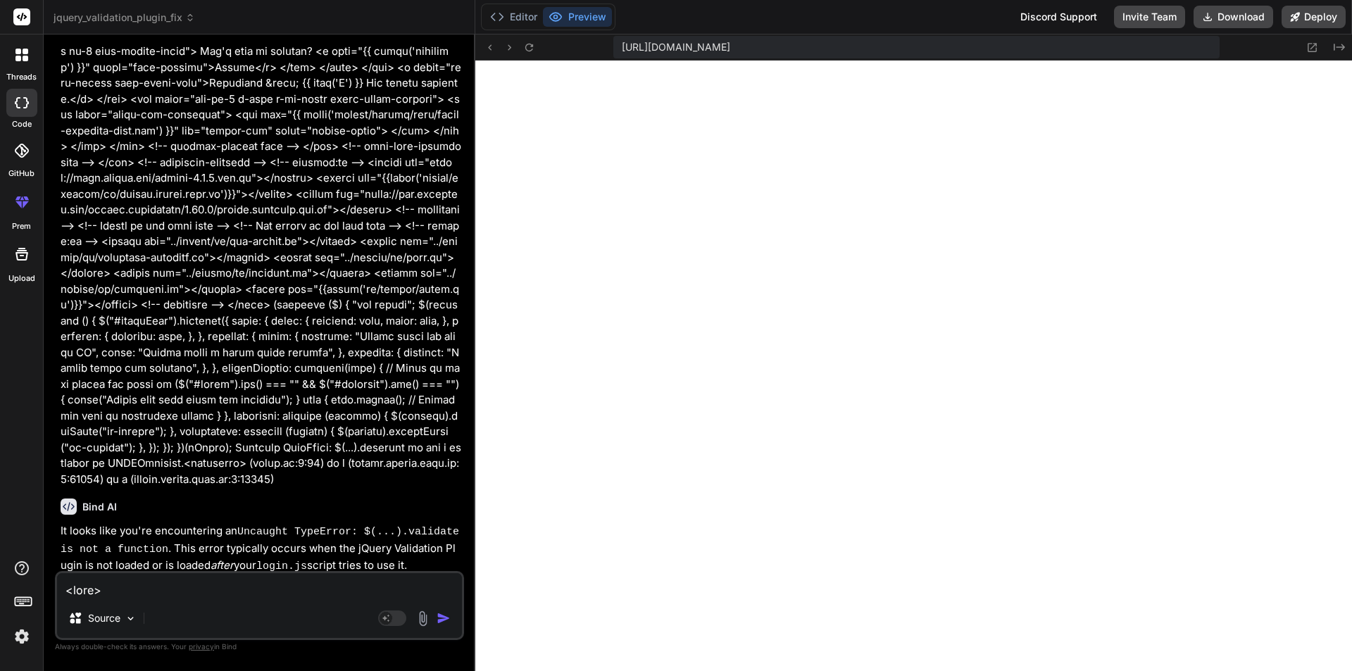
scroll to position [709, 0]
click at [487, 49] on icon at bounding box center [490, 48] width 12 height 12
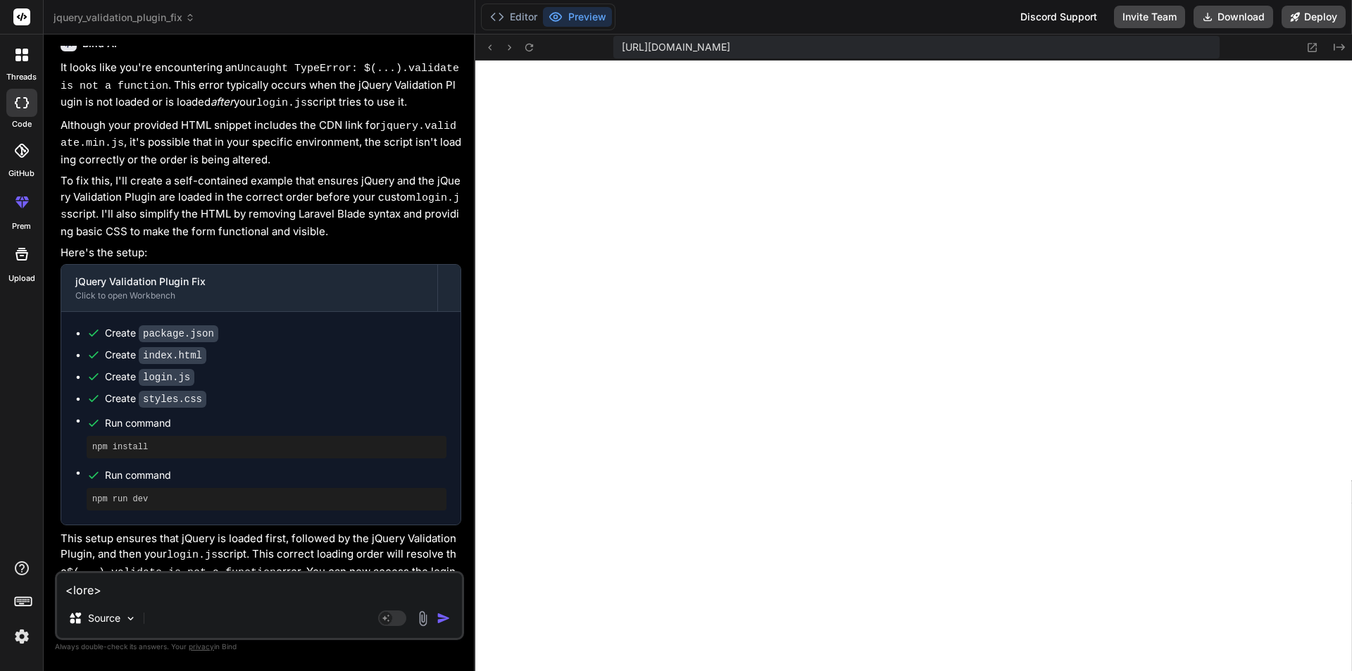
scroll to position [855, 0]
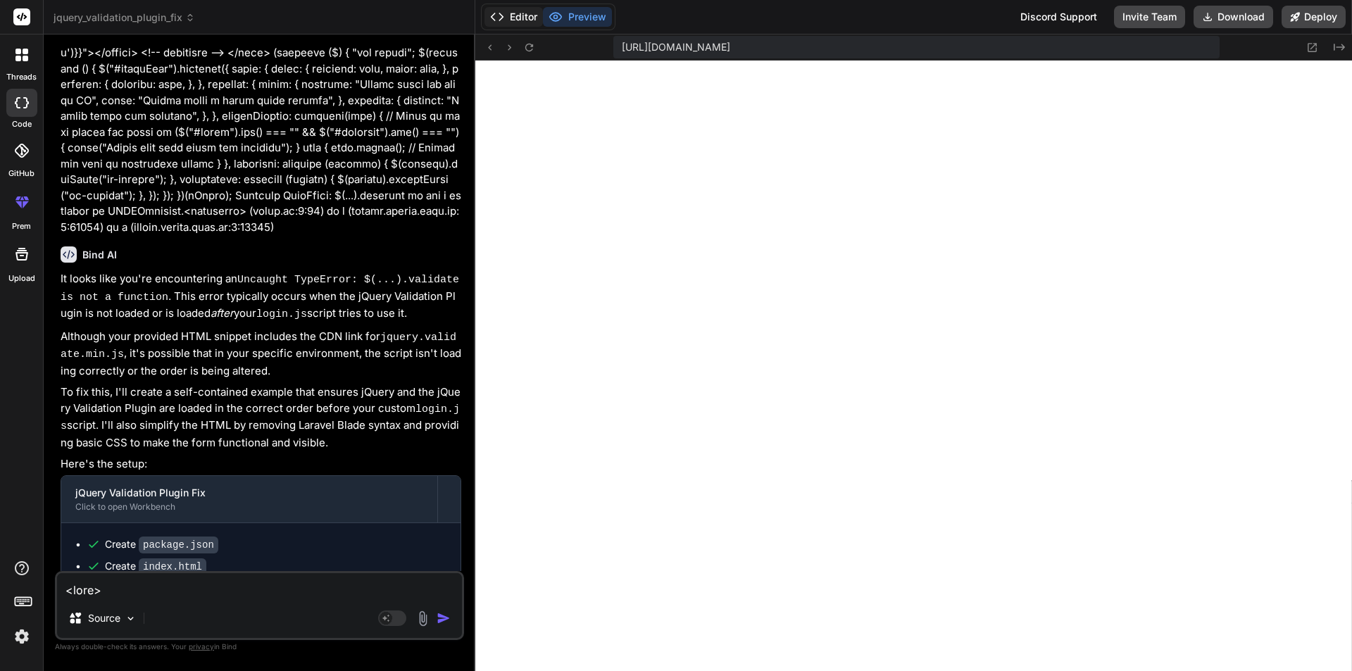
click at [515, 14] on button "Editor" at bounding box center [513, 17] width 58 height 20
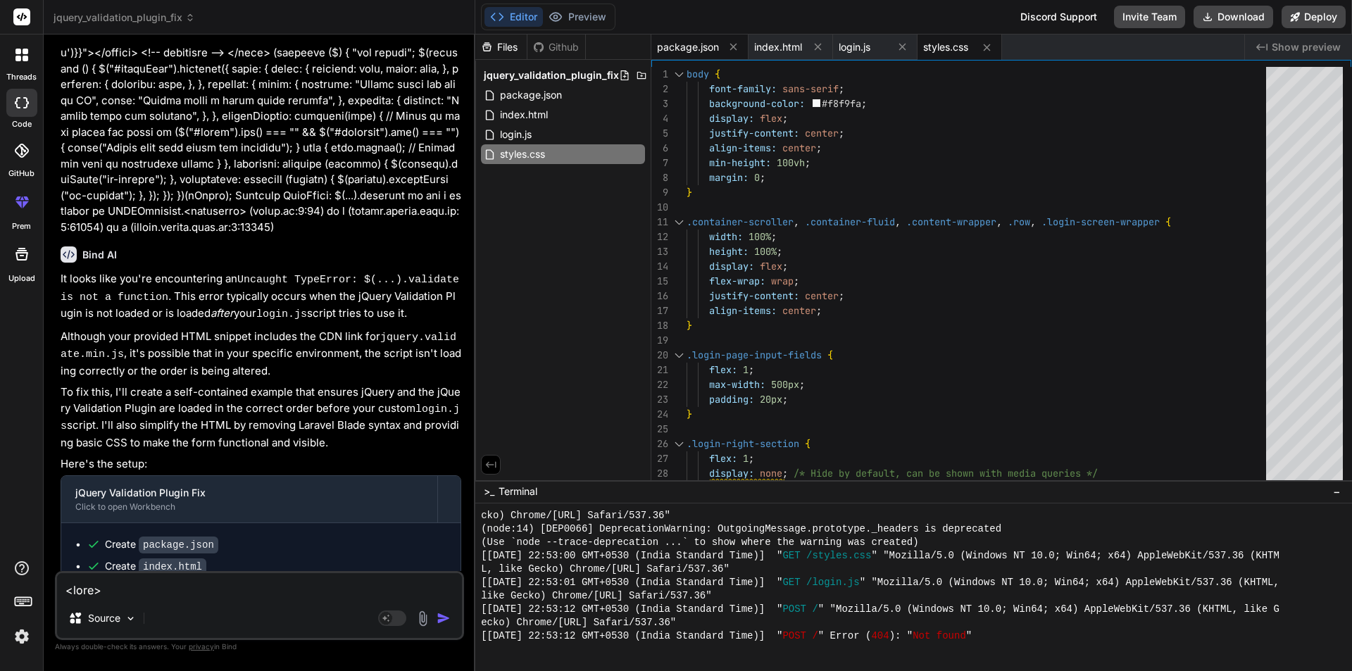
click at [682, 35] on div "package.json" at bounding box center [699, 46] width 97 height 25
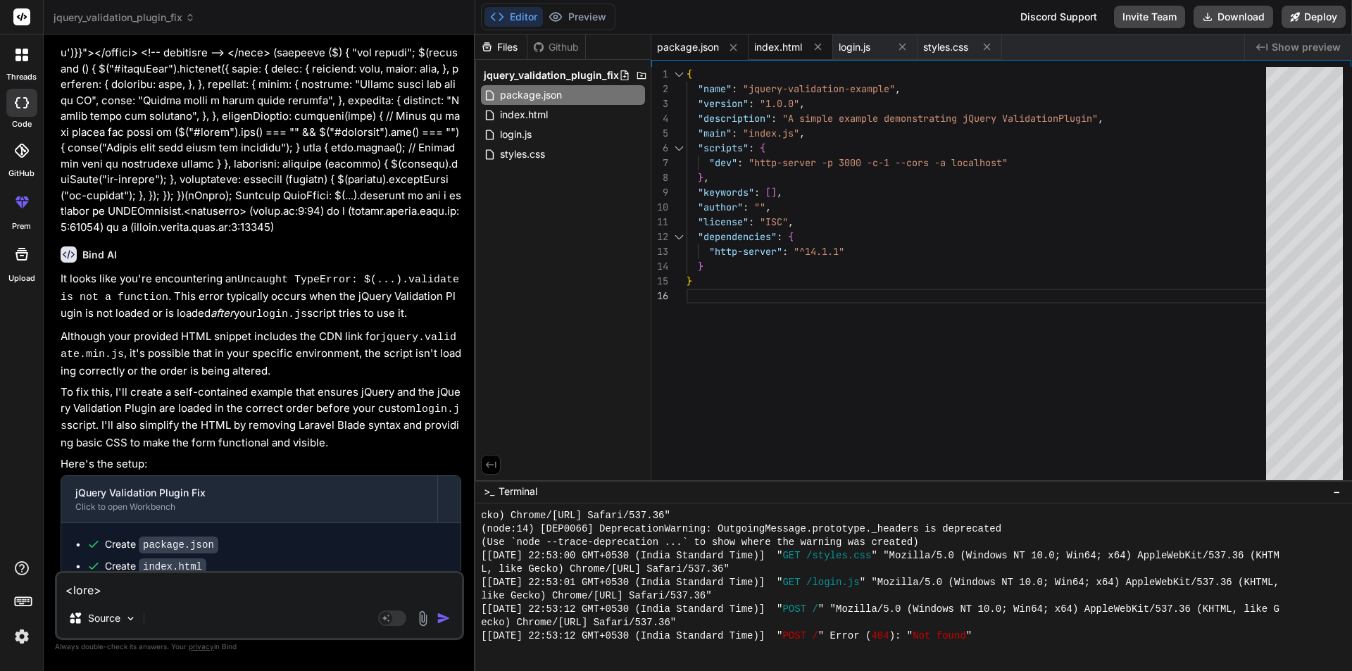
click at [767, 49] on span "index.html" at bounding box center [778, 47] width 48 height 14
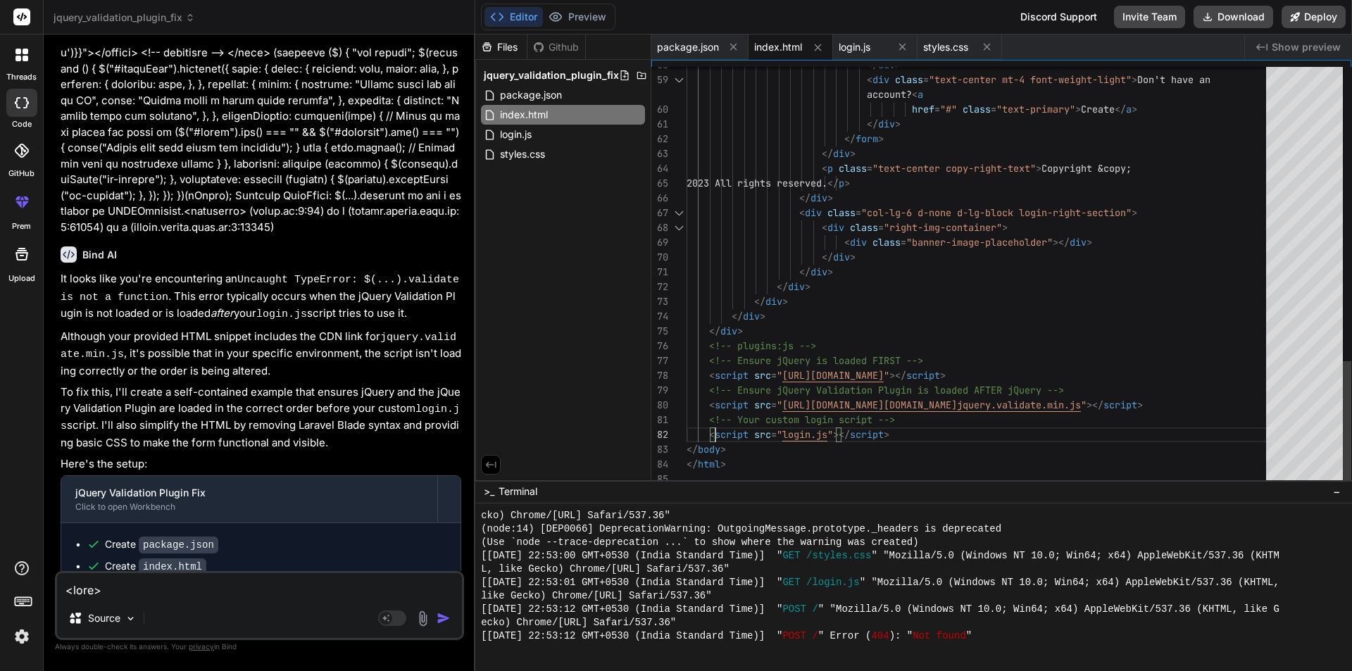
scroll to position [0, 0]
drag, startPoint x: 717, startPoint y: 432, endPoint x: 946, endPoint y: 437, distance: 228.9
click at [755, 44] on span "index.html" at bounding box center [778, 47] width 48 height 14
click at [791, 49] on span "index.html" at bounding box center [778, 47] width 48 height 14
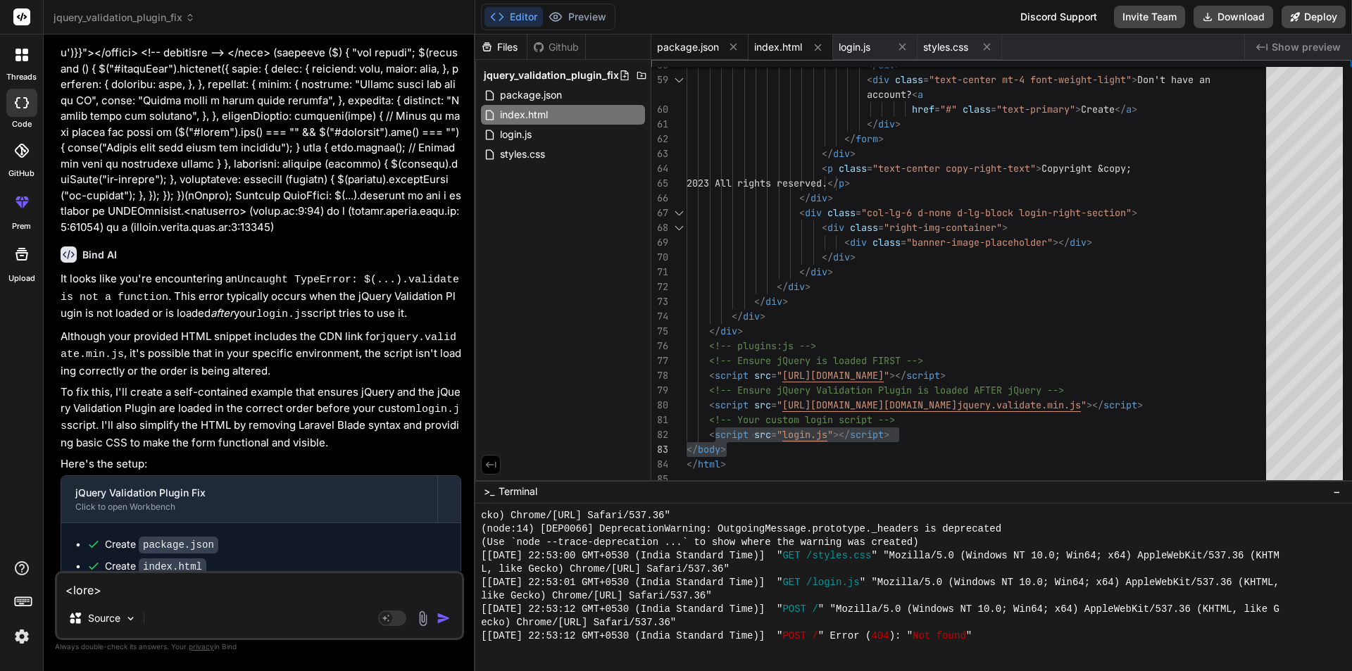
click at [705, 50] on span "package.json" at bounding box center [688, 47] width 62 height 14
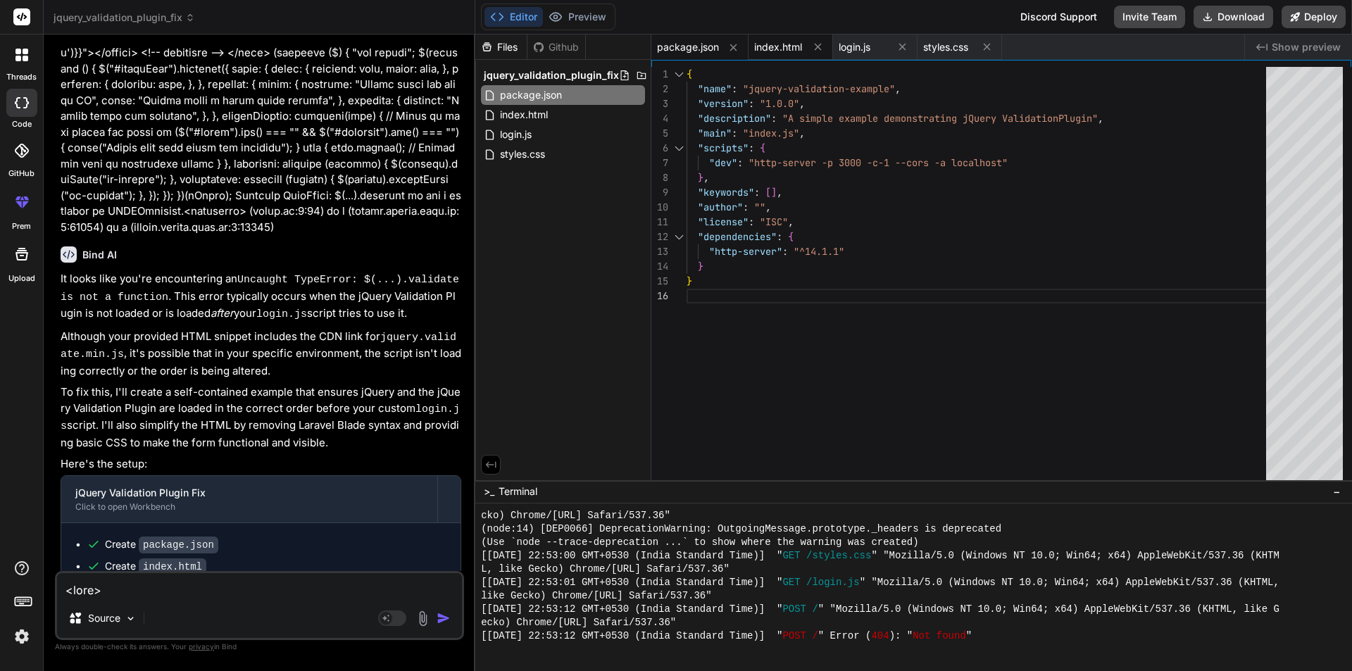
click at [770, 49] on span "index.html" at bounding box center [778, 47] width 48 height 14
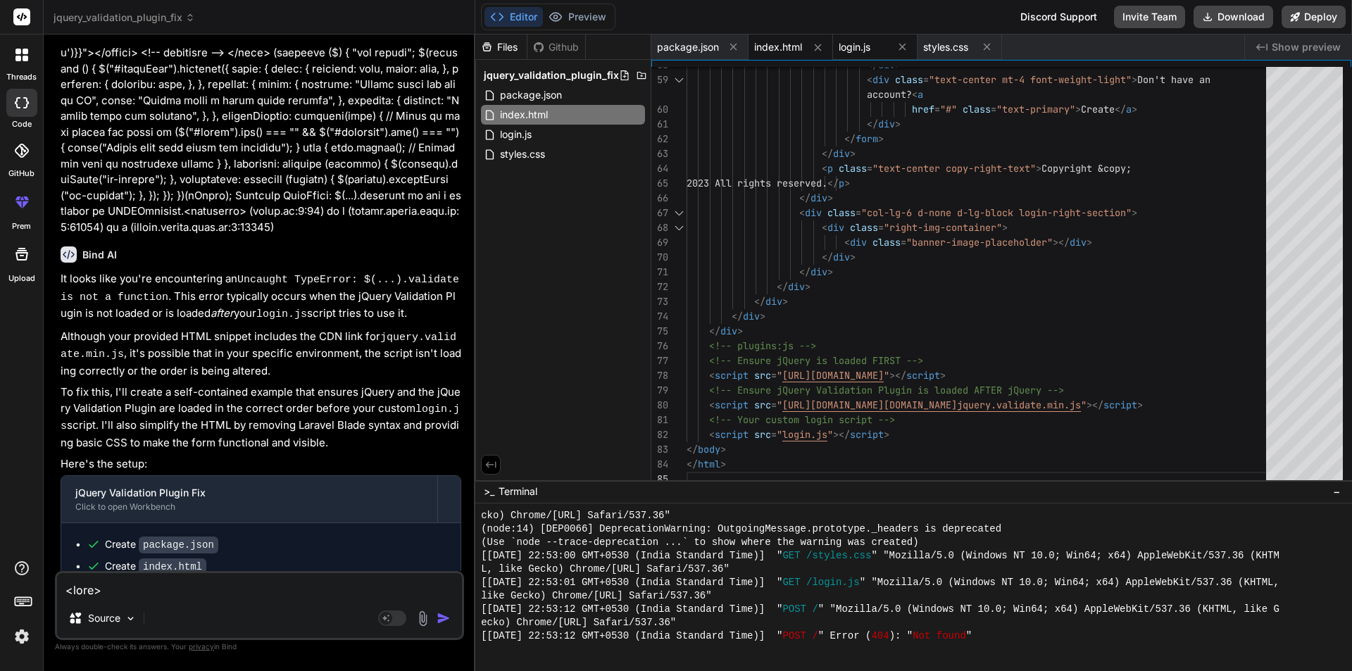
click at [860, 48] on span "login.js" at bounding box center [855, 47] width 32 height 14
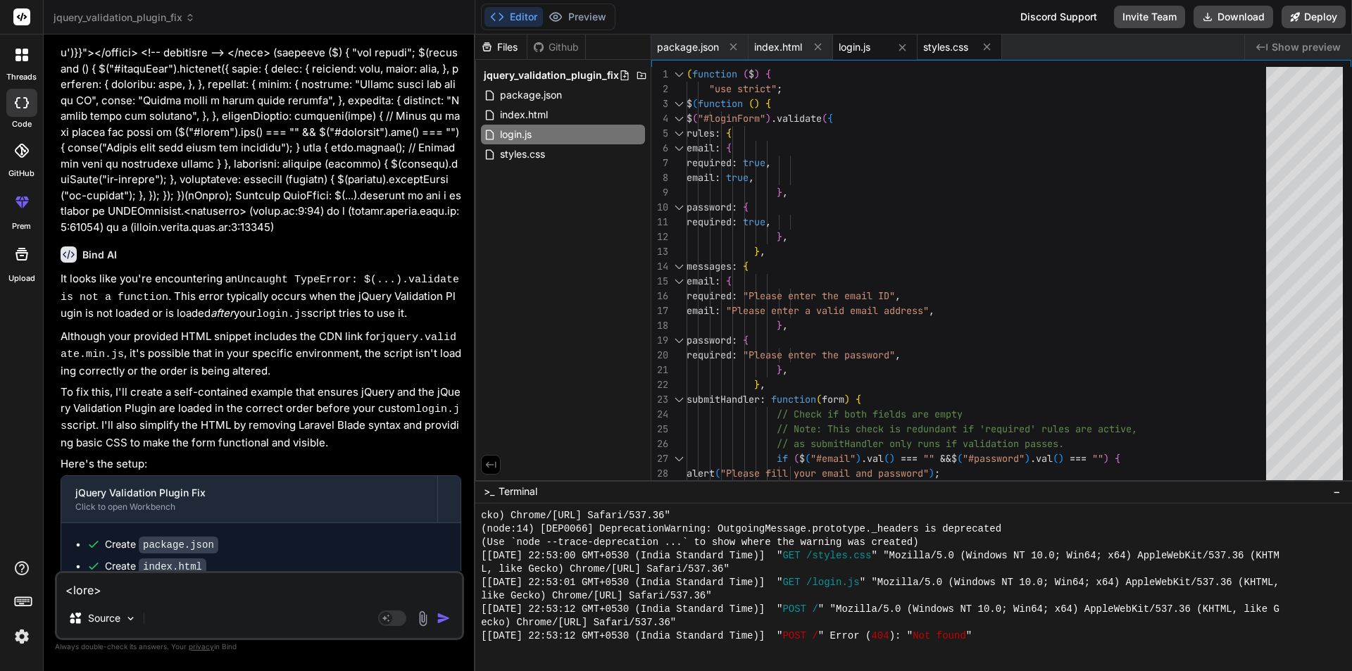
click at [951, 44] on span "styles.css" at bounding box center [945, 47] width 45 height 14
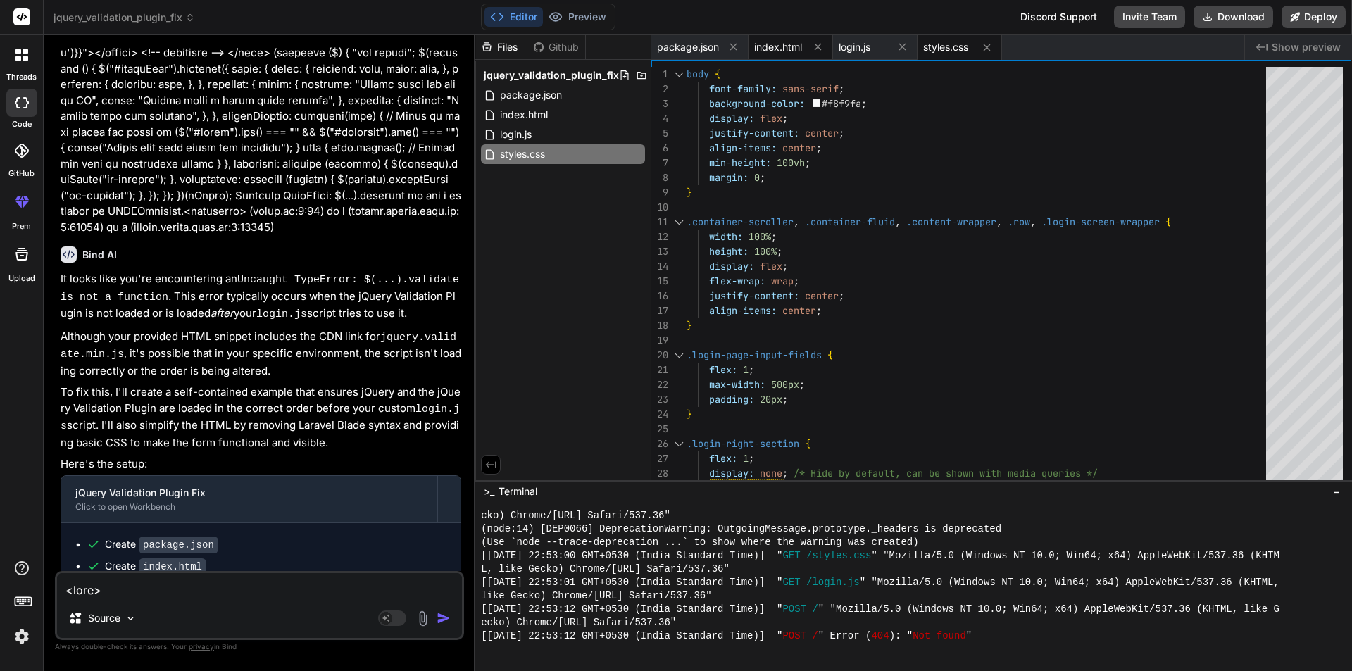
click at [771, 46] on span "index.html" at bounding box center [778, 47] width 48 height 14
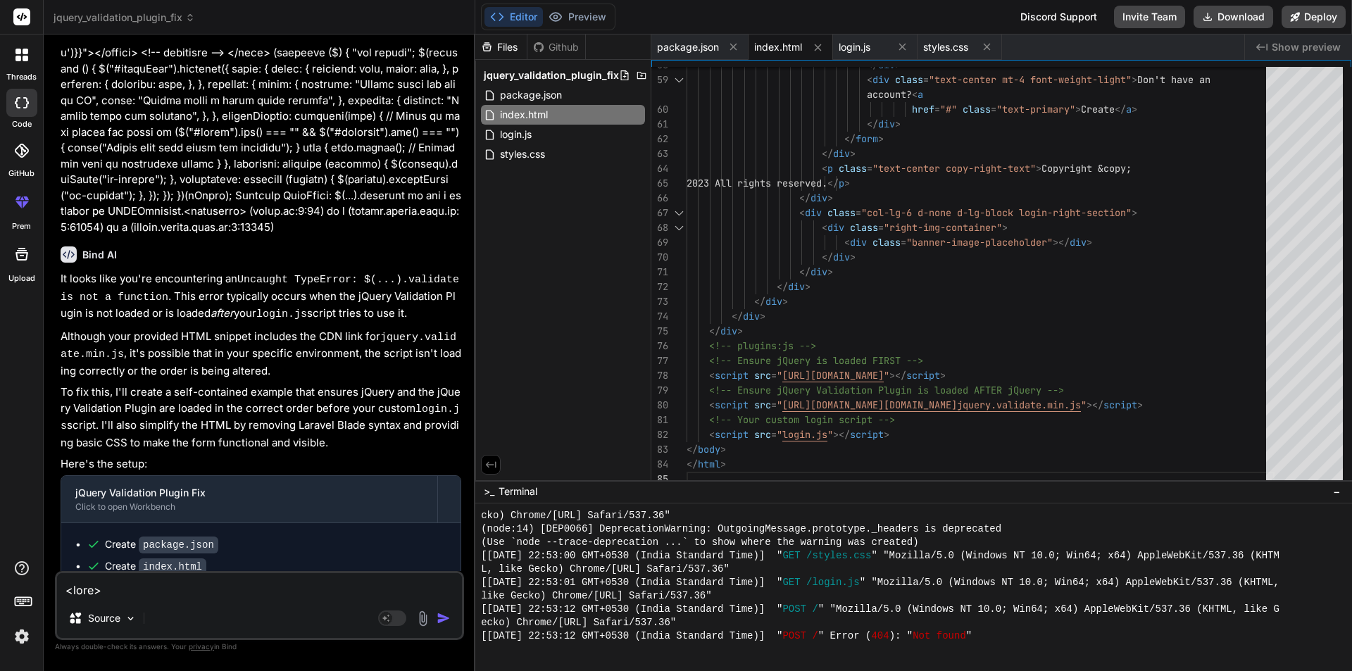
click at [227, 608] on div "Source" at bounding box center [259, 621] width 405 height 34
click at [242, 591] on textarea at bounding box center [259, 585] width 405 height 25
paste textarea "<form class="pt-3" method="POST" action="{{ route('login') }}" id="loginForm"> …"
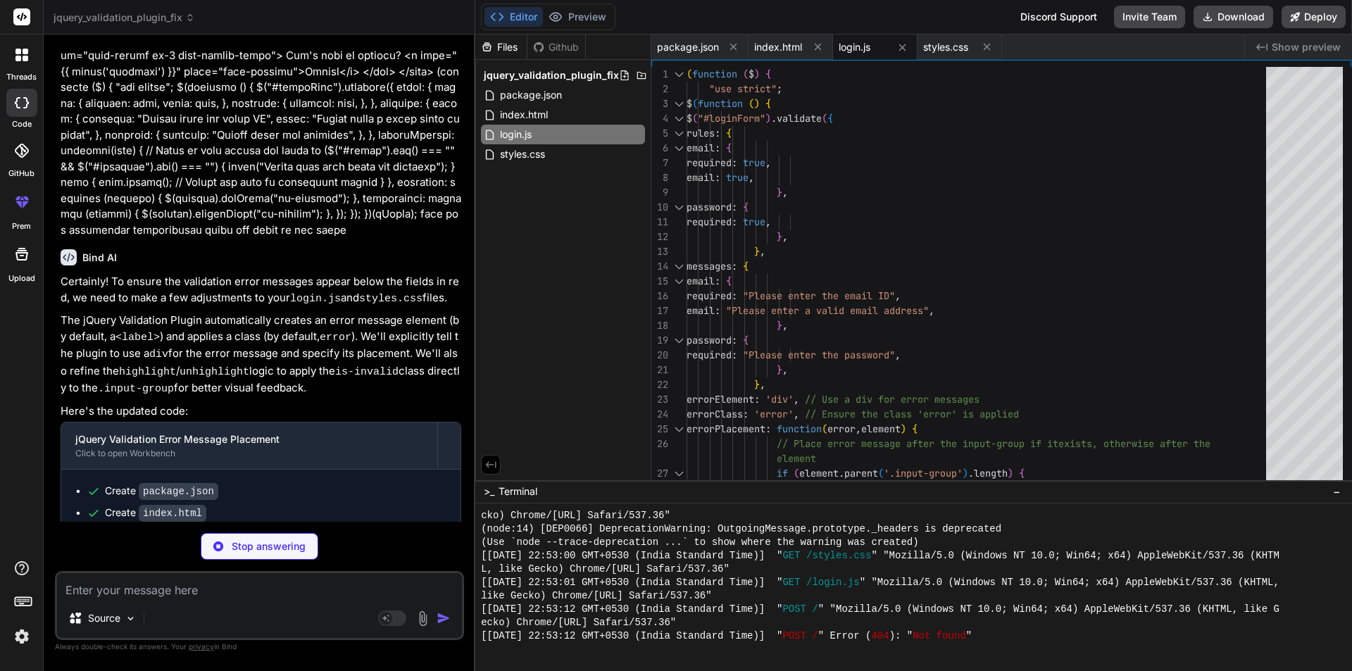
scroll to position [2099, 0]
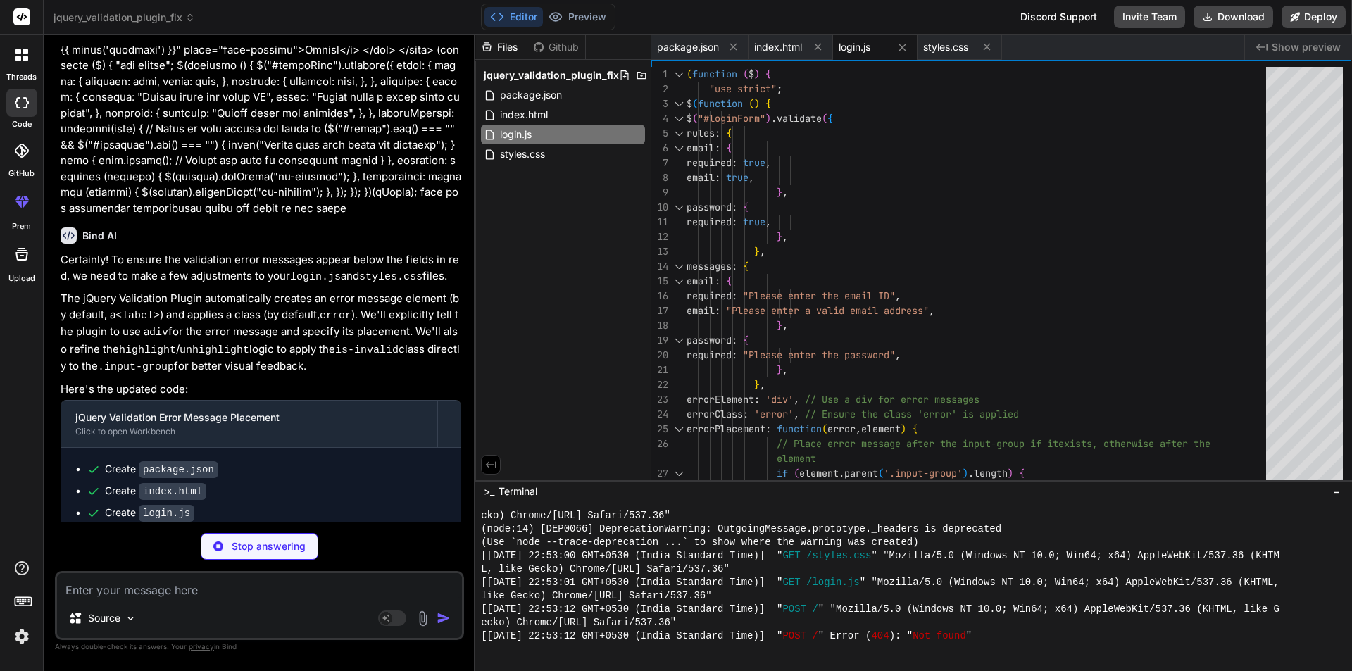
click at [853, 30] on div "Editor Preview Discord Support Invite Team Download Deploy" at bounding box center [913, 17] width 877 height 34
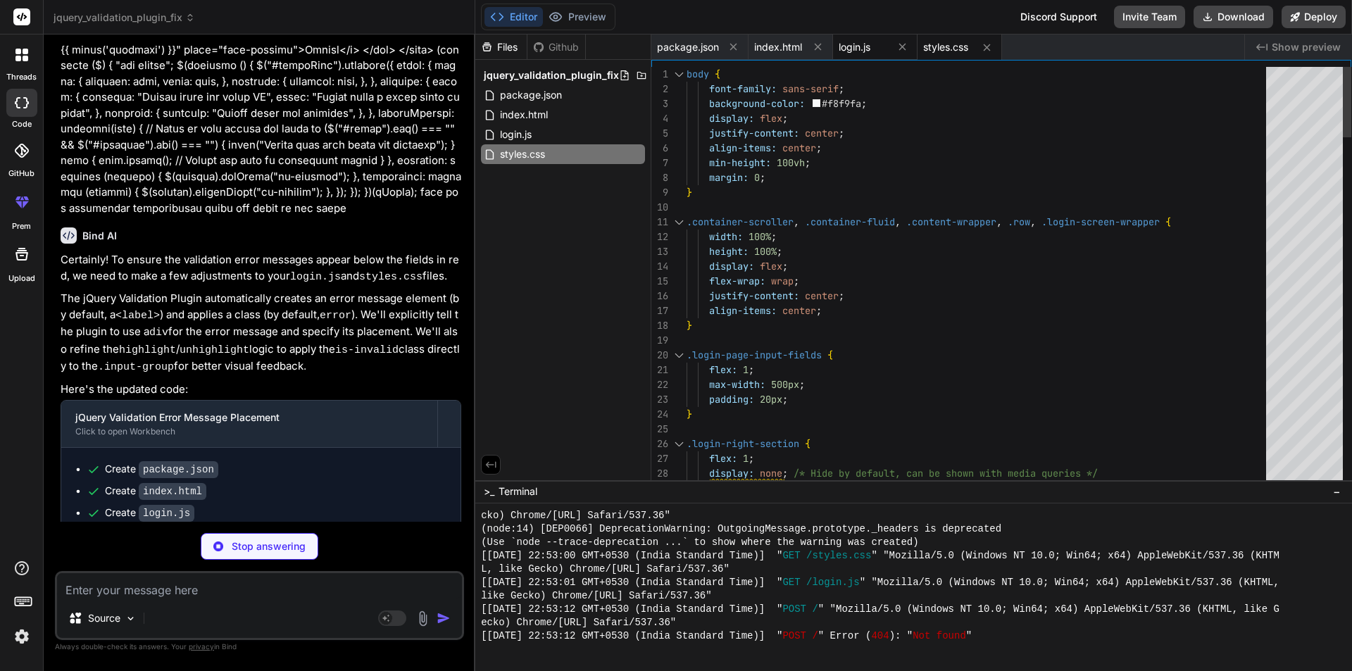
click at [848, 46] on span "login.js" at bounding box center [855, 47] width 32 height 14
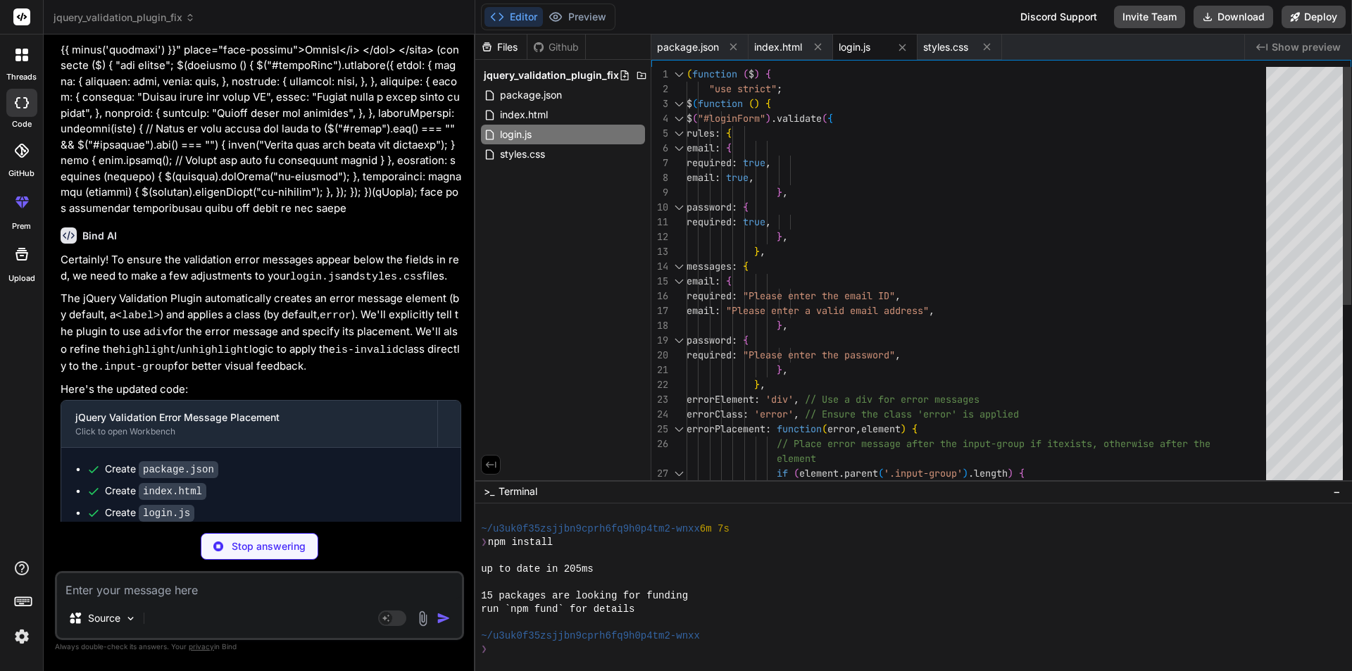
scroll to position [883, 0]
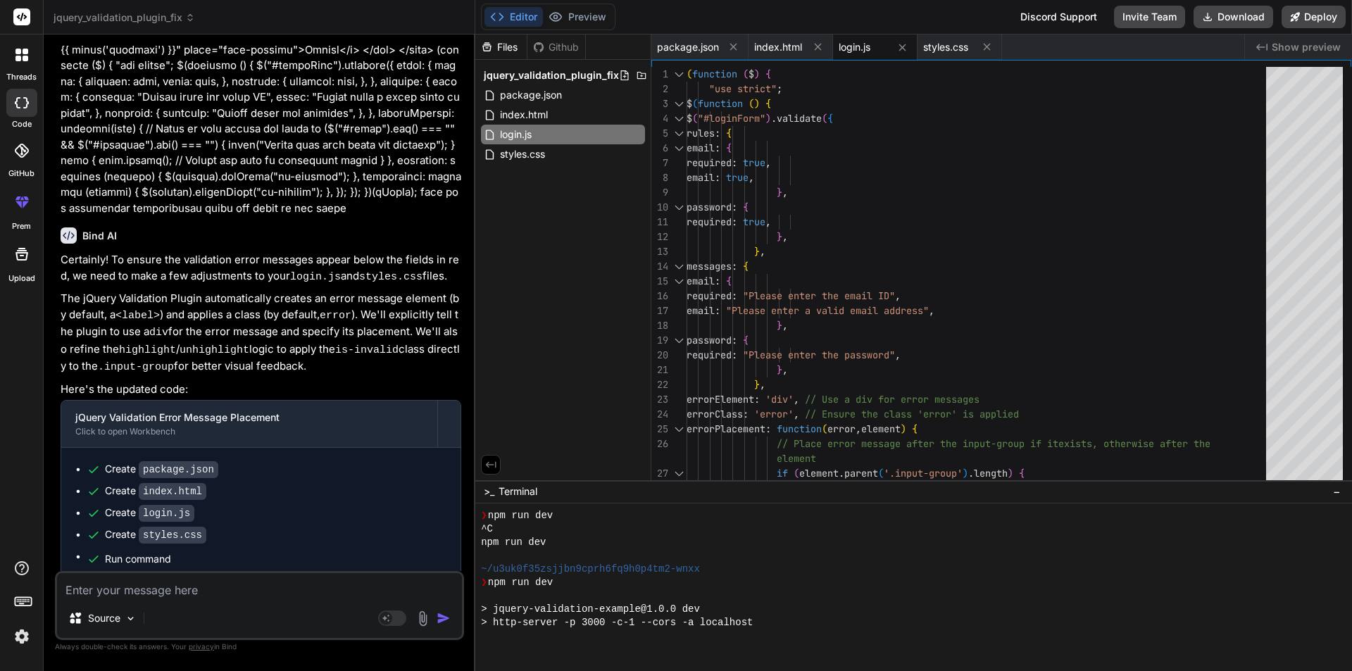
click at [851, 44] on span "login.js" at bounding box center [855, 47] width 32 height 14
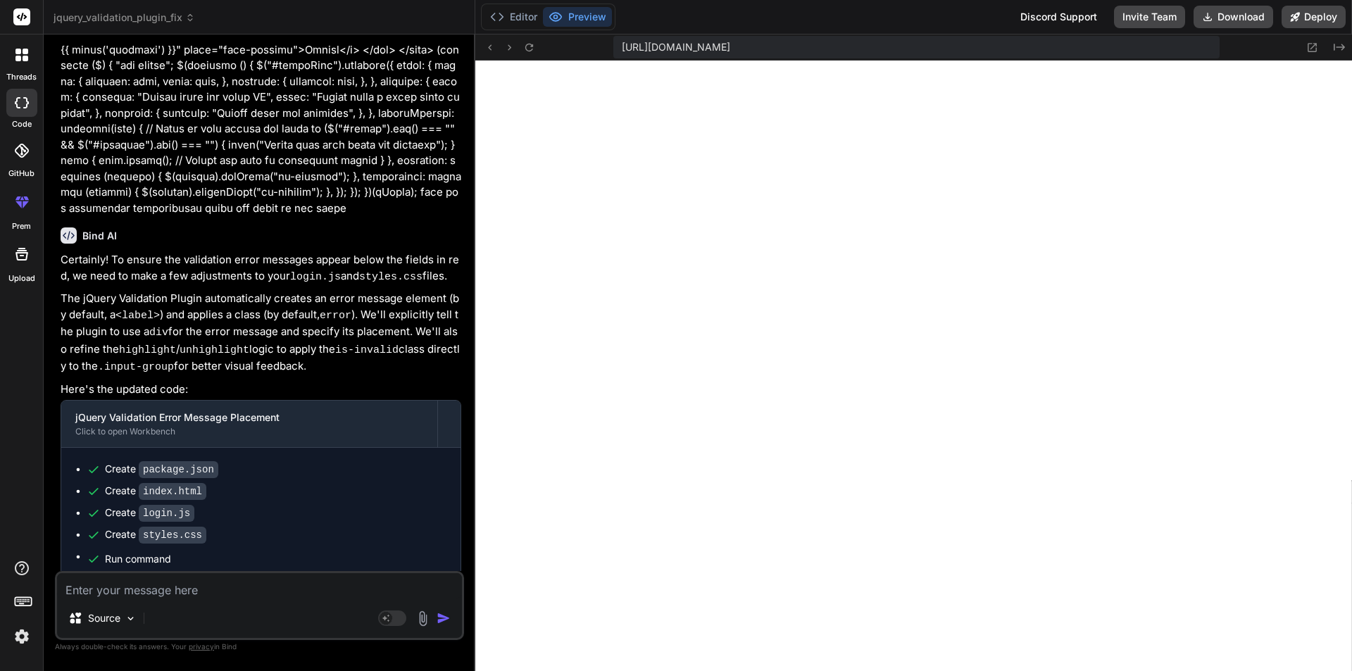
scroll to position [1431, 0]
click at [572, 20] on button "Preview" at bounding box center [577, 17] width 69 height 20
click at [524, 13] on button "Editor" at bounding box center [513, 17] width 58 height 20
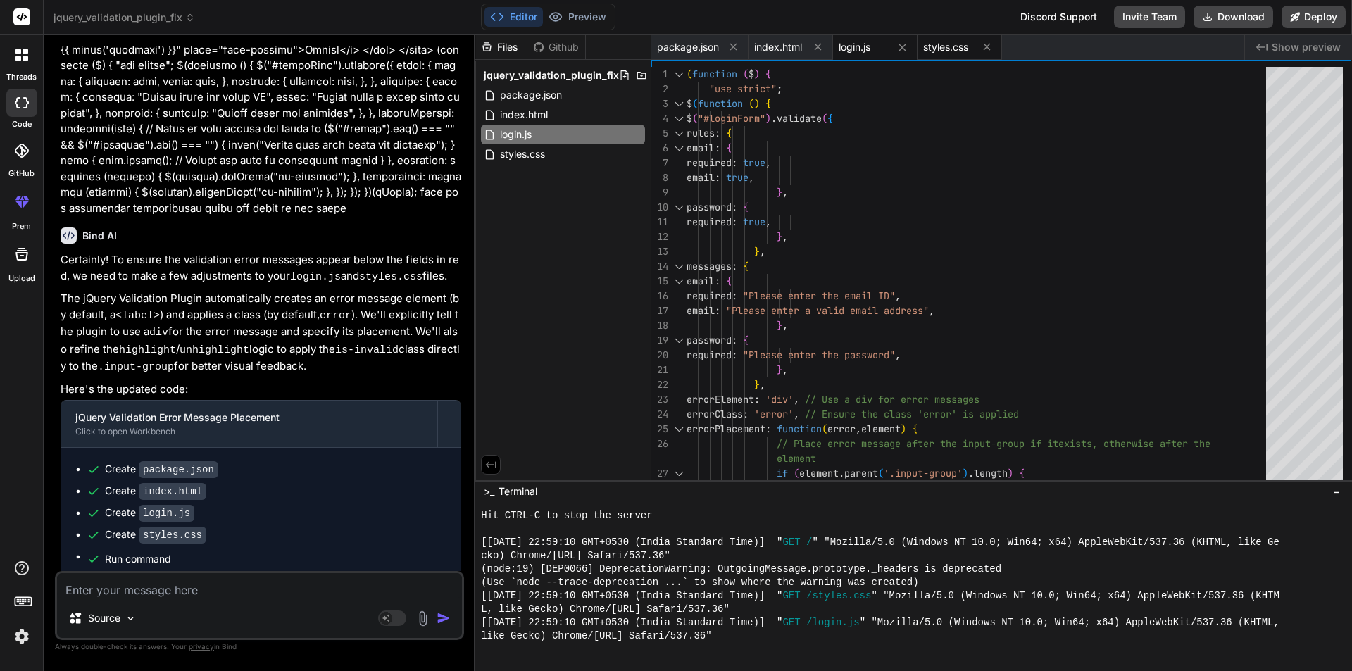
click at [950, 38] on div "styles.css" at bounding box center [959, 46] width 84 height 25
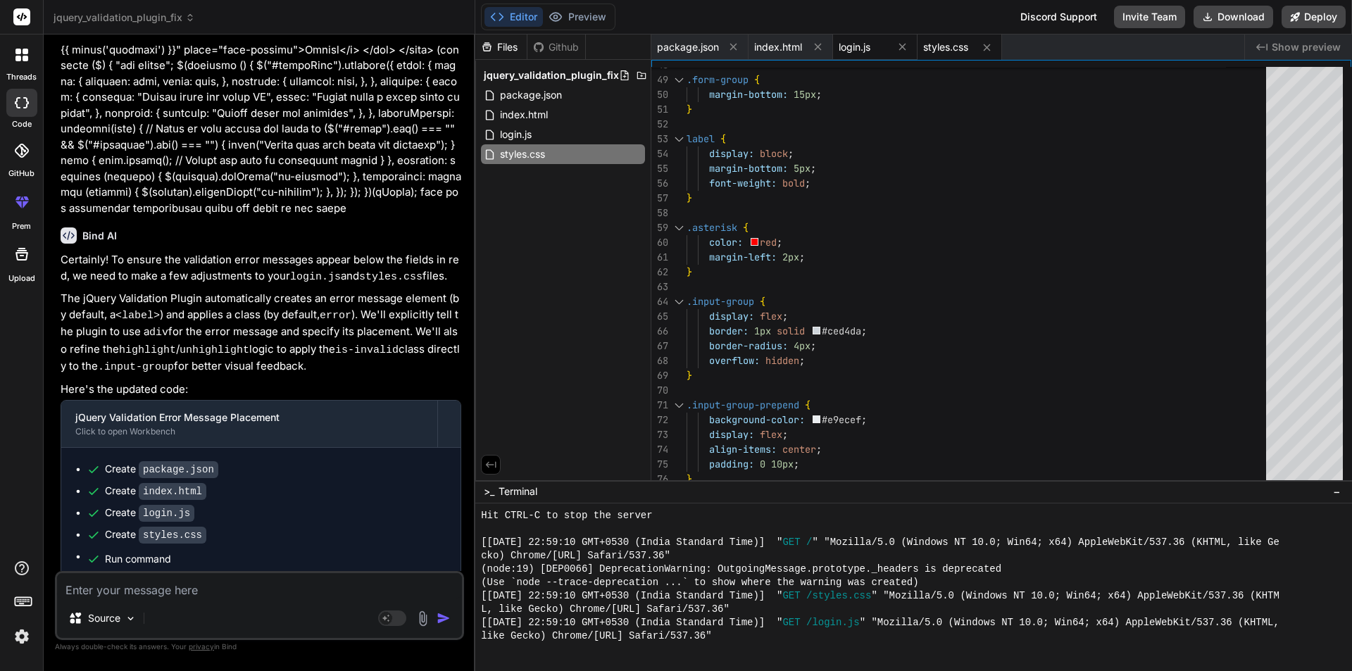
click at [864, 46] on span "login.js" at bounding box center [855, 47] width 32 height 14
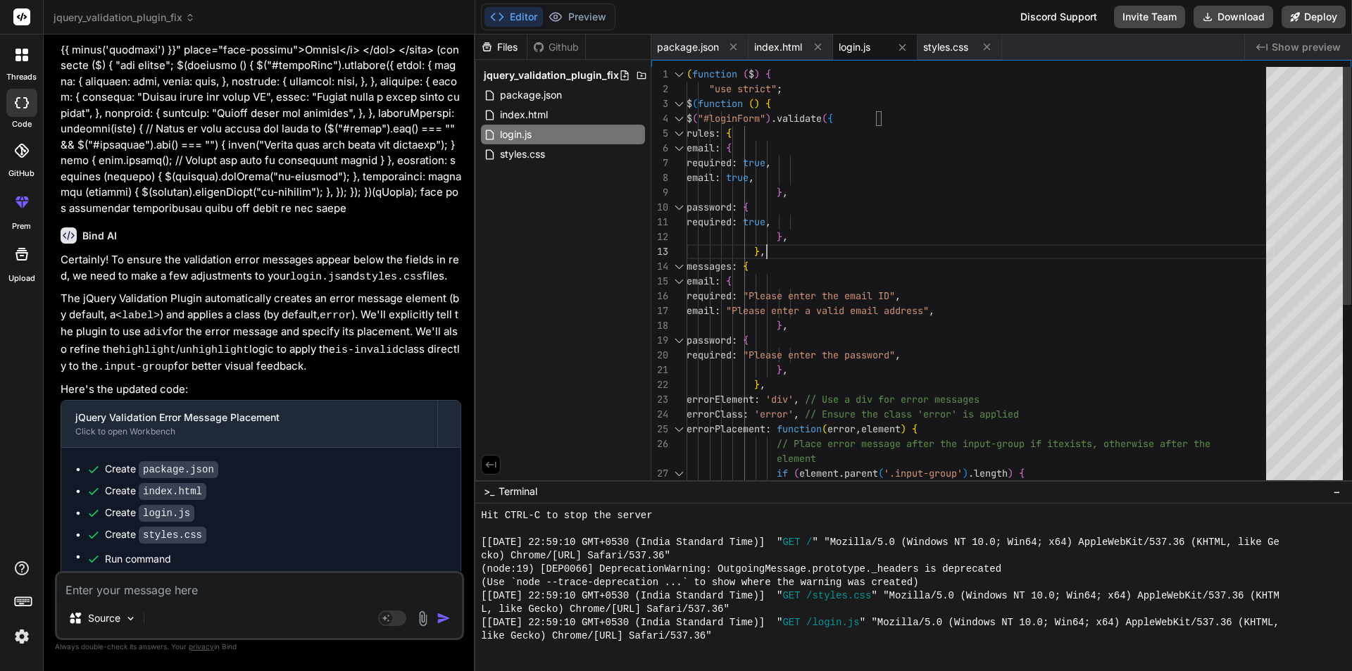
scroll to position [0, 0]
click at [812, 238] on div "} , errorElement : 'div' , // Use a div for error messages errorClass : 'error'…" at bounding box center [980, 436] width 588 height 739
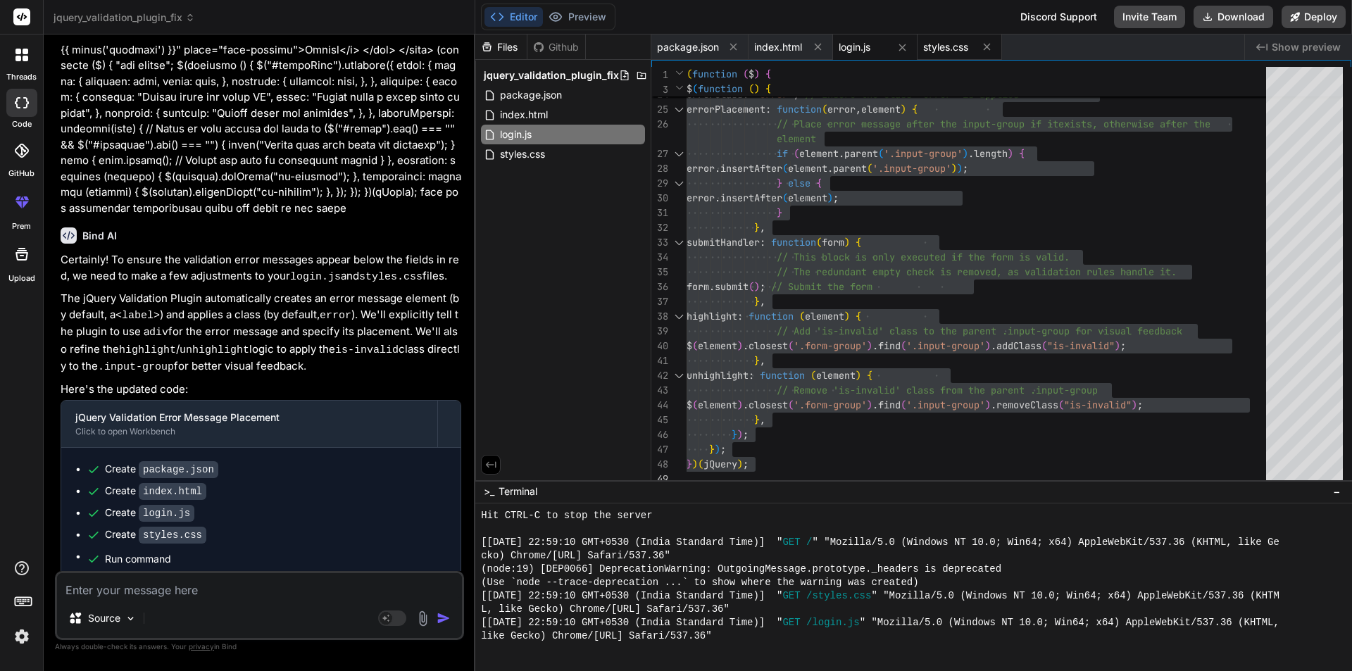
click at [951, 46] on span "styles.css" at bounding box center [945, 47] width 45 height 14
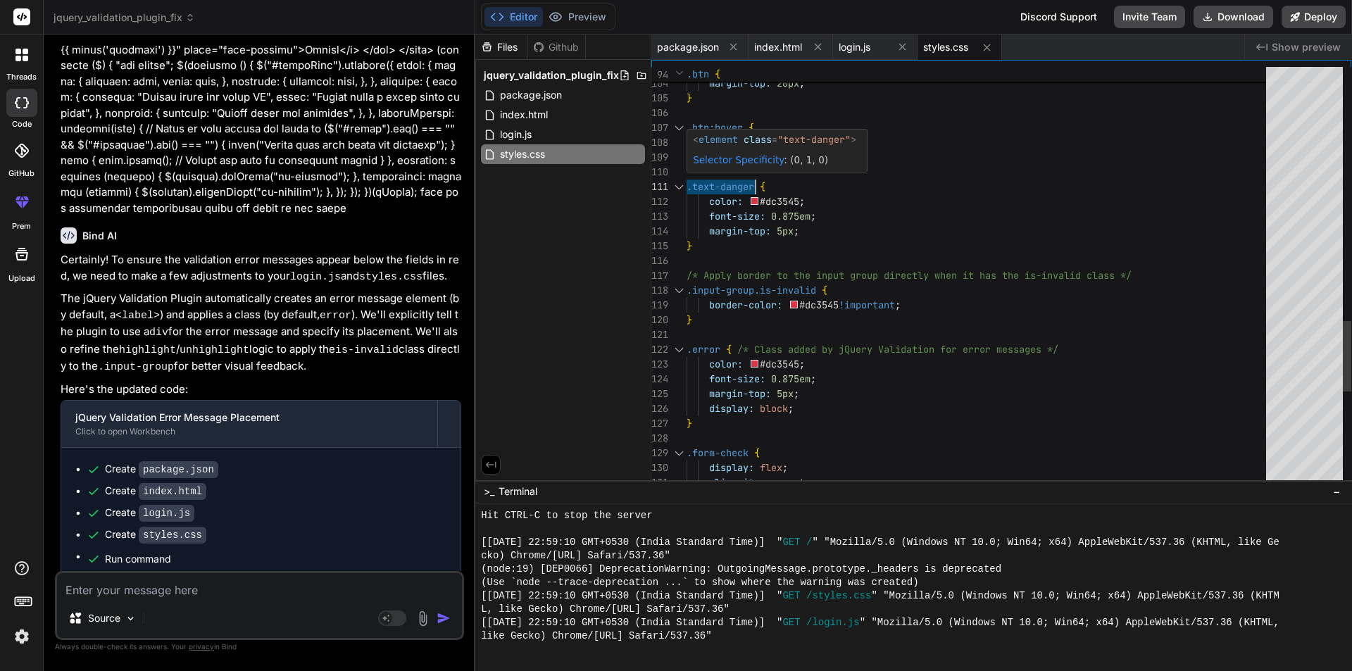
drag, startPoint x: 689, startPoint y: 187, endPoint x: 755, endPoint y: 187, distance: 66.9
click at [227, 617] on div "Source" at bounding box center [259, 621] width 405 height 34
click at [232, 594] on textarea at bounding box center [259, 585] width 405 height 25
paste textarea "(function ($) { "use strict"; $(function () { $("#loginForm").validate({ rules:…"
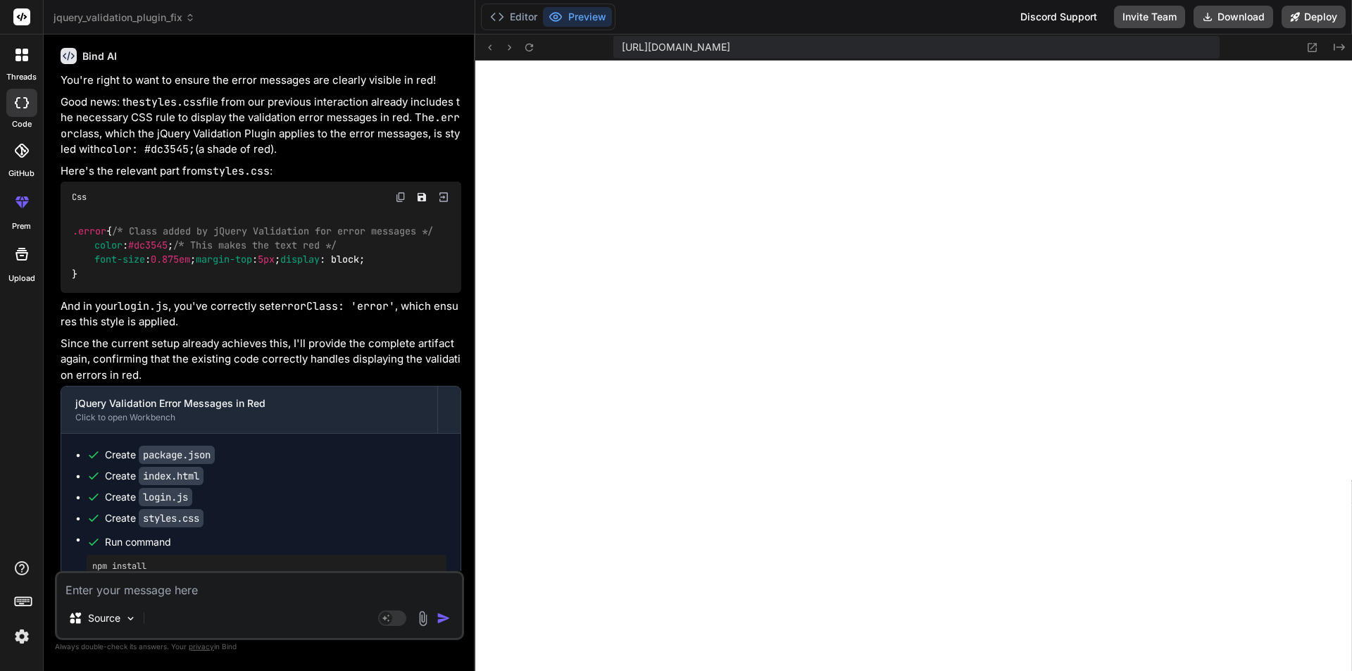
scroll to position [3489, 0]
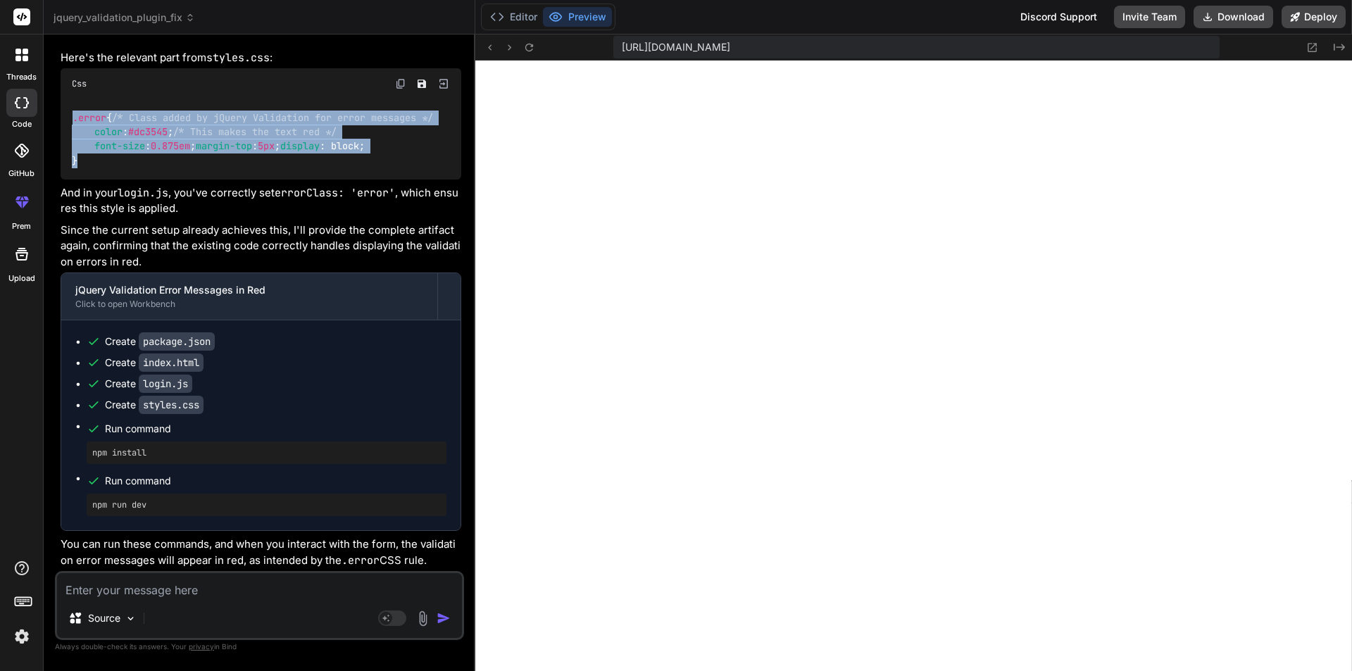
drag, startPoint x: 89, startPoint y: 166, endPoint x: 57, endPoint y: 77, distance: 94.4
click at [57, 77] on div "You Bind AI It looks like you're encountering an Uncaught TypeError: $(...).val…" at bounding box center [259, 358] width 409 height 624
copy code ".error { /* Class added by jQuery Validation for error messages */ color : #dc3…"
